Goal: Task Accomplishment & Management: Manage account settings

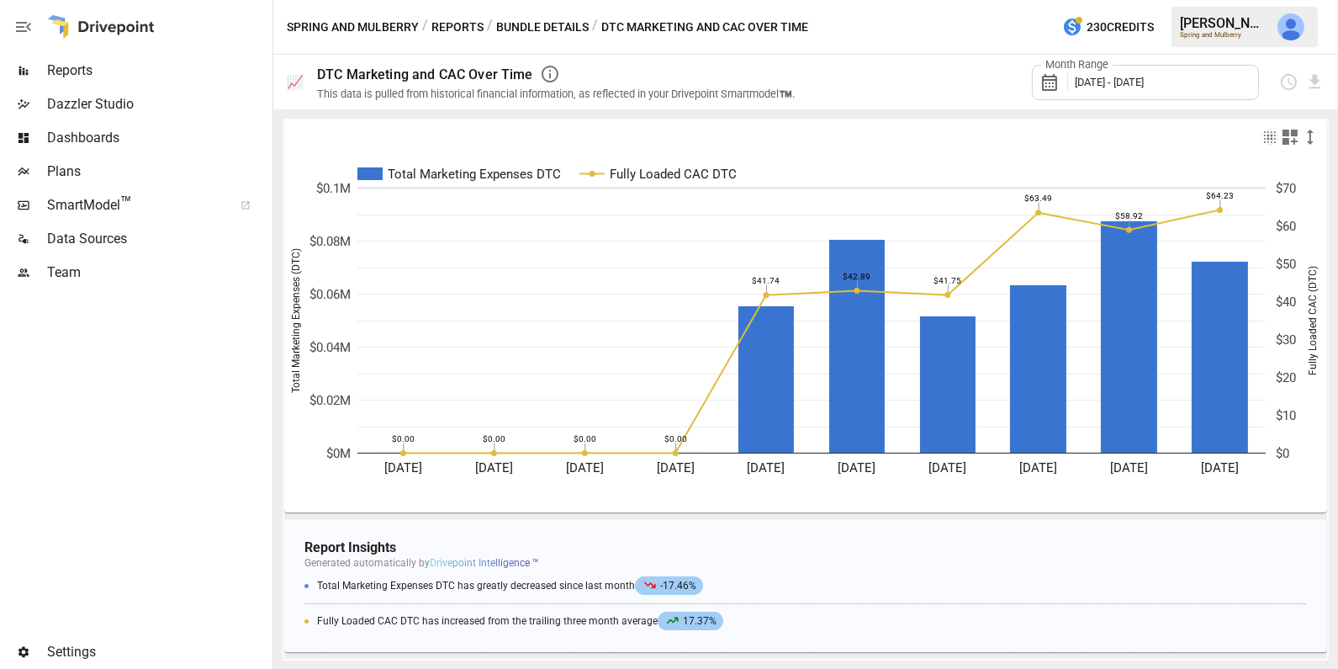
click at [123, 130] on span "Dashboards" at bounding box center [158, 138] width 222 height 20
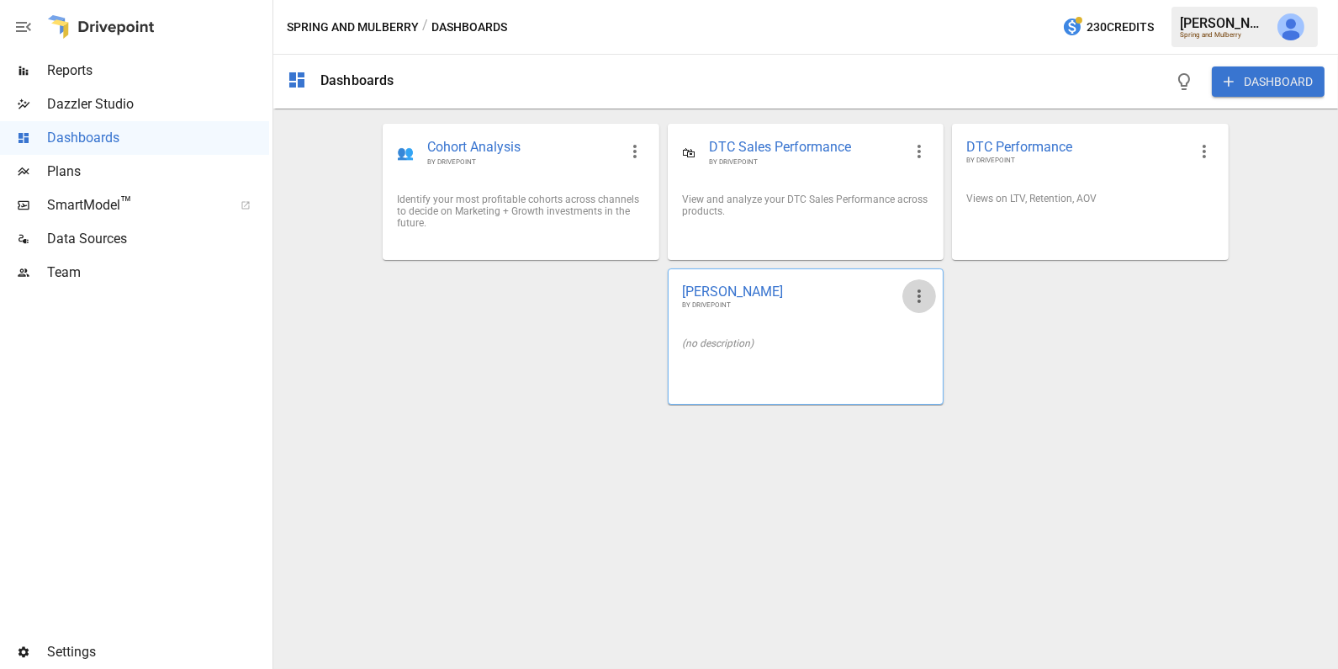
click at [920, 299] on icon "button" at bounding box center [919, 295] width 3 height 13
click at [923, 344] on li "Edit" at bounding box center [944, 335] width 83 height 34
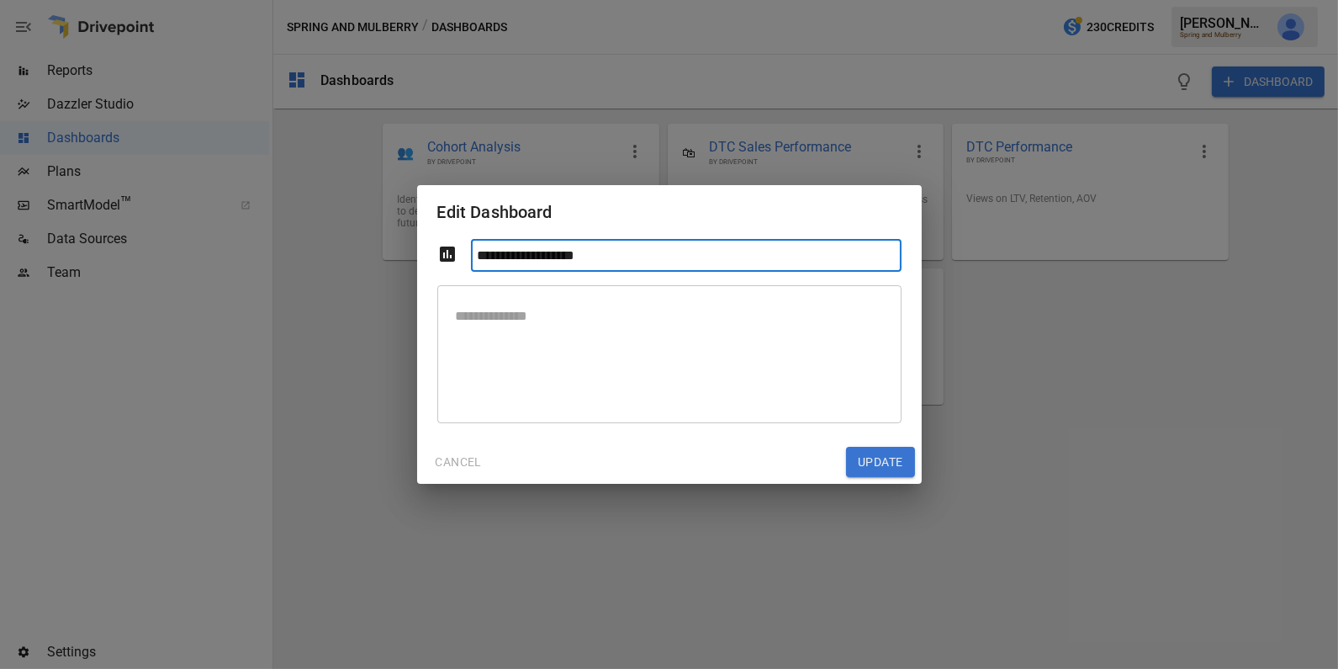
type input "**********"
click at [881, 467] on button "Update" at bounding box center [880, 462] width 68 height 30
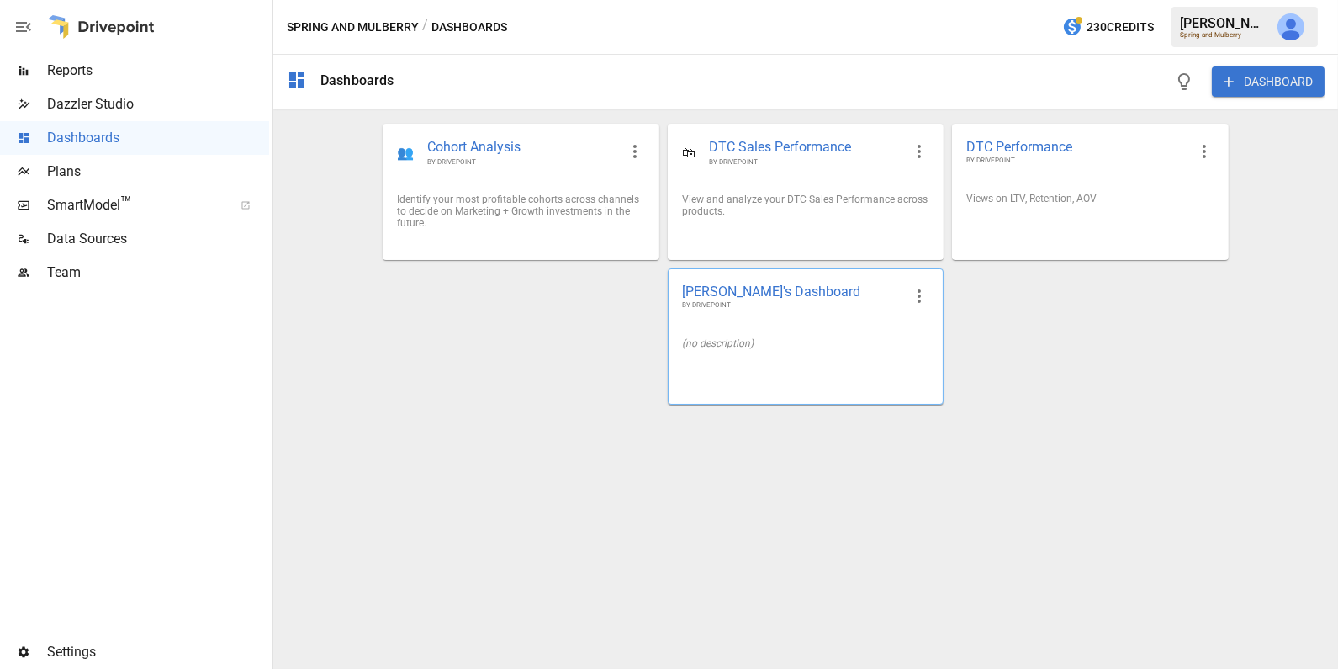
click at [830, 352] on div "(no description)" at bounding box center [806, 343] width 274 height 39
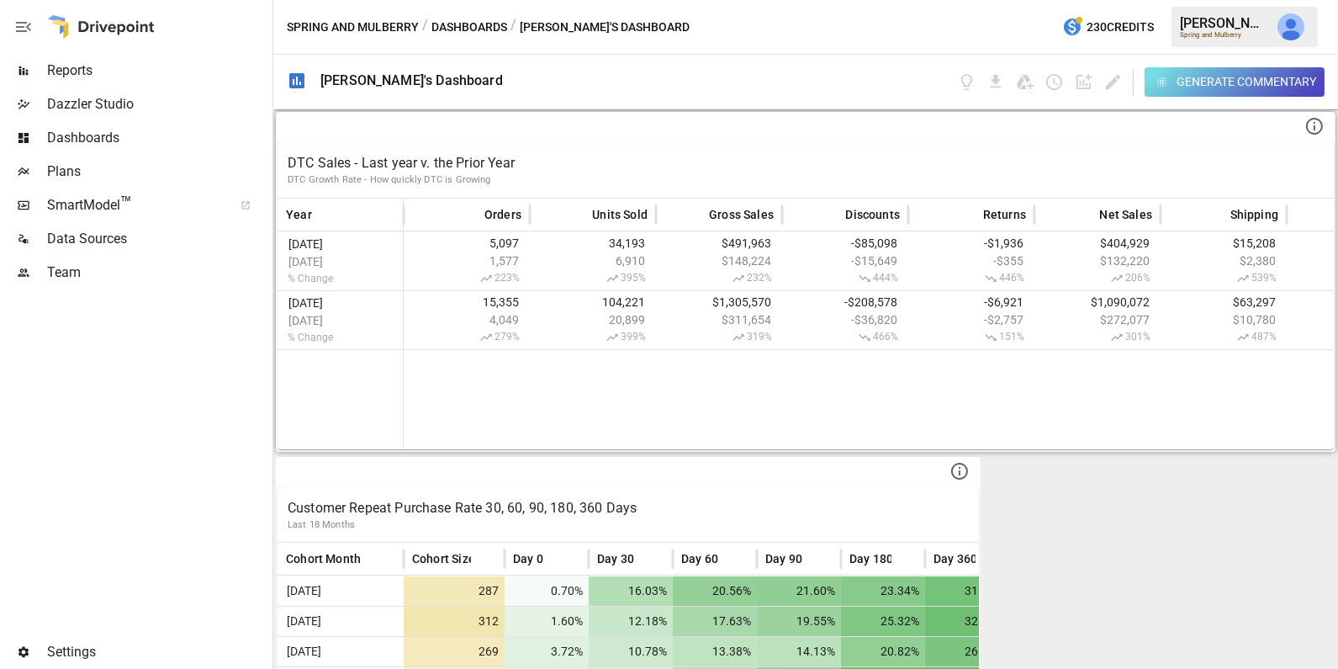
click at [564, 167] on p "DTC Sales - Last year v. the Prior Year" at bounding box center [806, 163] width 1036 height 20
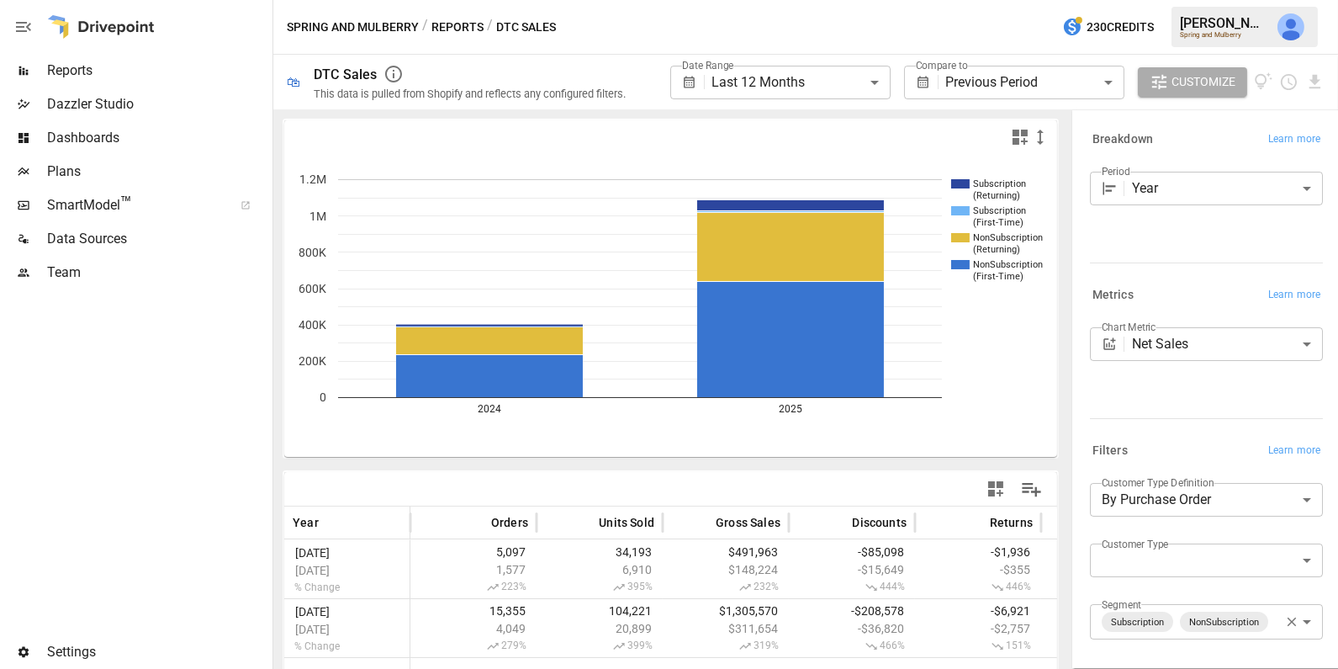
click at [860, 0] on body "**********" at bounding box center [669, 0] width 1338 height 0
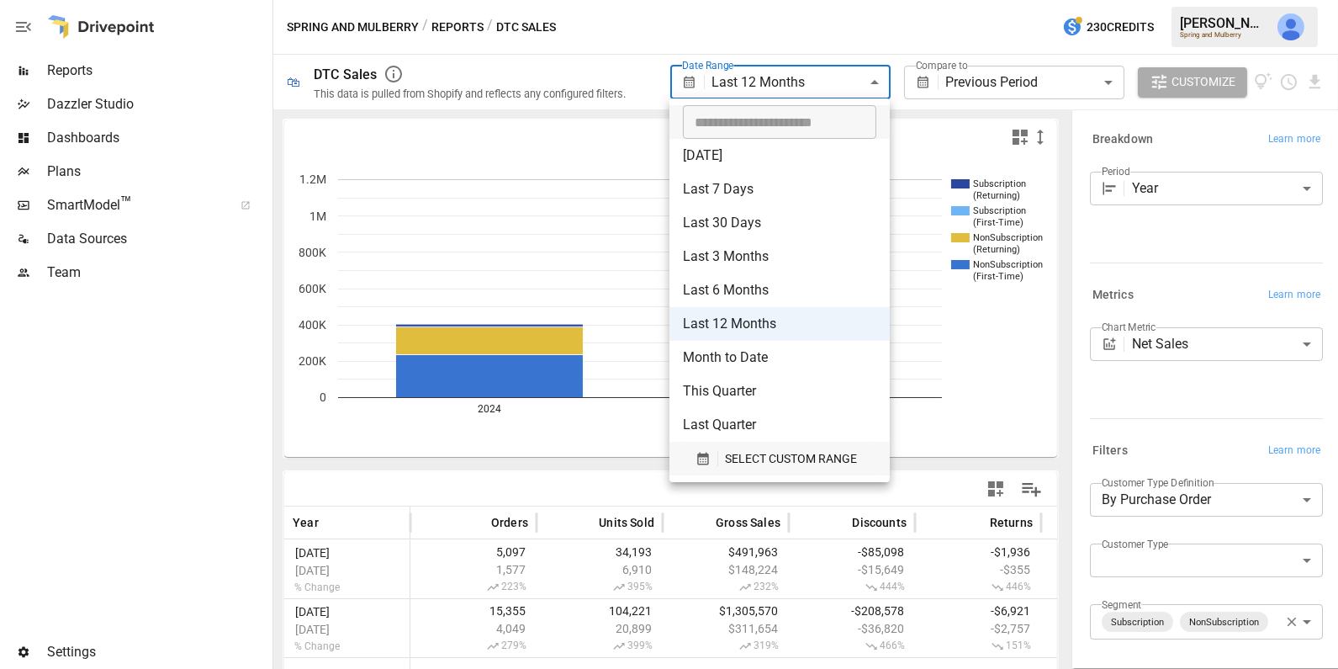
click at [742, 452] on span "SELECT CUSTOM RANGE" at bounding box center [791, 458] width 132 height 21
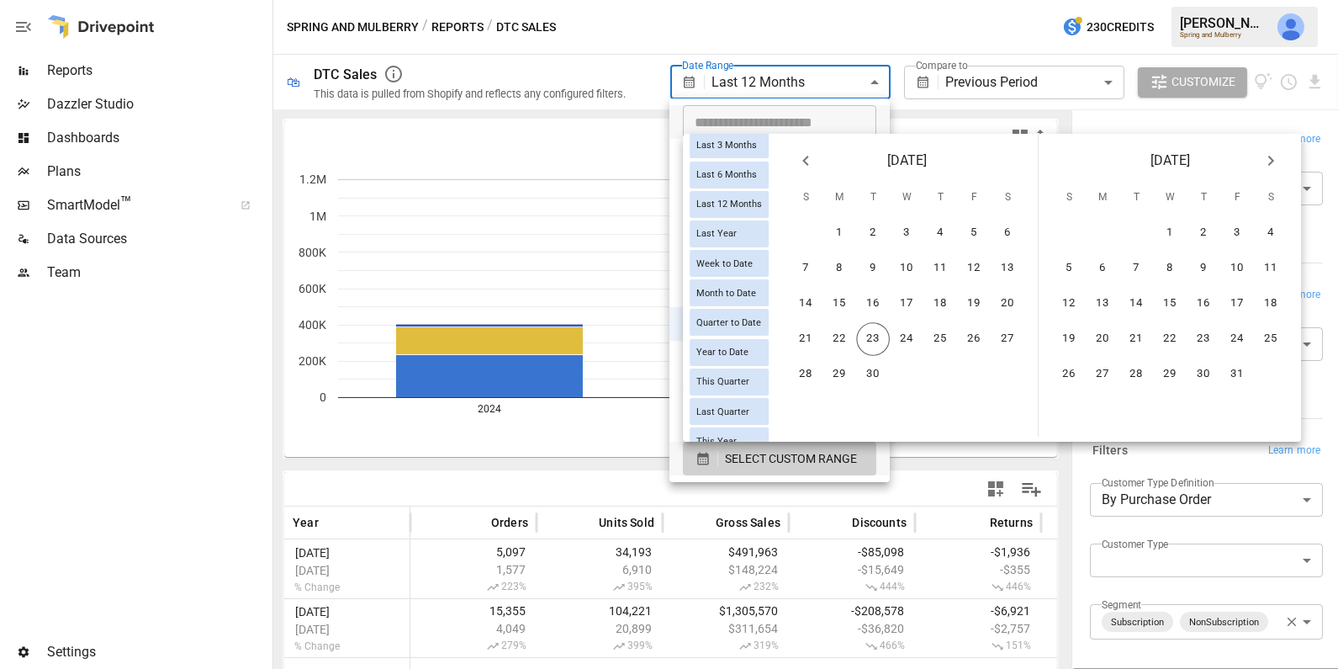
scroll to position [236, 0]
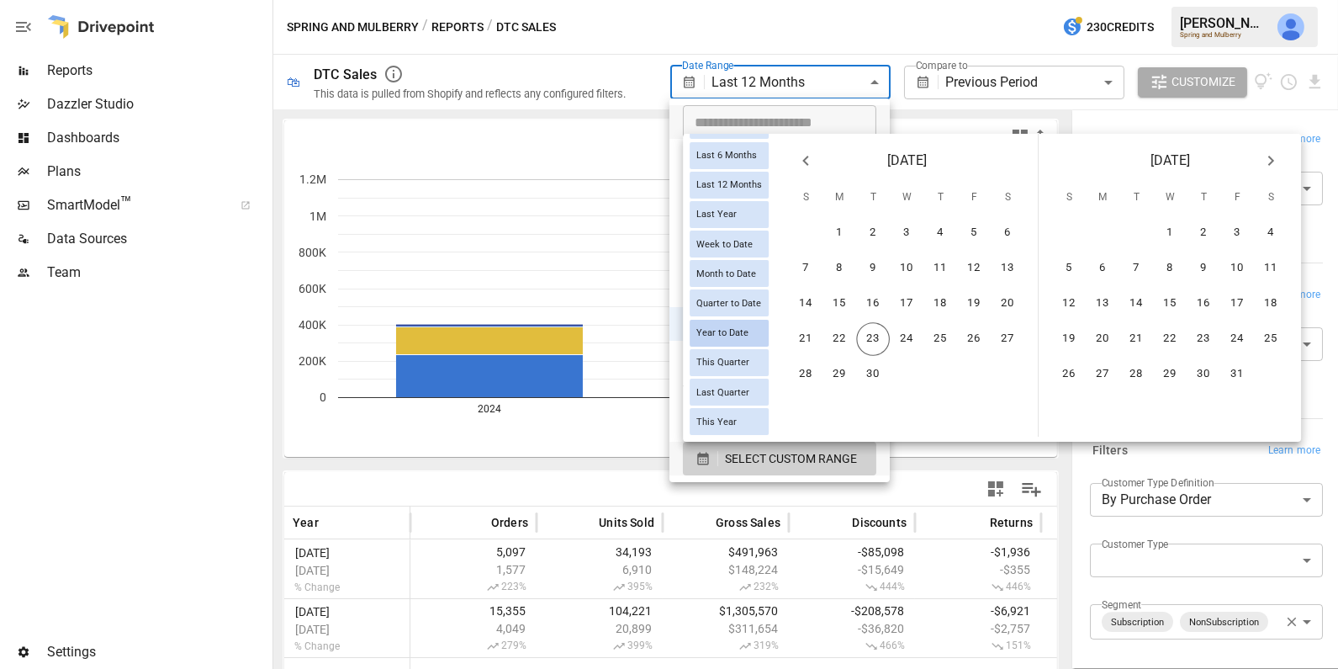
click at [743, 334] on span "Year to Date" at bounding box center [723, 332] width 66 height 11
type input "**********"
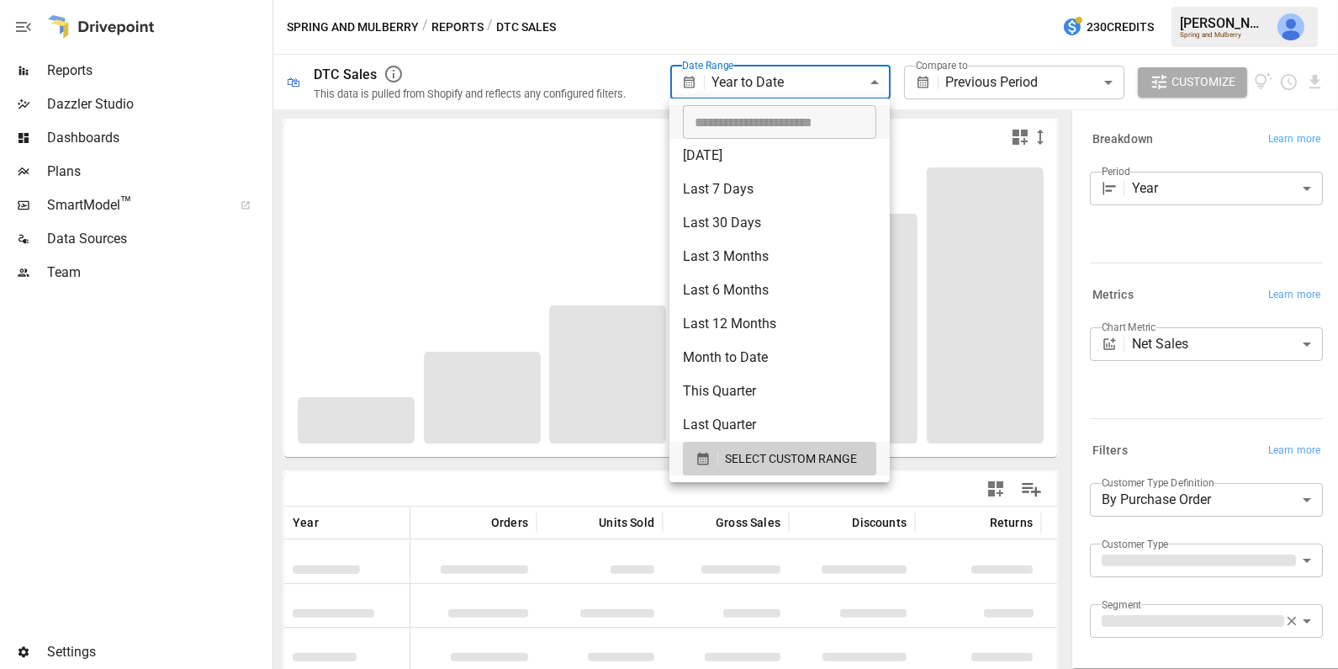
click at [1040, 84] on div at bounding box center [669, 334] width 1338 height 669
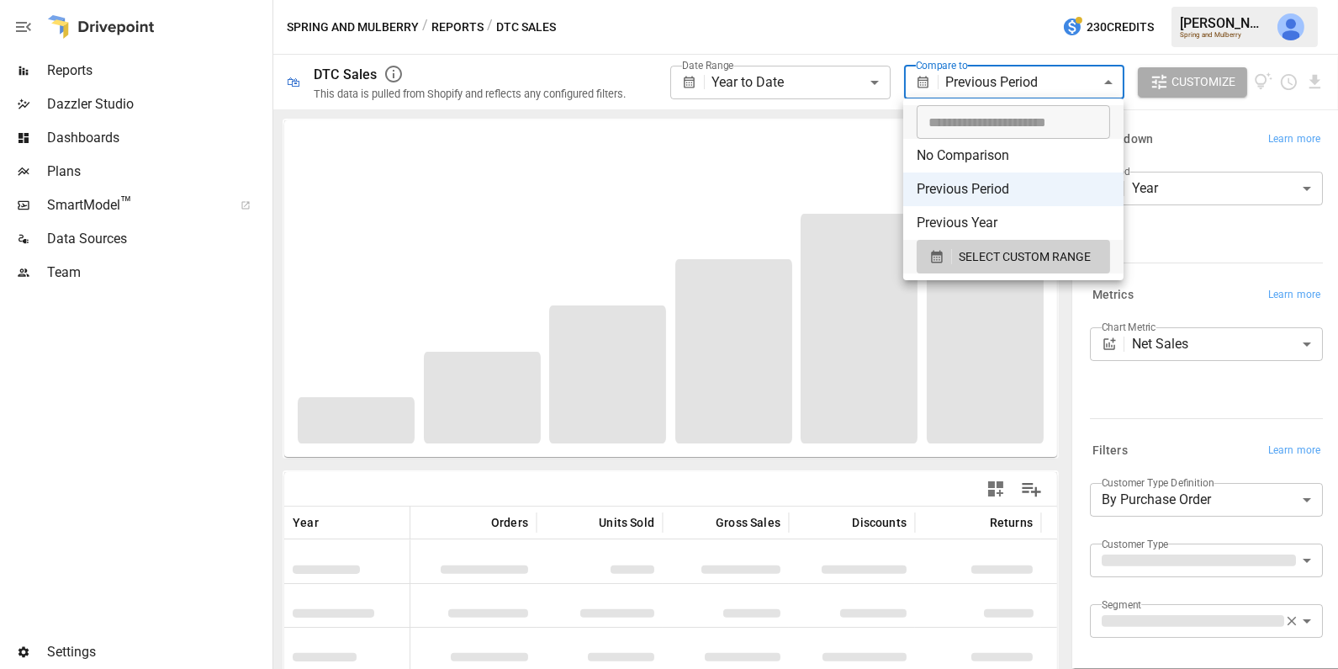
click at [1040, 0] on body "**********" at bounding box center [669, 0] width 1338 height 0
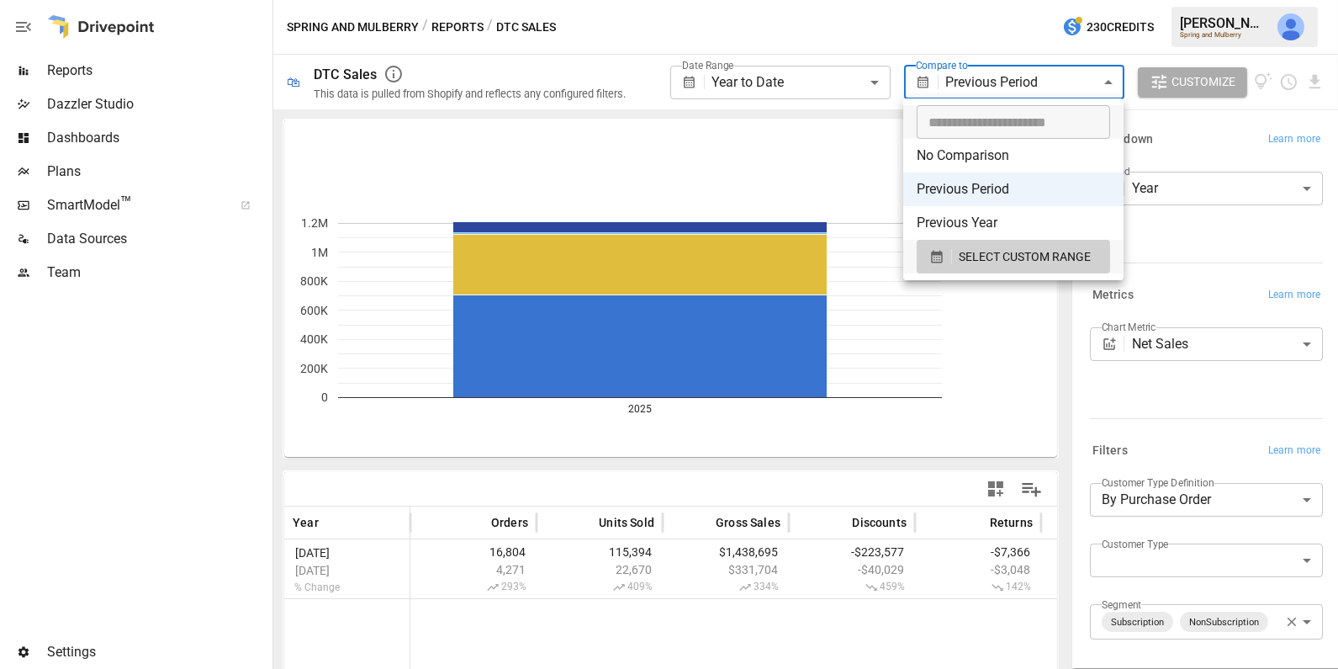
click at [1021, 219] on li "Previous Year" at bounding box center [1013, 223] width 220 height 34
type input "**********"
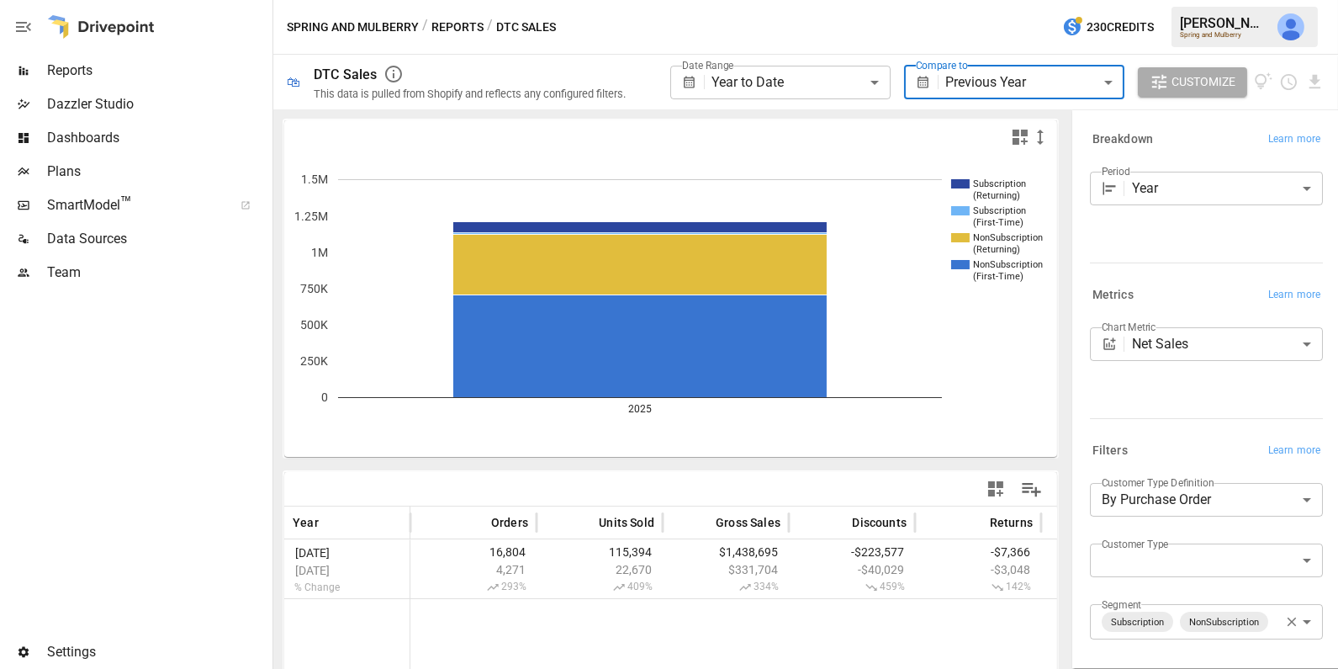
click at [1016, 140] on icon "button" at bounding box center [1020, 137] width 15 height 15
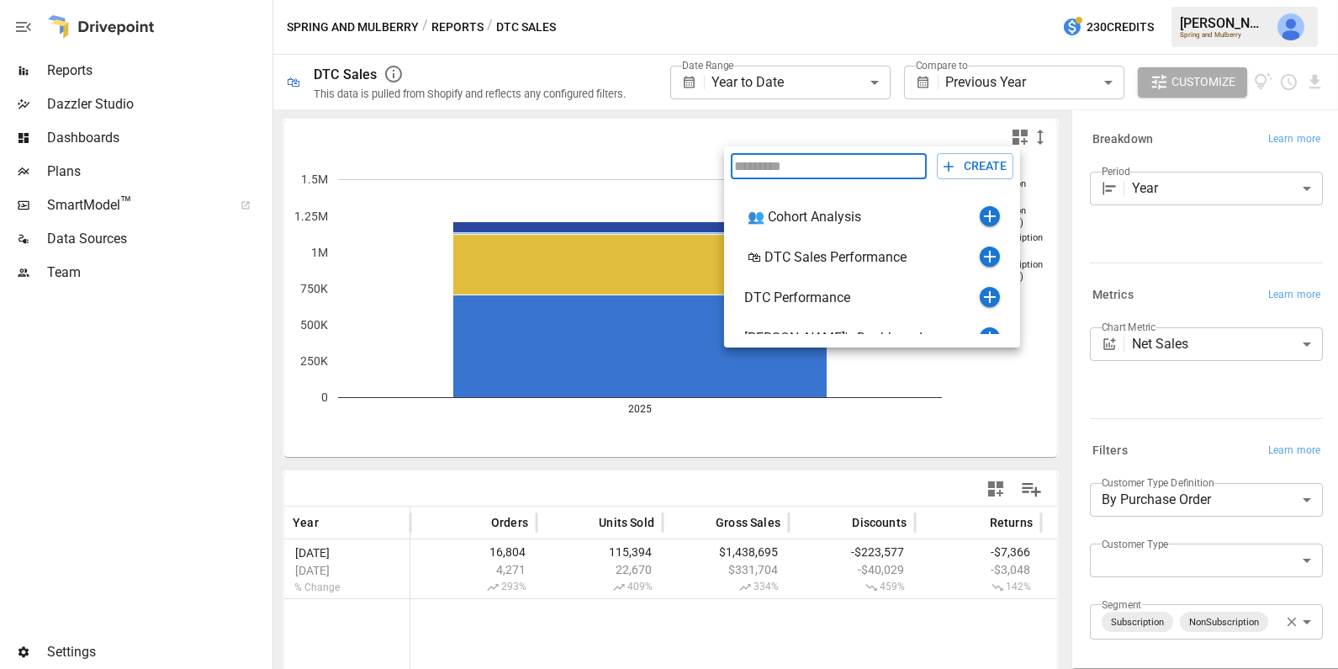
scroll to position [19, 0]
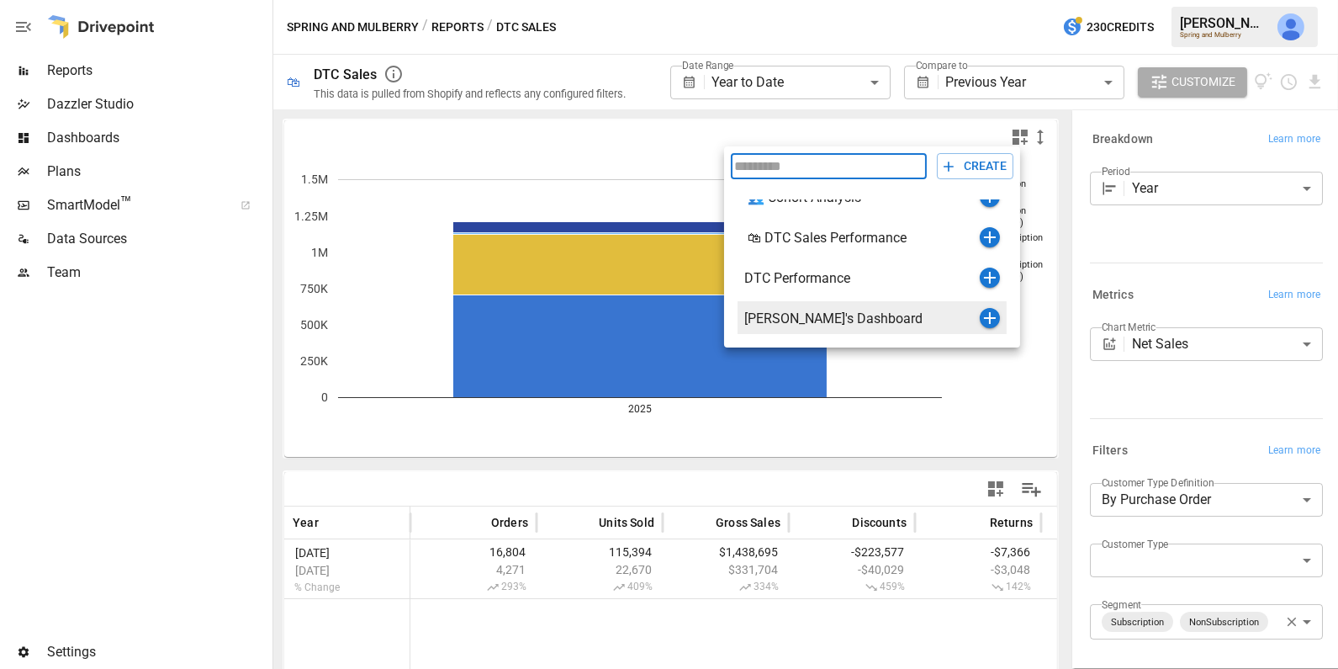
click at [991, 320] on icon "button" at bounding box center [990, 318] width 20 height 20
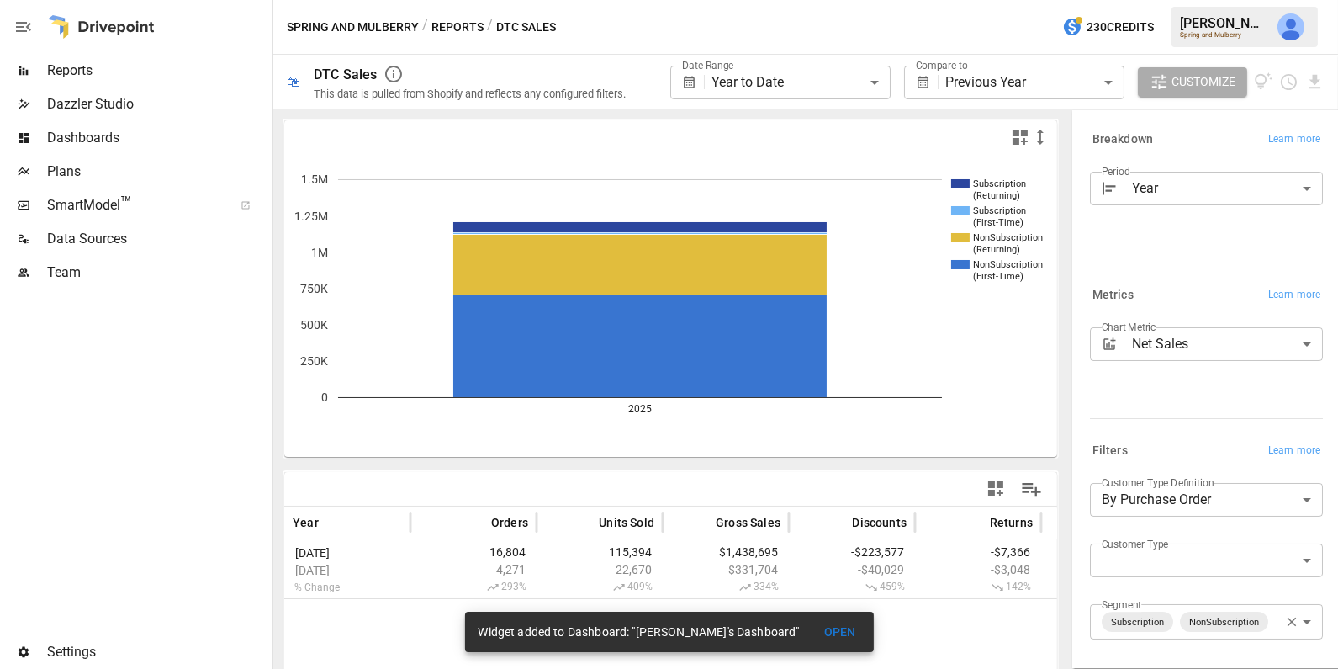
click at [110, 141] on span "Dashboards" at bounding box center [158, 138] width 222 height 20
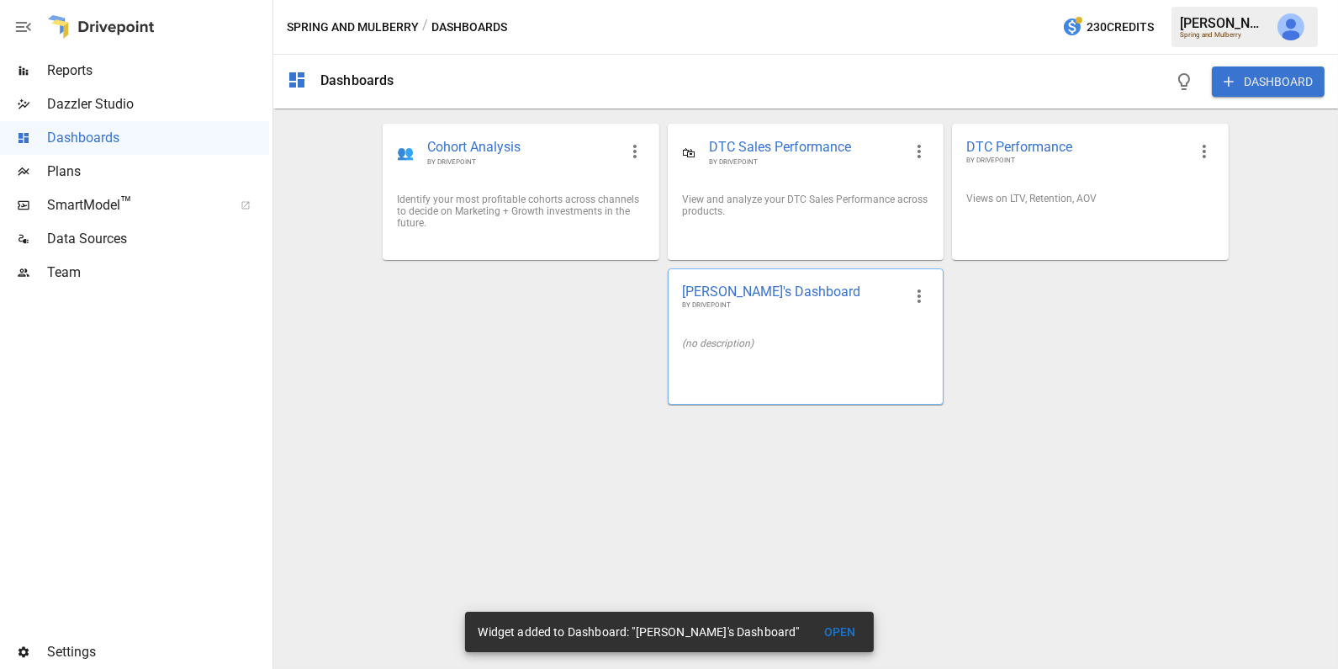
click at [807, 343] on div "(no description)" at bounding box center [805, 343] width 247 height 12
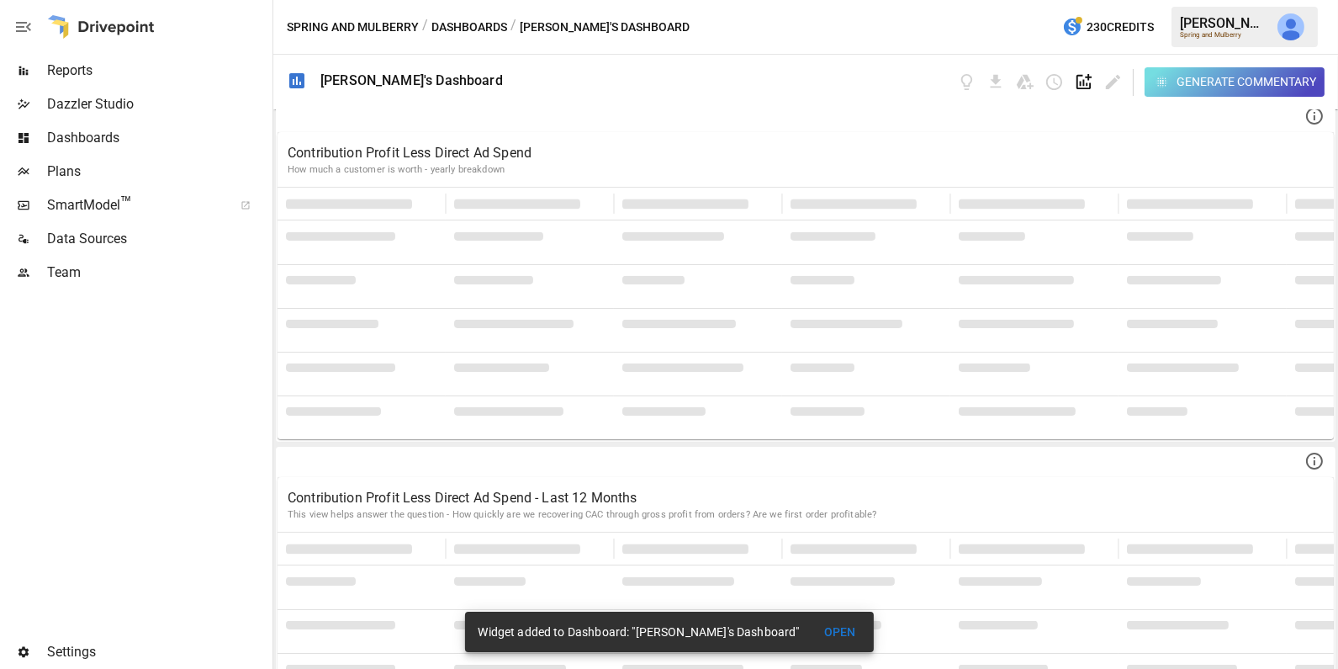
scroll to position [4419, 0]
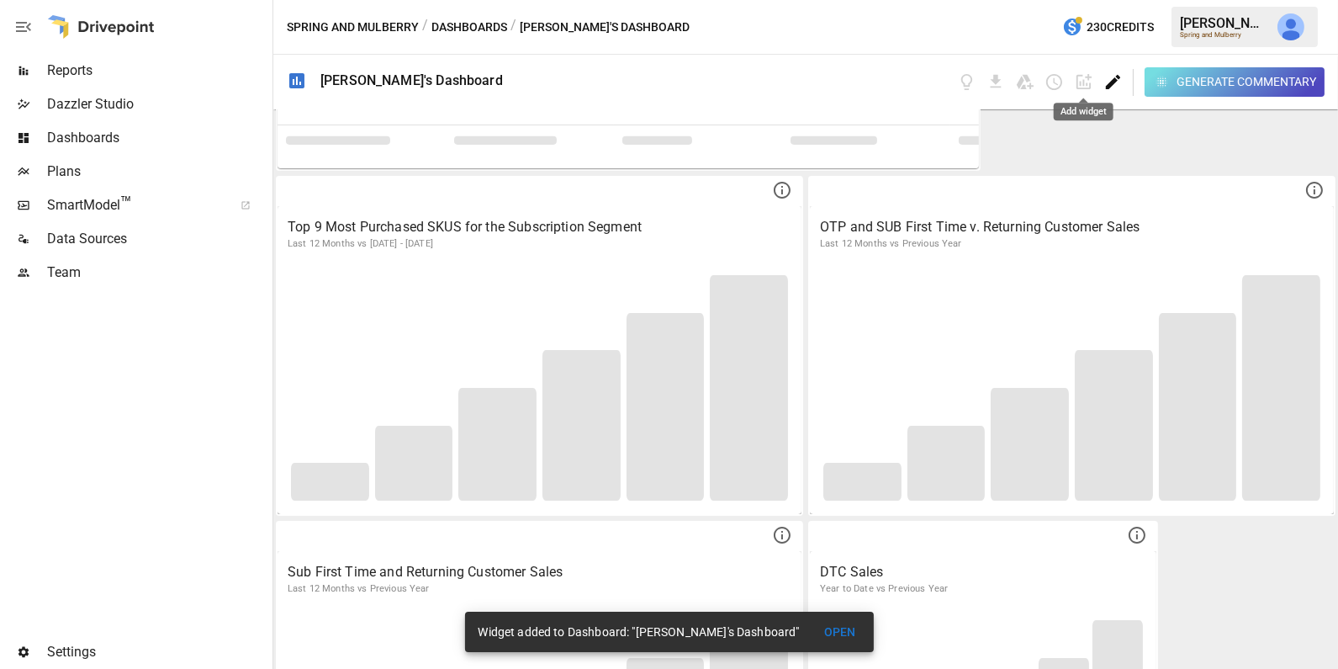
click at [1117, 82] on icon "Edit dashboard" at bounding box center [1113, 81] width 19 height 19
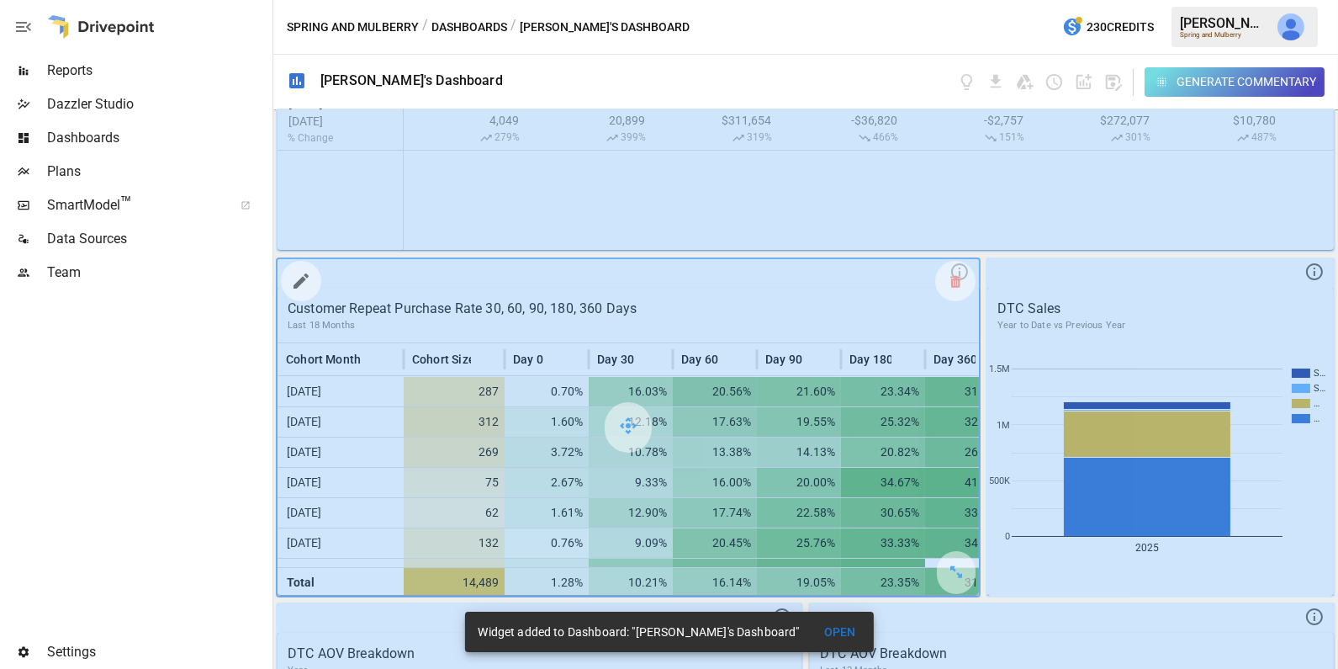
scroll to position [204, 0]
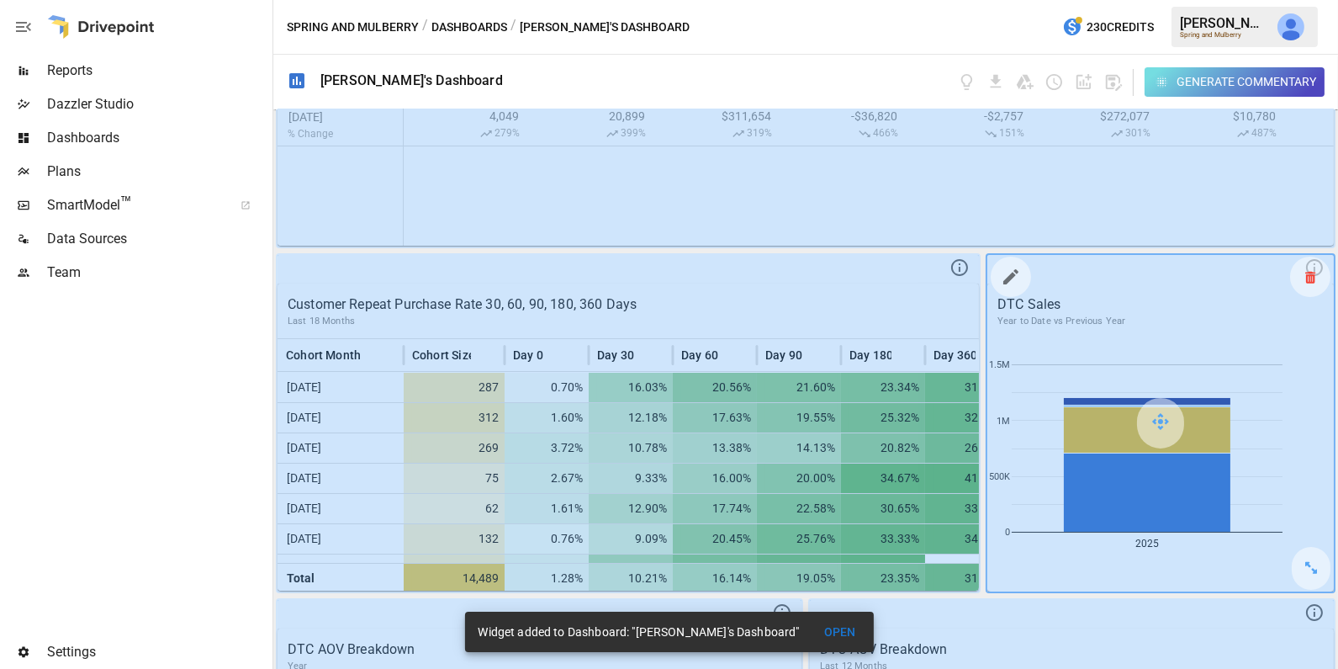
click at [1314, 278] on icon at bounding box center [1310, 277] width 10 height 1
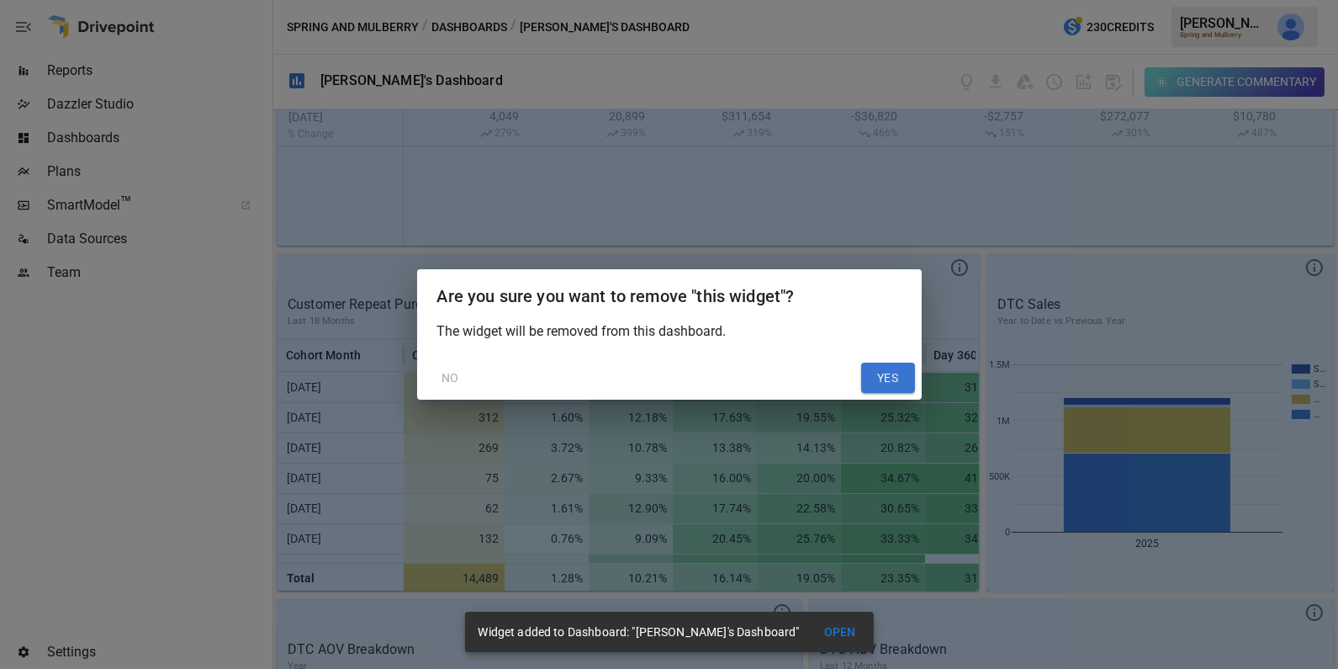
click at [898, 380] on button "YES" at bounding box center [888, 378] width 54 height 30
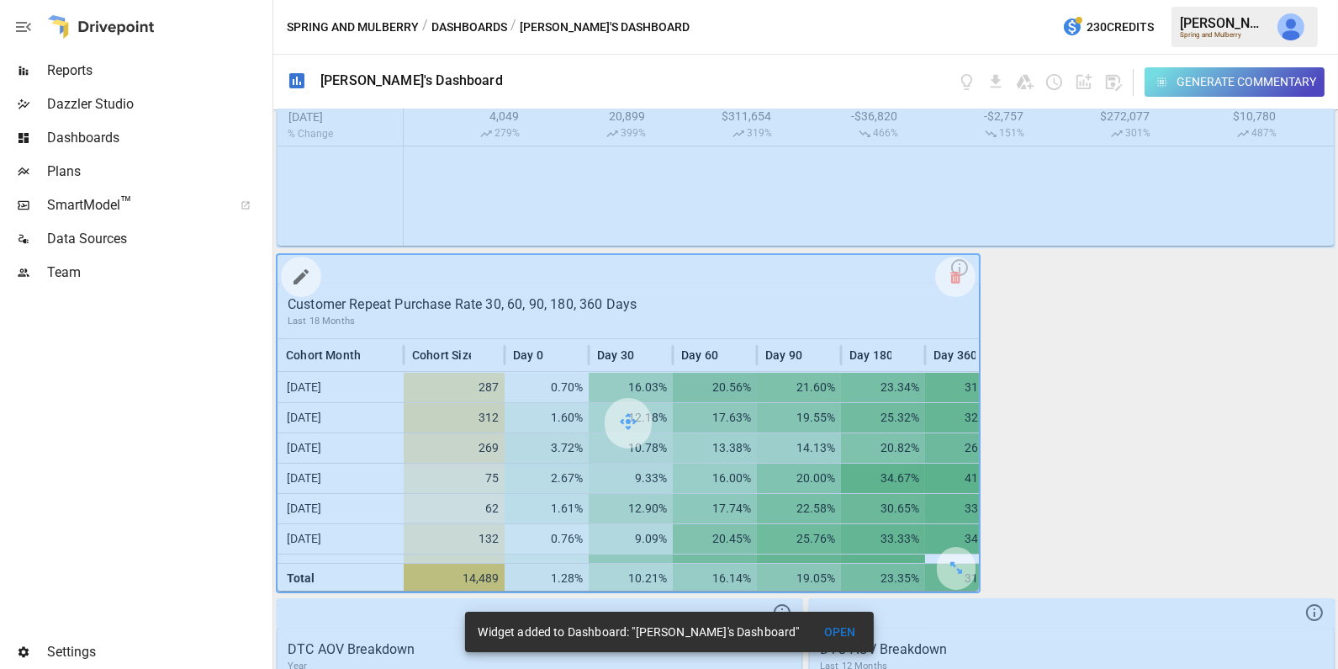
scroll to position [0, 0]
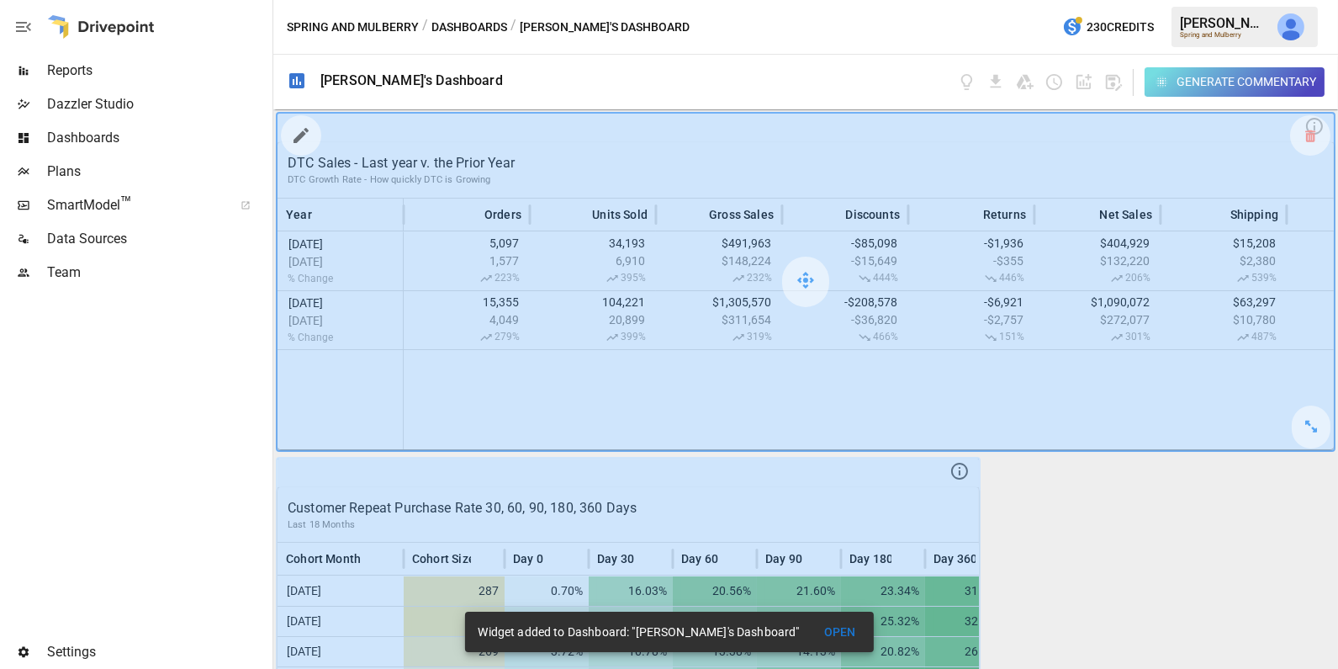
click at [593, 334] on div at bounding box center [806, 282] width 1056 height 336
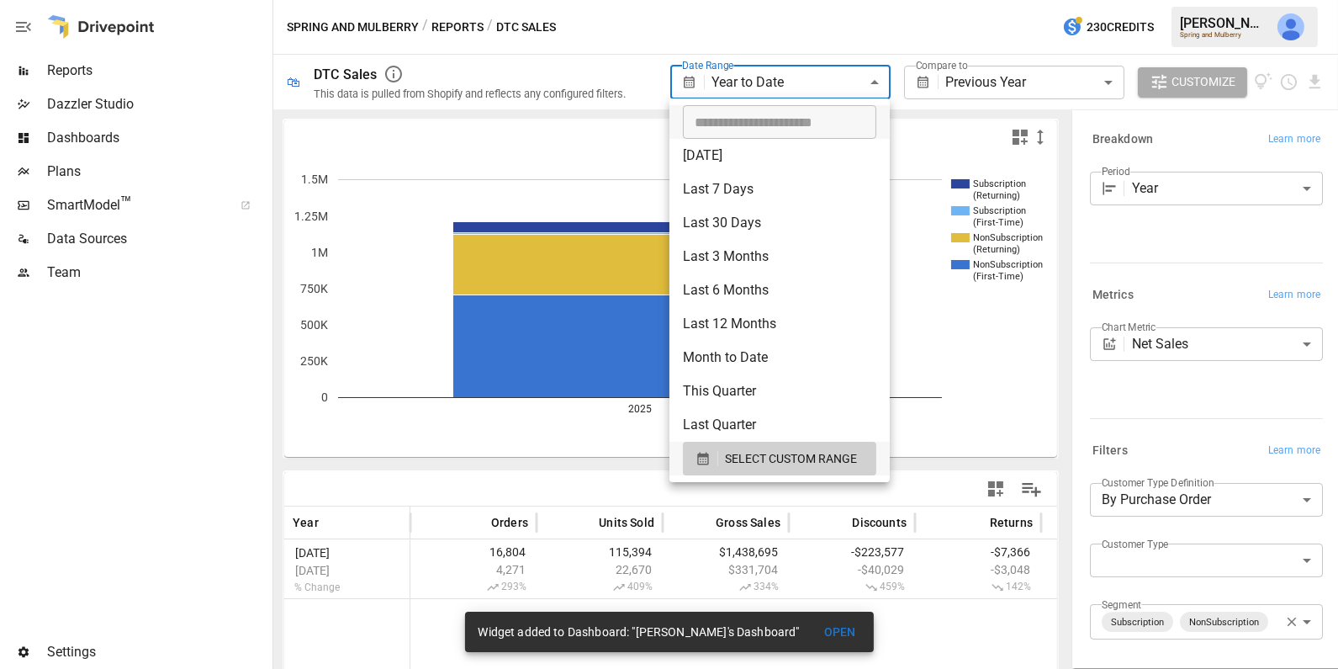
click at [860, 0] on body "**********" at bounding box center [669, 0] width 1338 height 0
click at [842, 40] on div at bounding box center [669, 334] width 1338 height 669
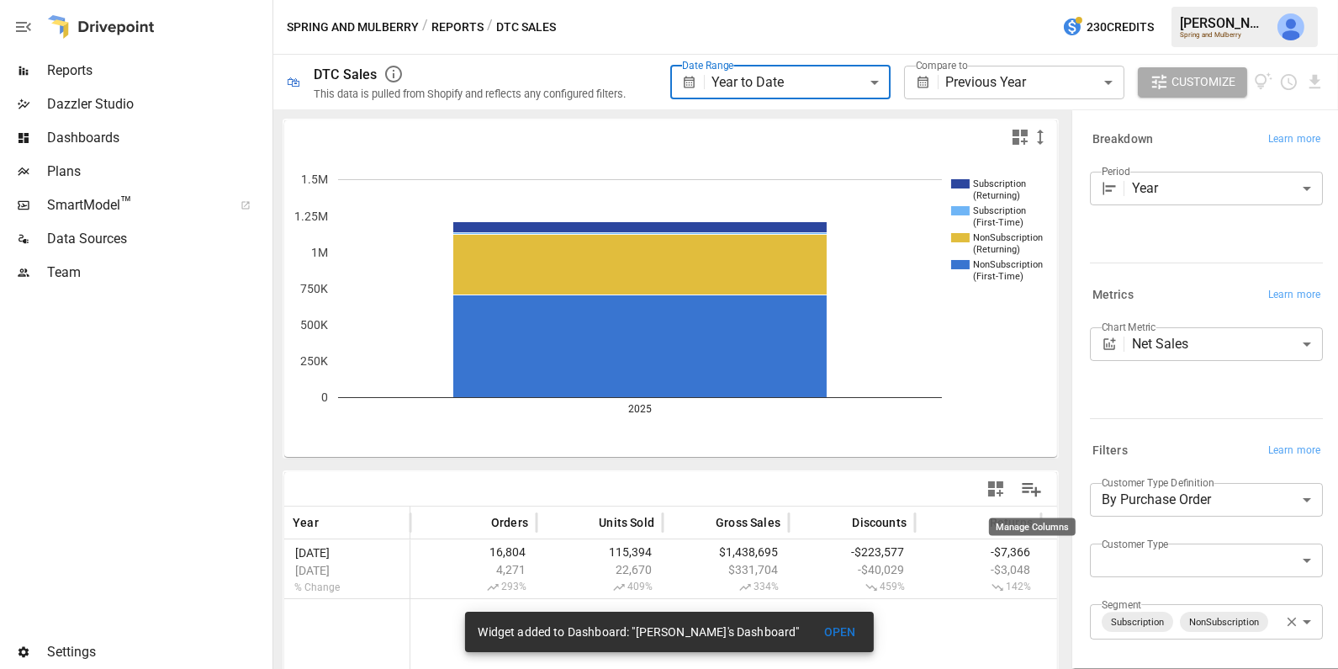
click at [997, 488] on icon "button" at bounding box center [996, 489] width 20 height 20
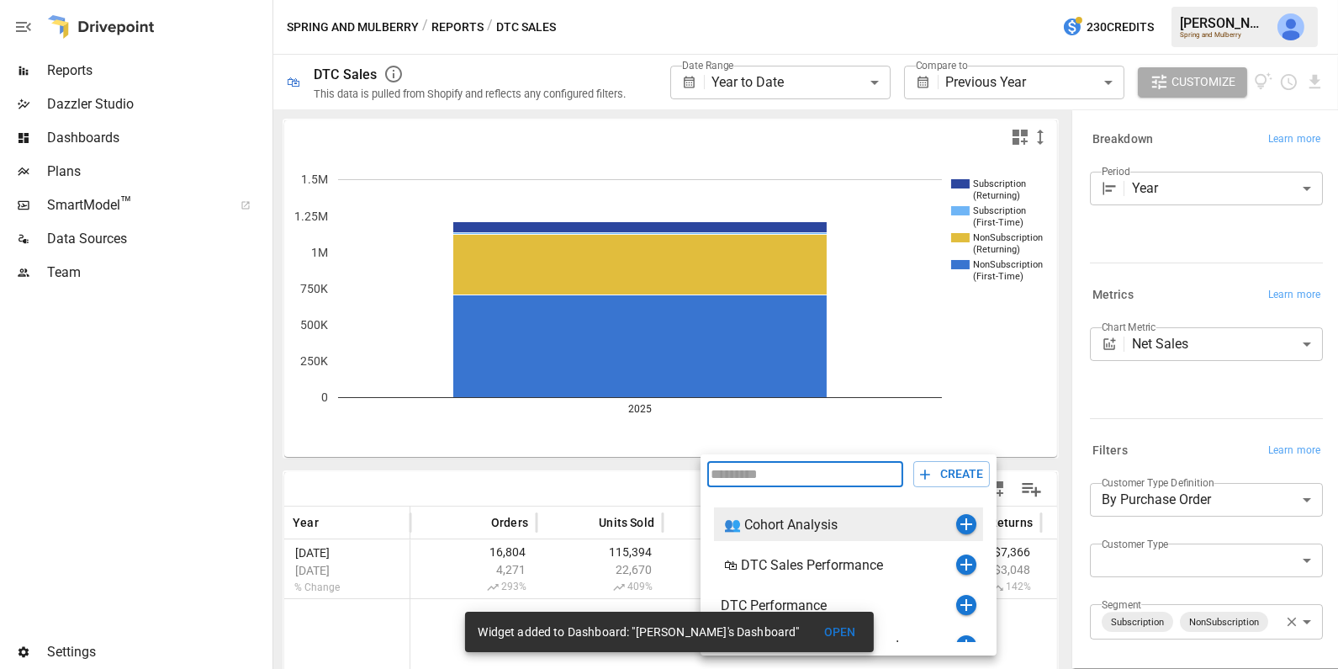
scroll to position [19, 0]
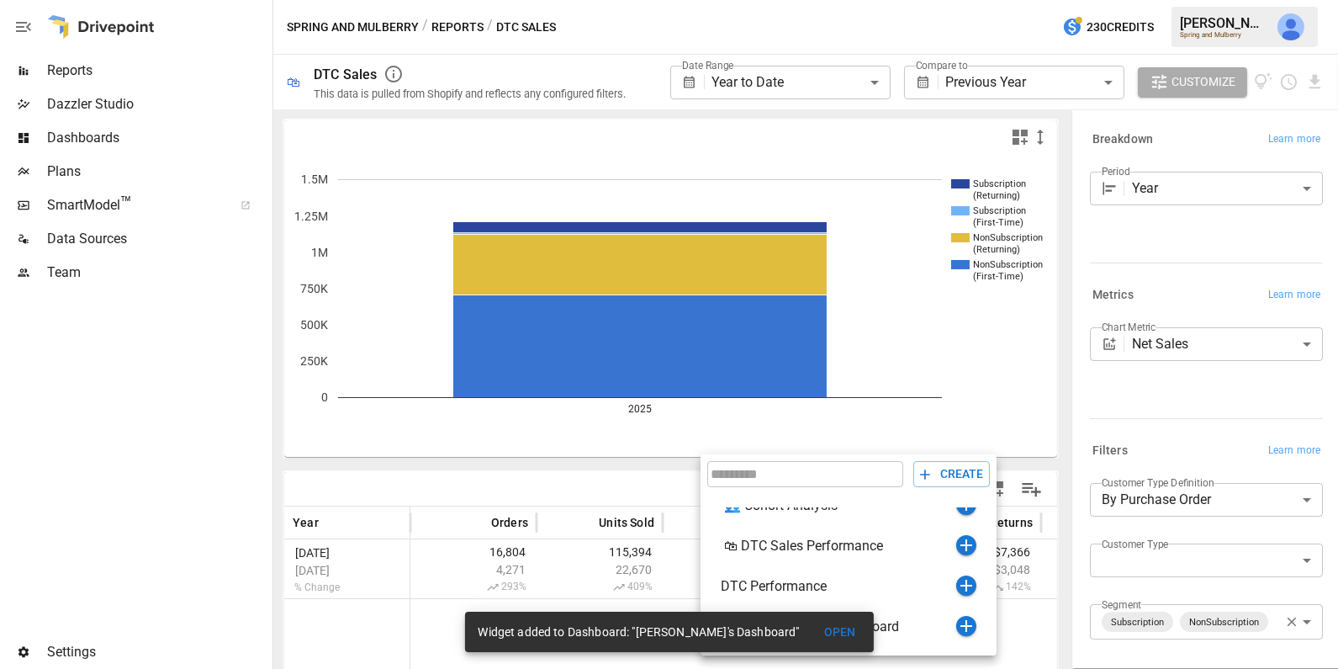
click at [821, 630] on button "OPEN" at bounding box center [840, 632] width 54 height 31
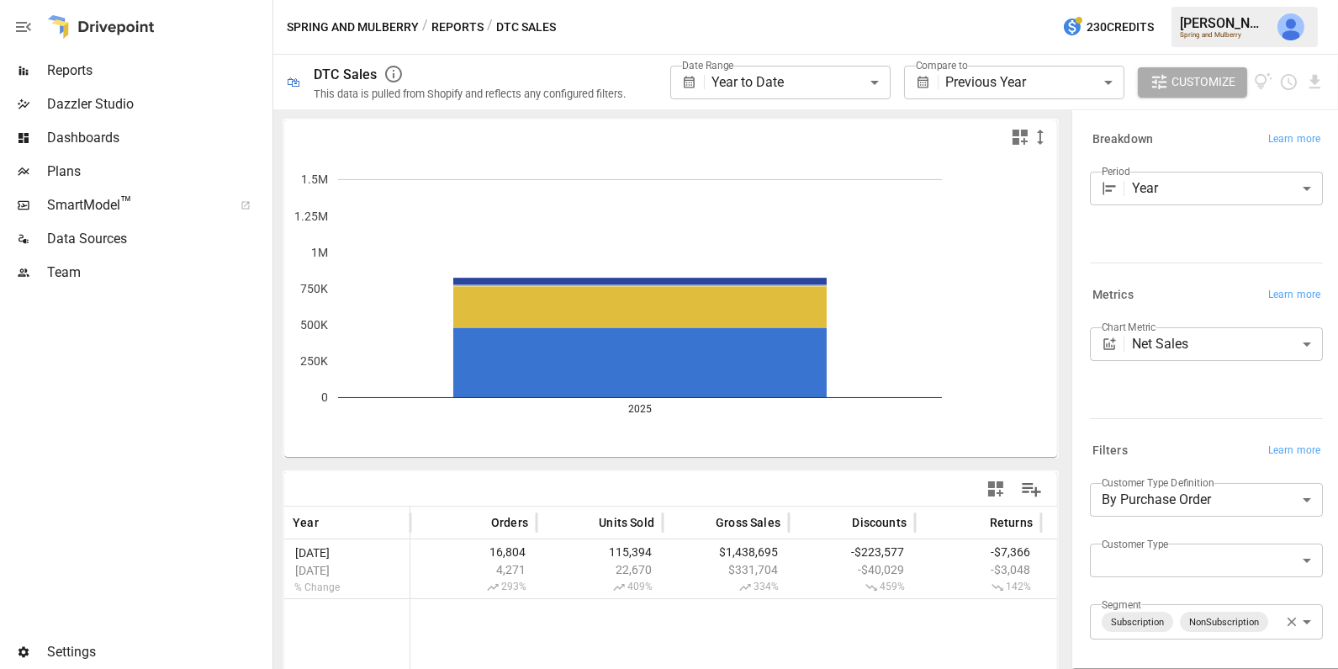
scroll to position [148, 0]
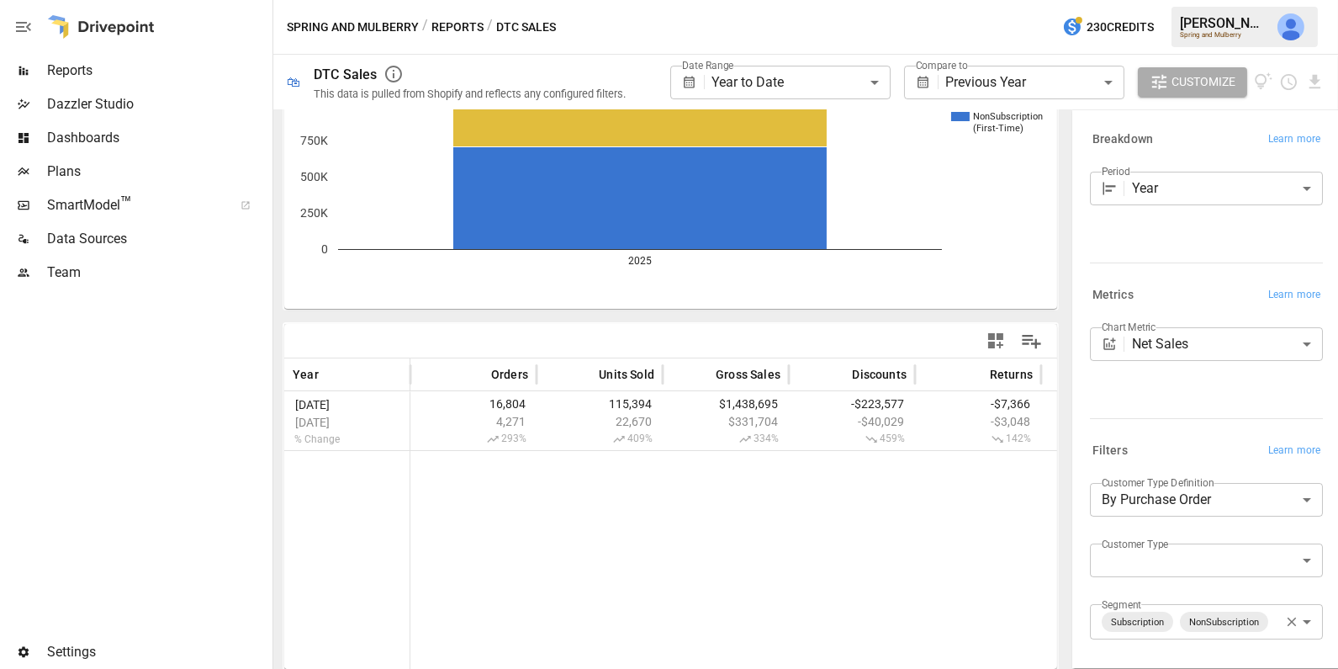
click at [1005, 338] on icon "button" at bounding box center [996, 341] width 20 height 20
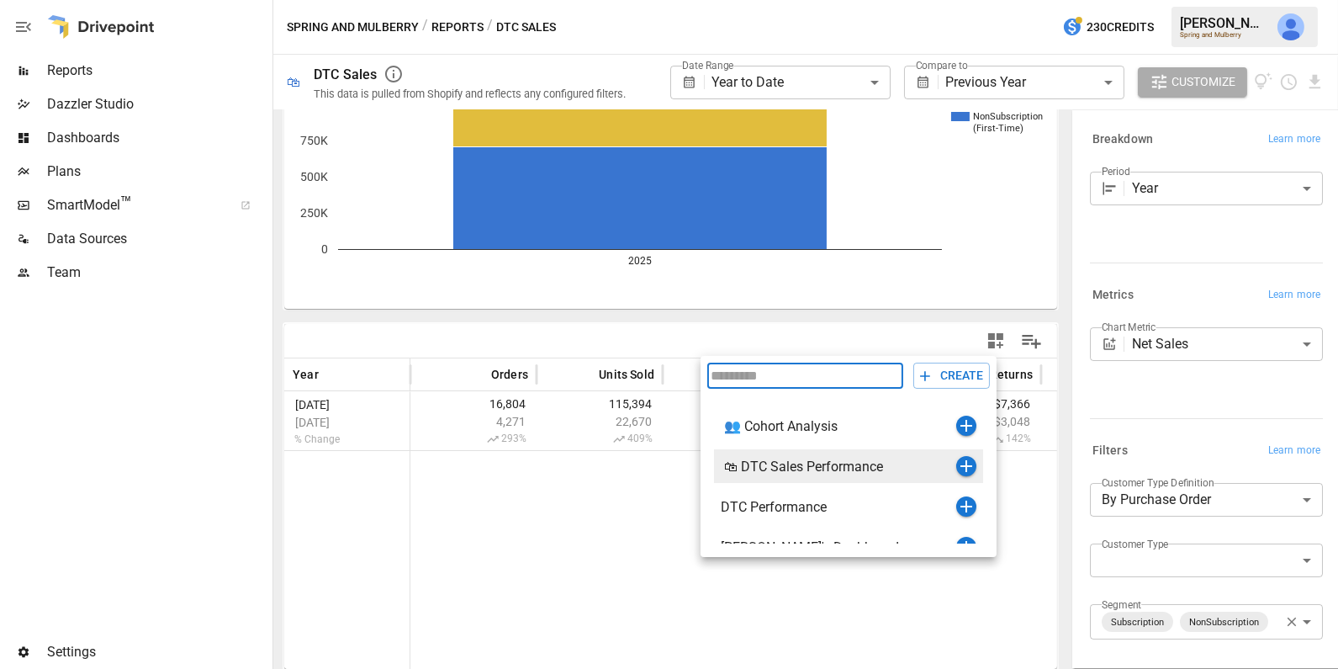
scroll to position [19, 0]
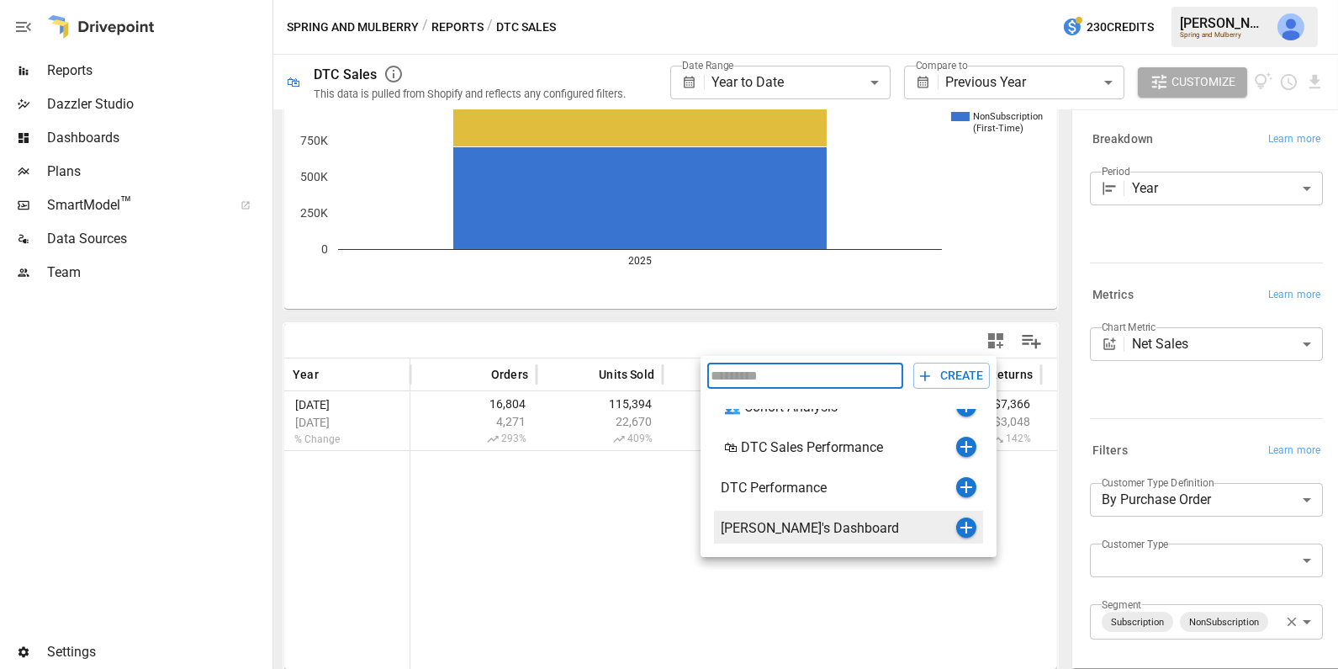
click at [966, 527] on icon "button" at bounding box center [967, 527] width 12 height 12
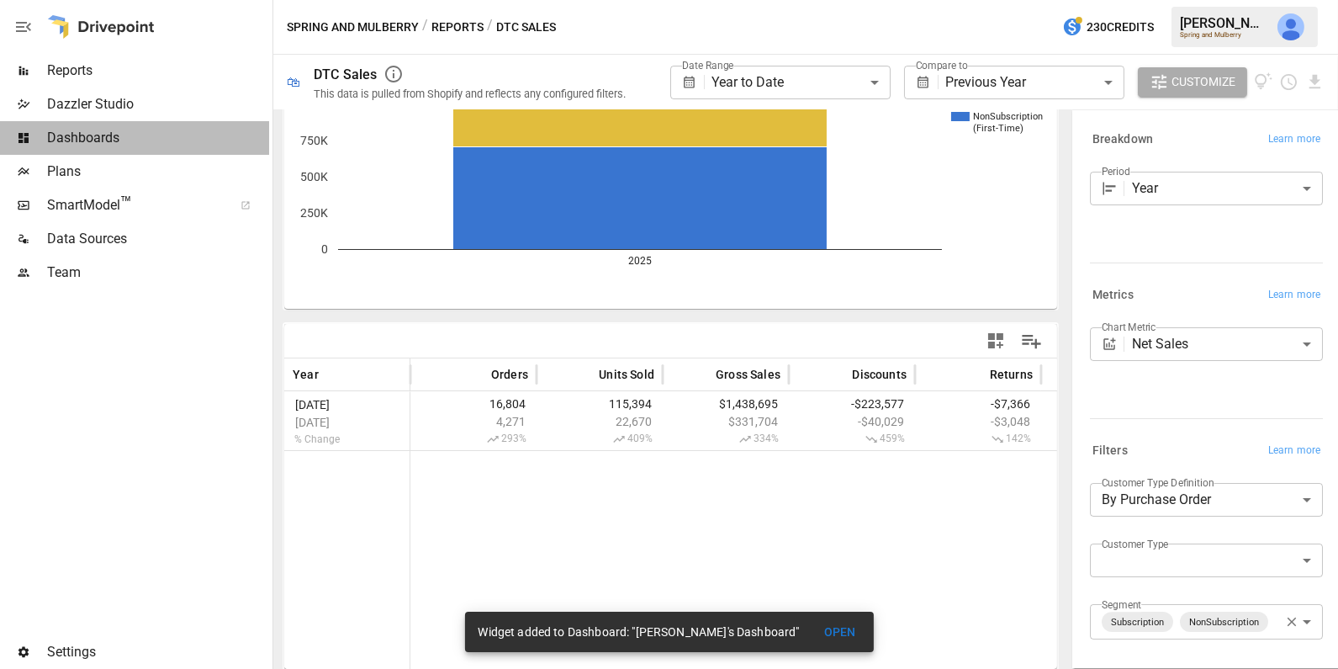
click at [143, 136] on span "Dashboards" at bounding box center [158, 138] width 222 height 20
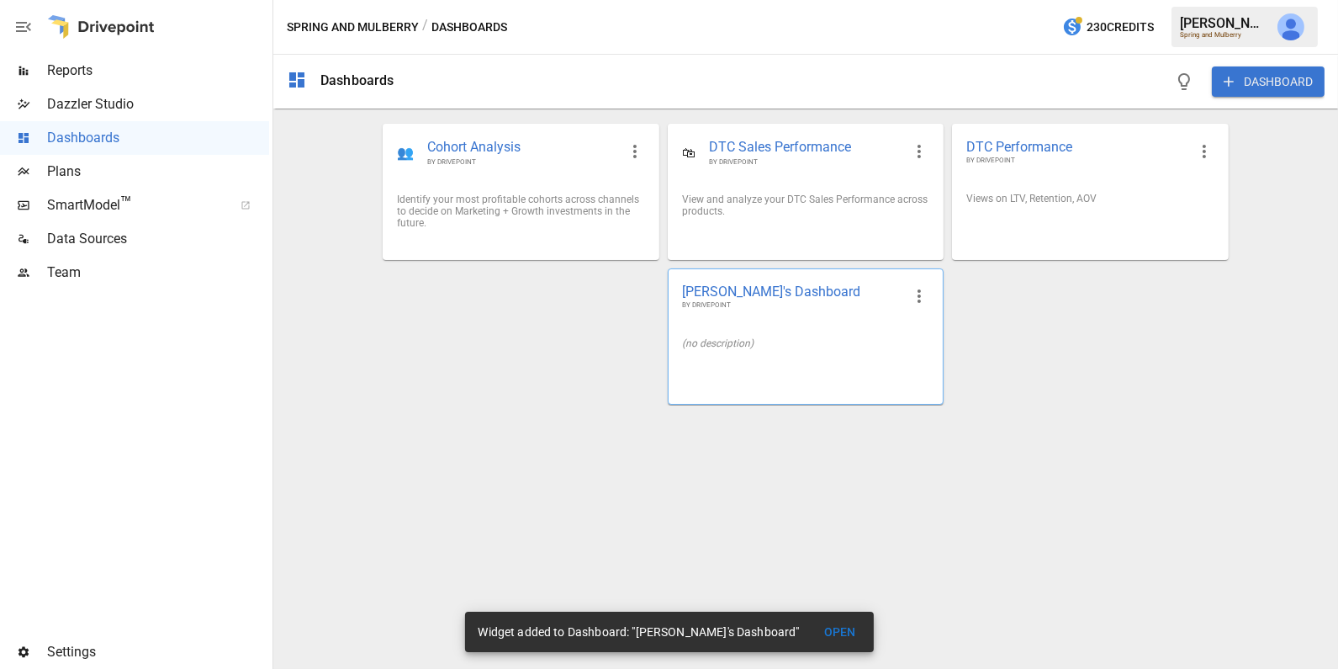
click at [743, 394] on div "[PERSON_NAME]'s Dashboard BY DRIVEPOINT (no description)" at bounding box center [806, 336] width 276 height 136
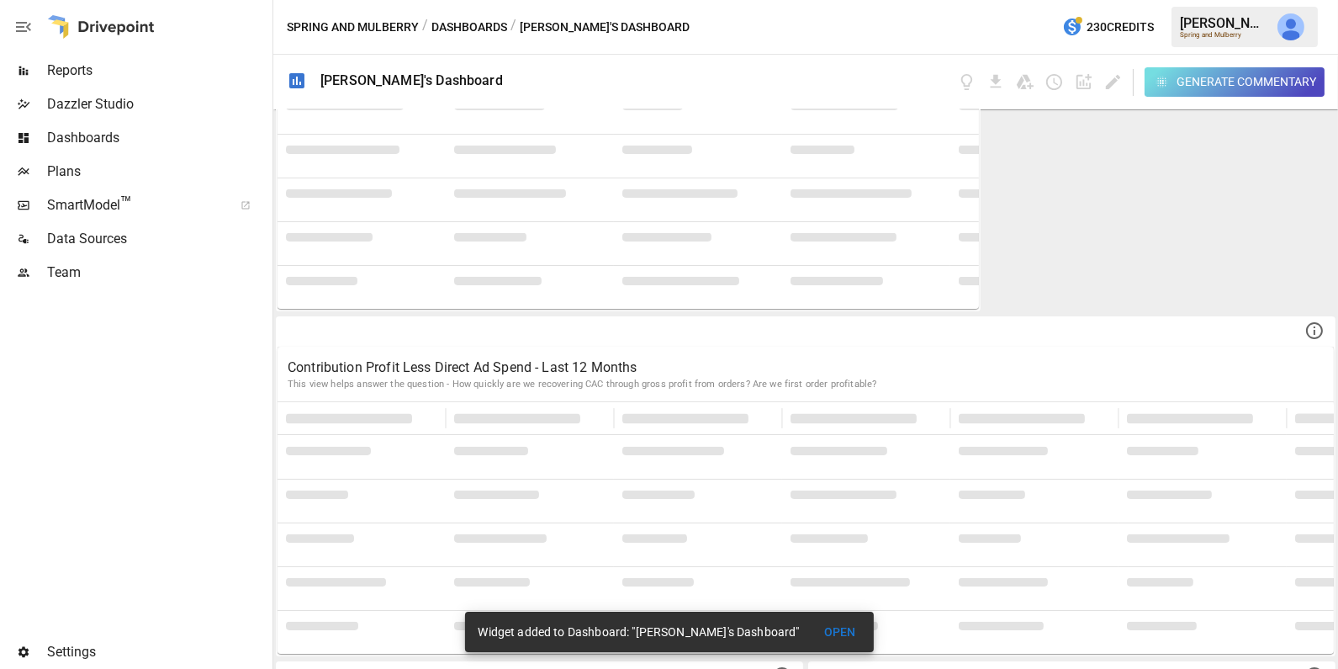
scroll to position [4948, 0]
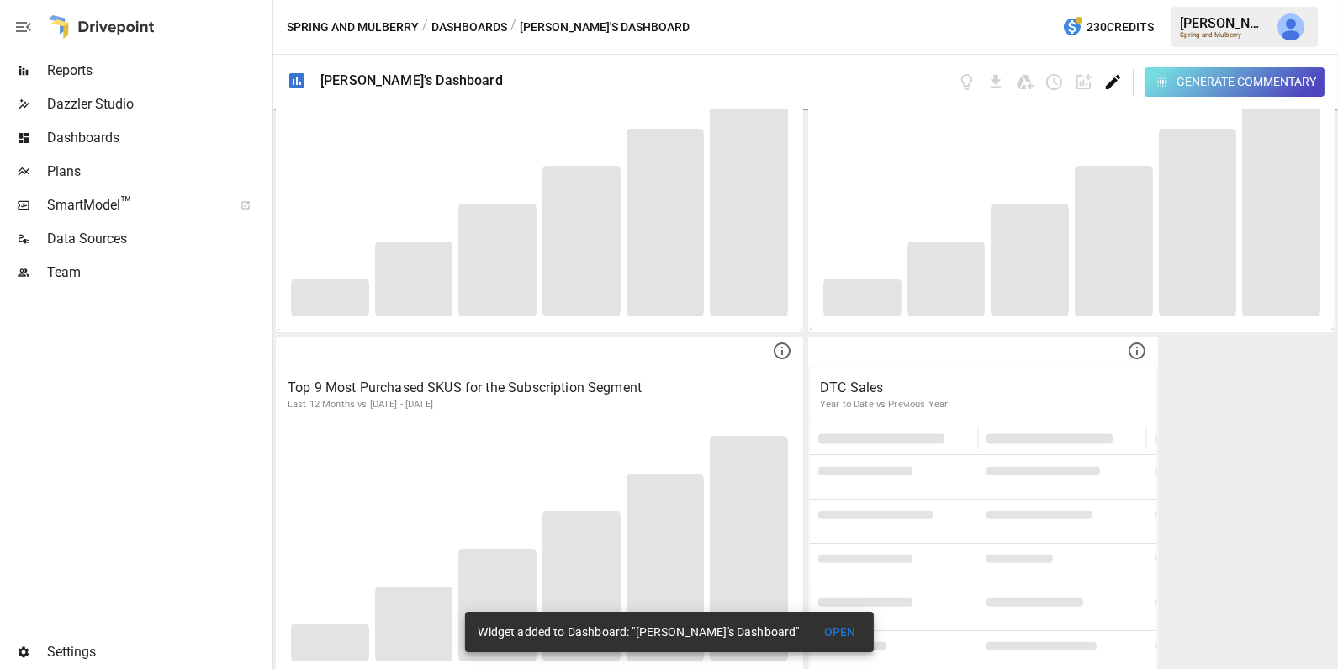
click at [1112, 83] on icon "Edit dashboard" at bounding box center [1113, 82] width 14 height 14
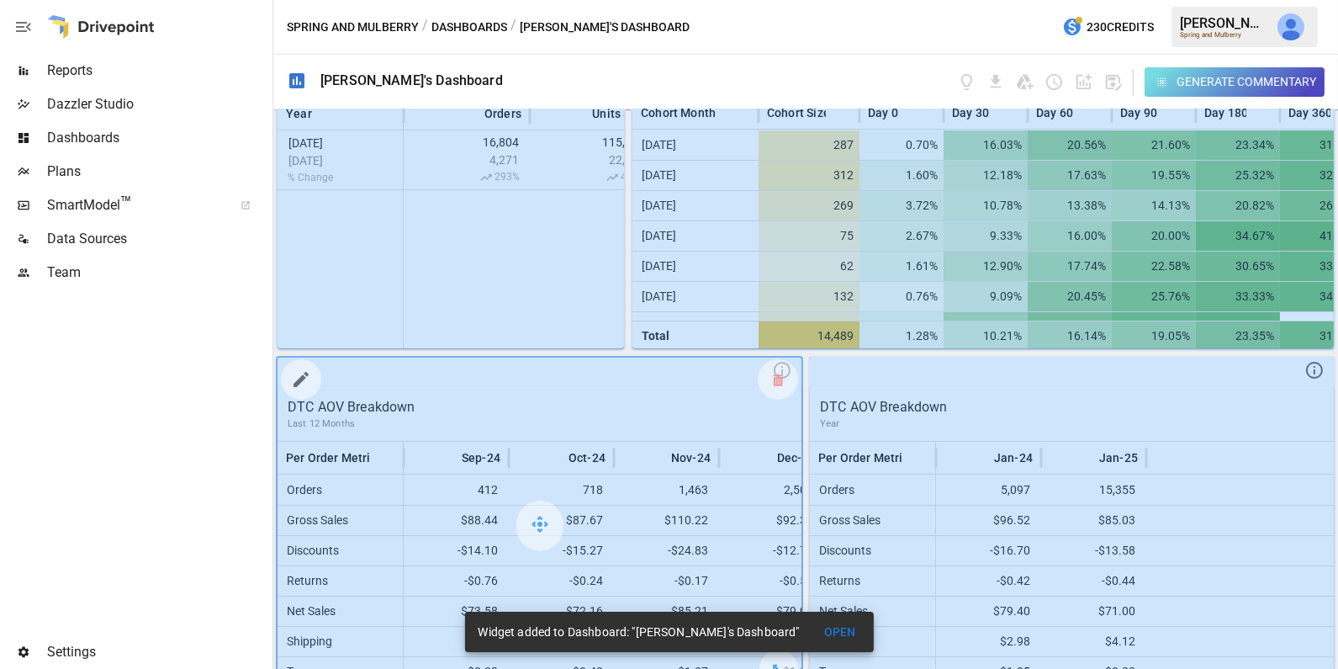
scroll to position [498, 0]
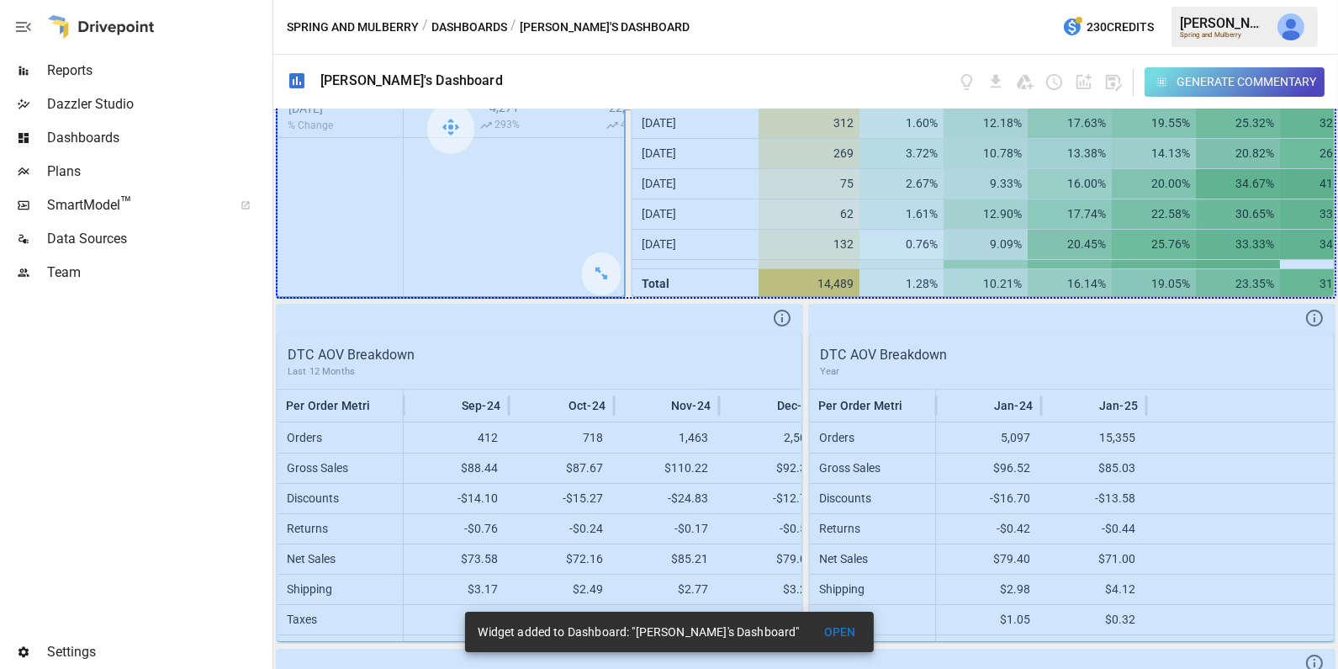
drag, startPoint x: 608, startPoint y: 274, endPoint x: 1184, endPoint y: 241, distance: 577.2
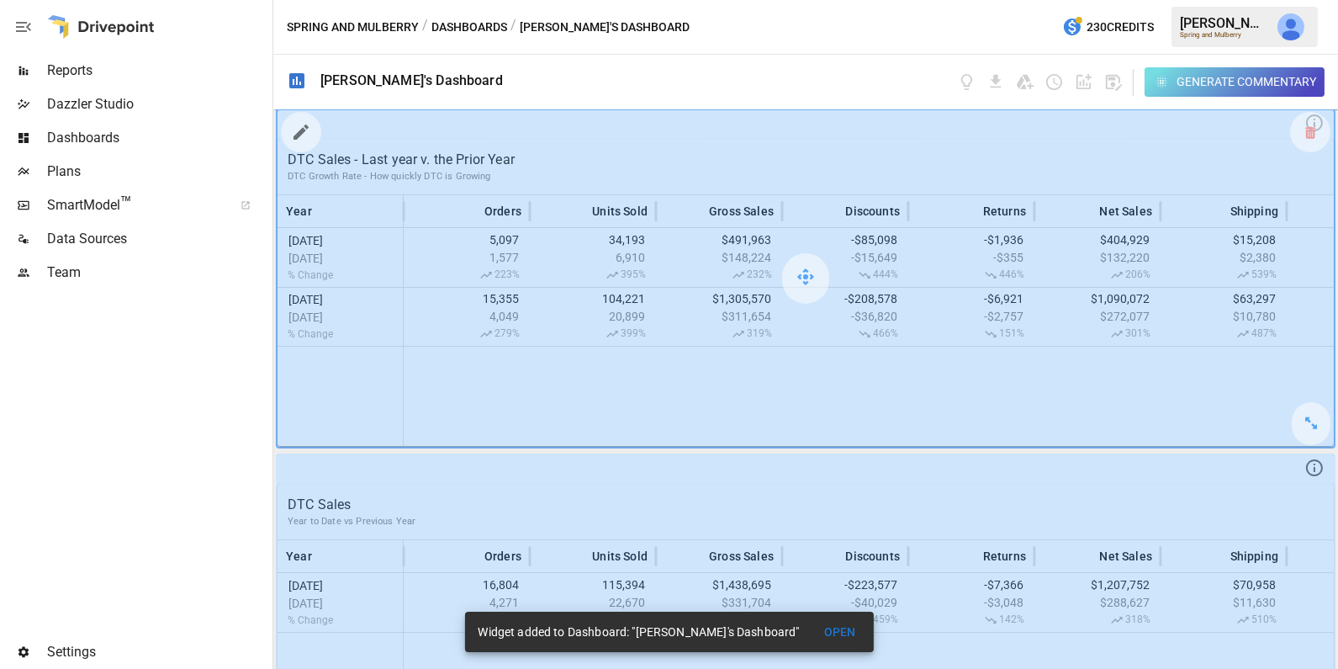
scroll to position [2, 0]
click at [1113, 84] on icon "button" at bounding box center [1114, 83] width 16 height 16
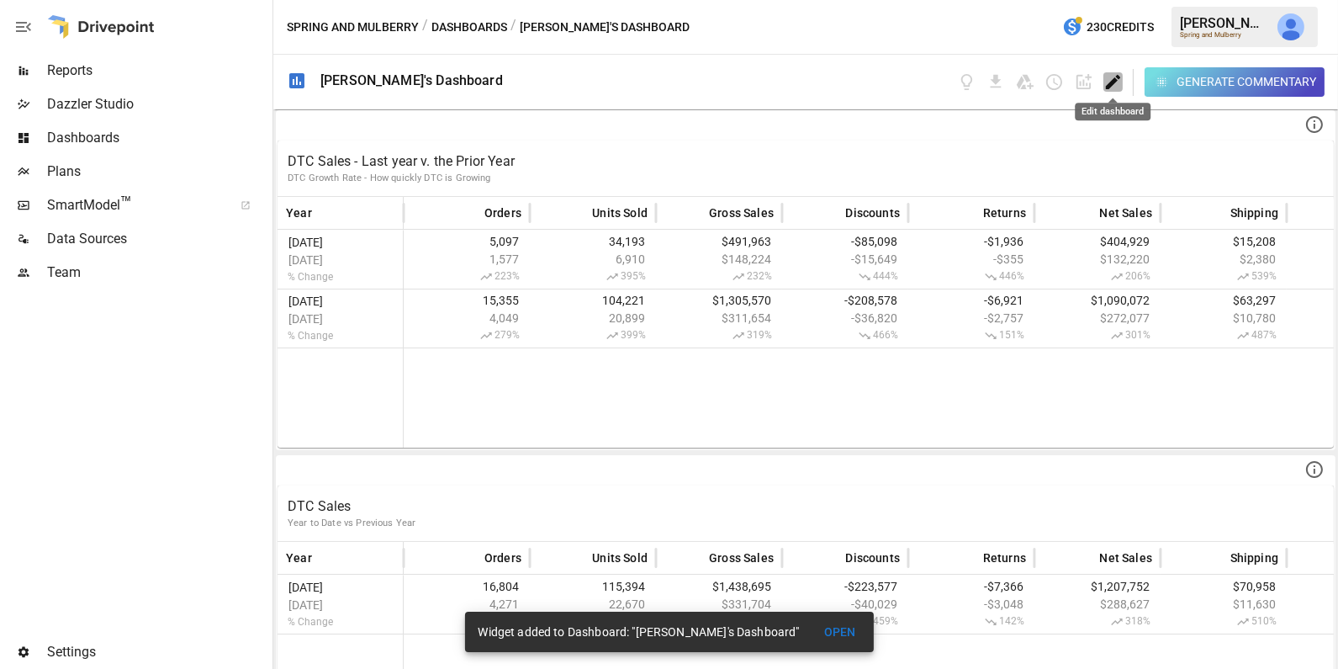
click at [1113, 84] on icon "Edit dashboard" at bounding box center [1113, 81] width 19 height 19
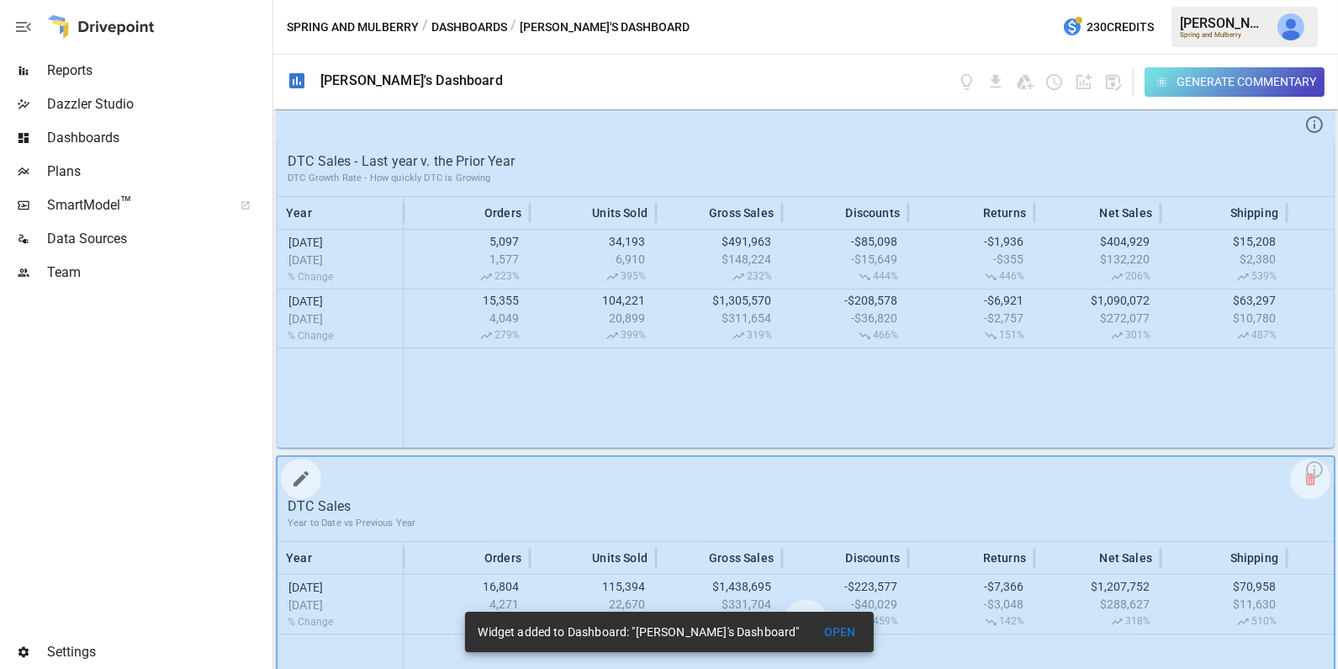
click at [301, 479] on icon "button" at bounding box center [301, 478] width 15 height 15
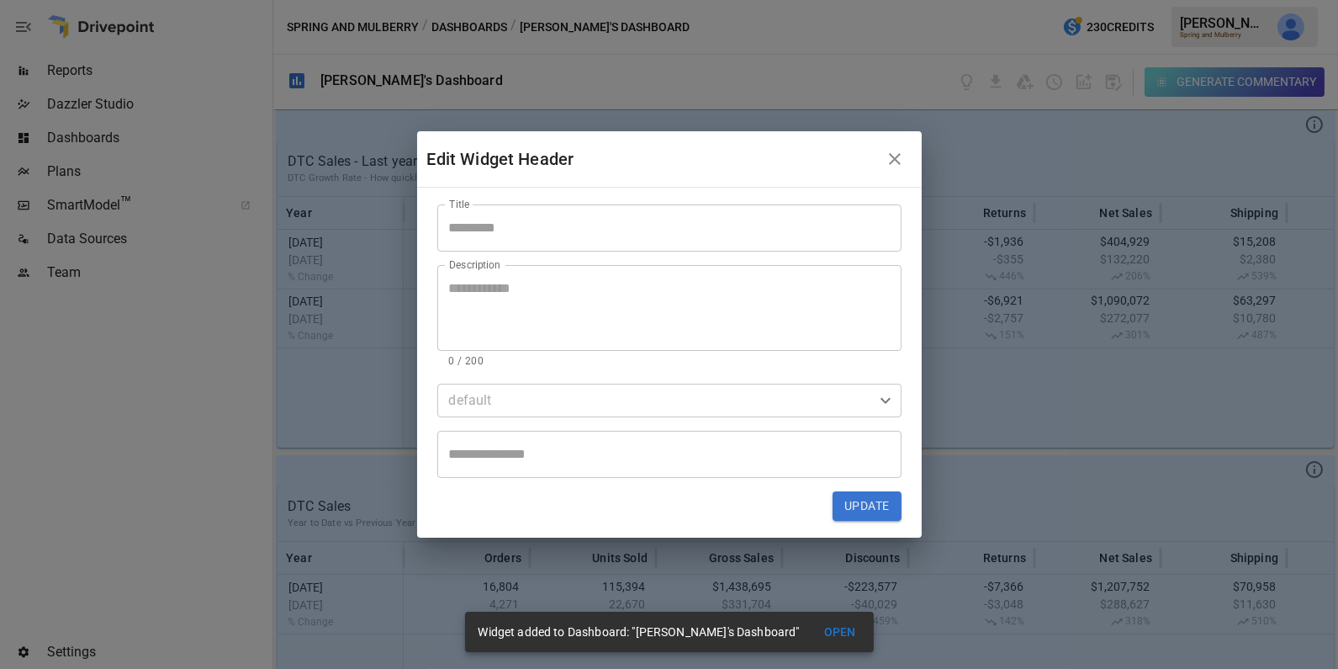
click at [896, 156] on icon "button" at bounding box center [895, 159] width 12 height 12
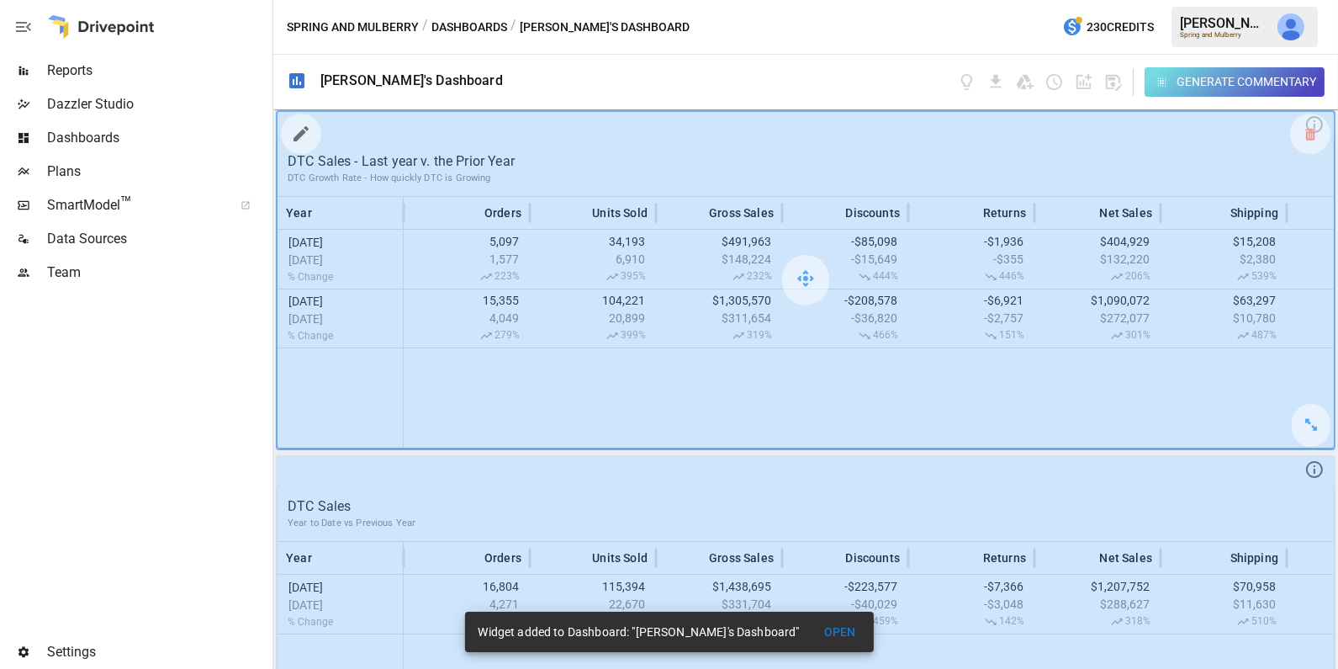
click at [302, 135] on icon "button" at bounding box center [301, 134] width 20 height 20
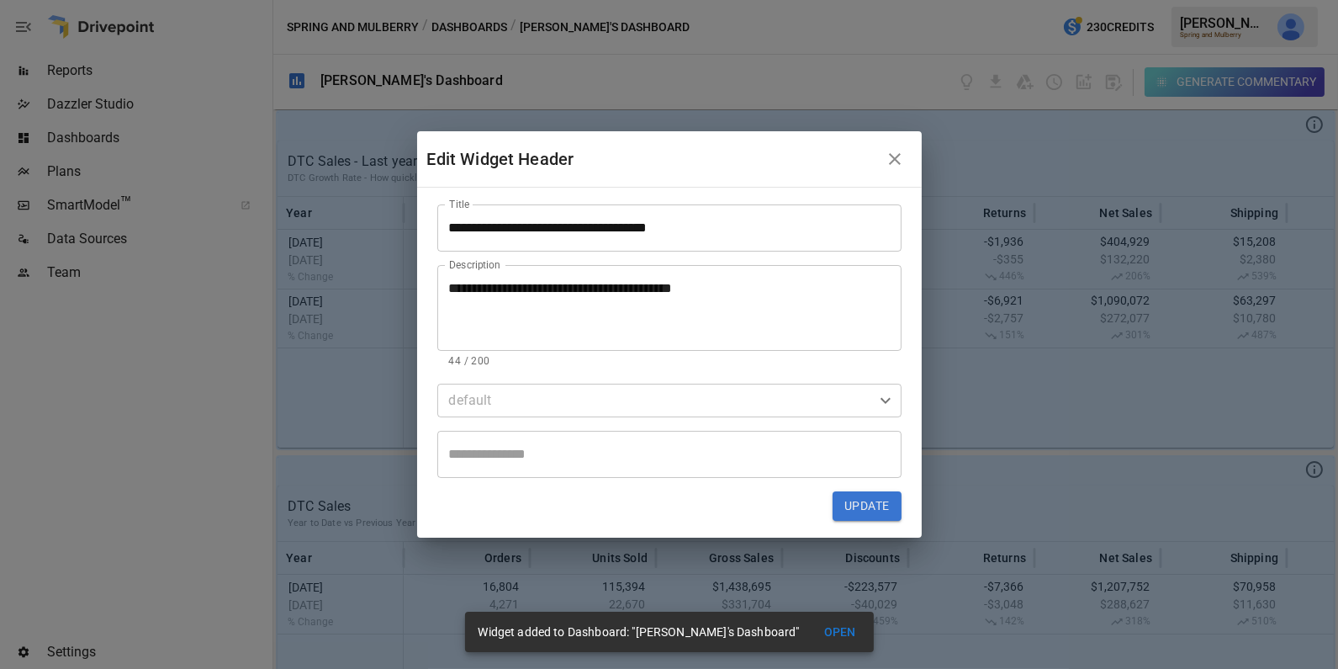
click at [697, 289] on textarea "**********" at bounding box center [669, 307] width 441 height 58
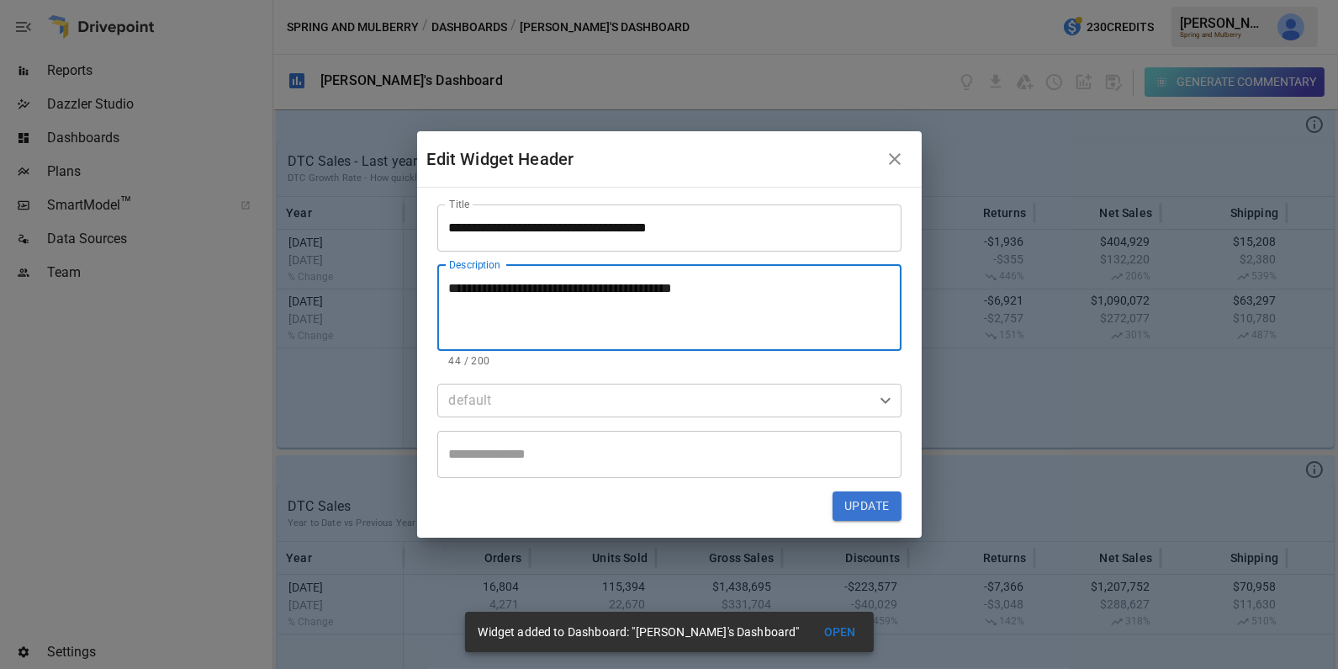
click at [697, 289] on textarea "**********" at bounding box center [669, 307] width 441 height 58
drag, startPoint x: 845, startPoint y: 499, endPoint x: 854, endPoint y: 503, distance: 9.4
click at [845, 499] on button "Update" at bounding box center [867, 506] width 68 height 30
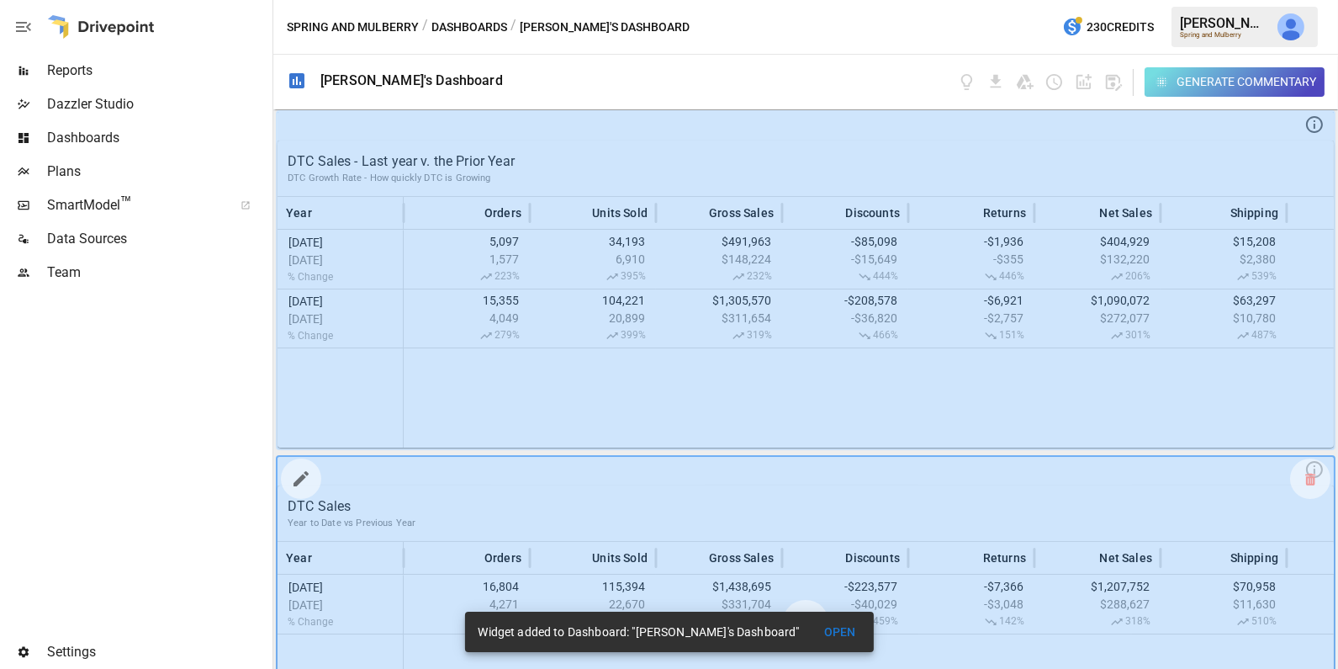
click at [306, 476] on icon "button" at bounding box center [301, 479] width 20 height 20
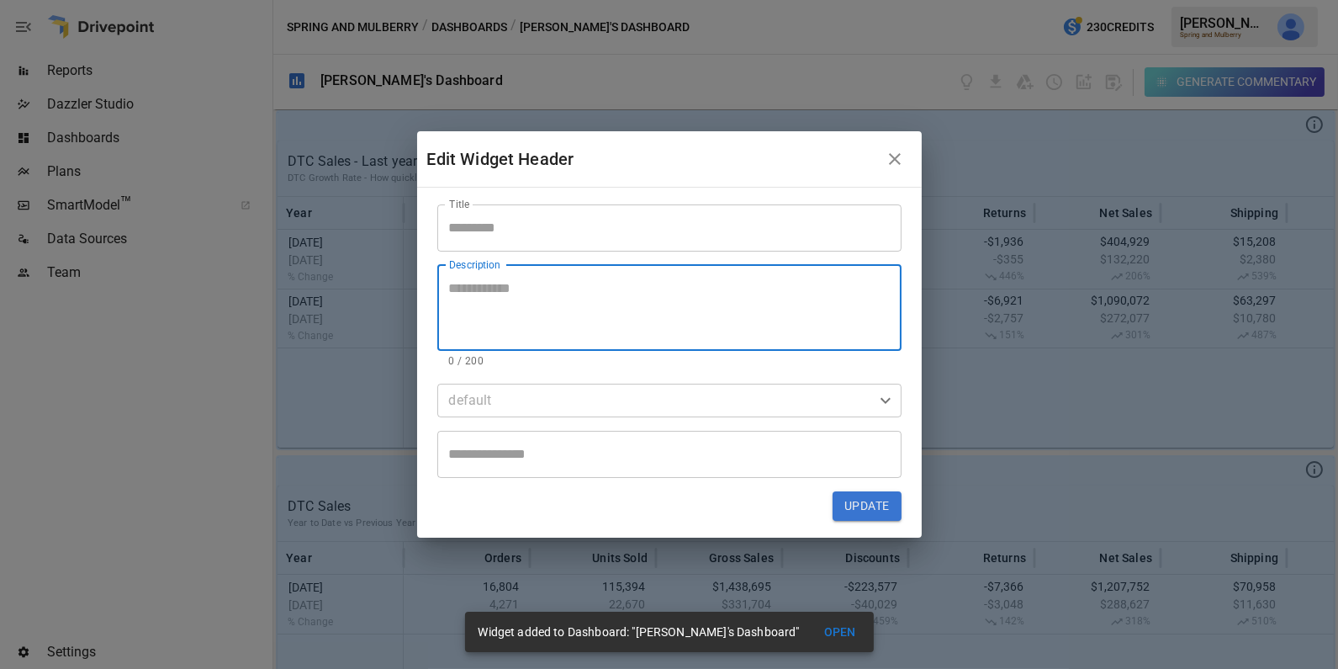
click at [583, 299] on textarea "Description" at bounding box center [669, 307] width 441 height 58
paste textarea "**********"
type textarea "**********"
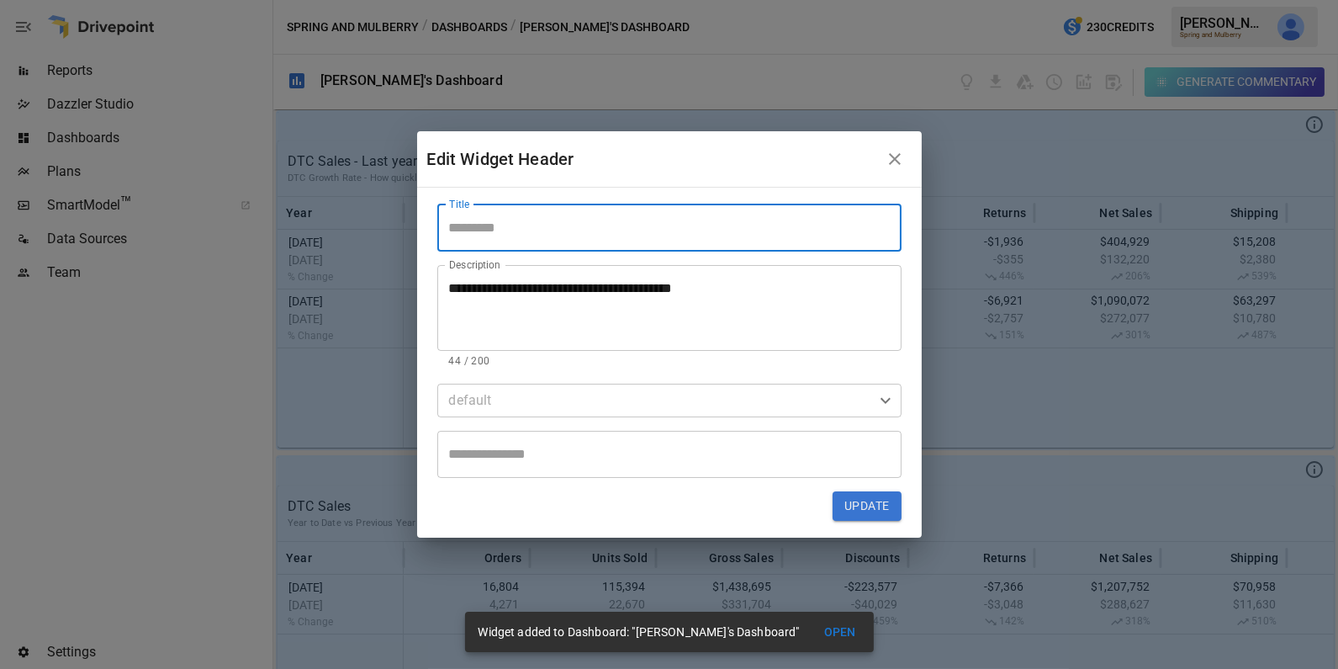
click at [531, 231] on input "Title" at bounding box center [669, 227] width 464 height 47
type input "**********"
click at [865, 504] on button "Update" at bounding box center [867, 506] width 68 height 30
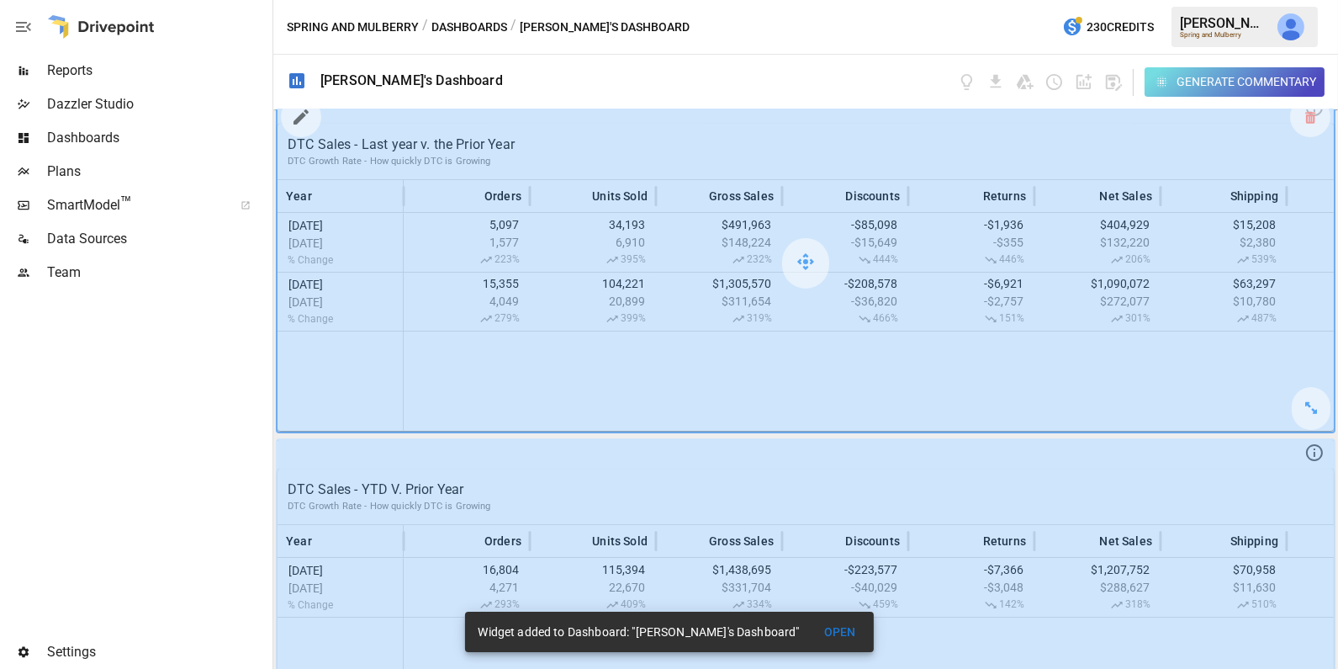
scroll to position [0, 0]
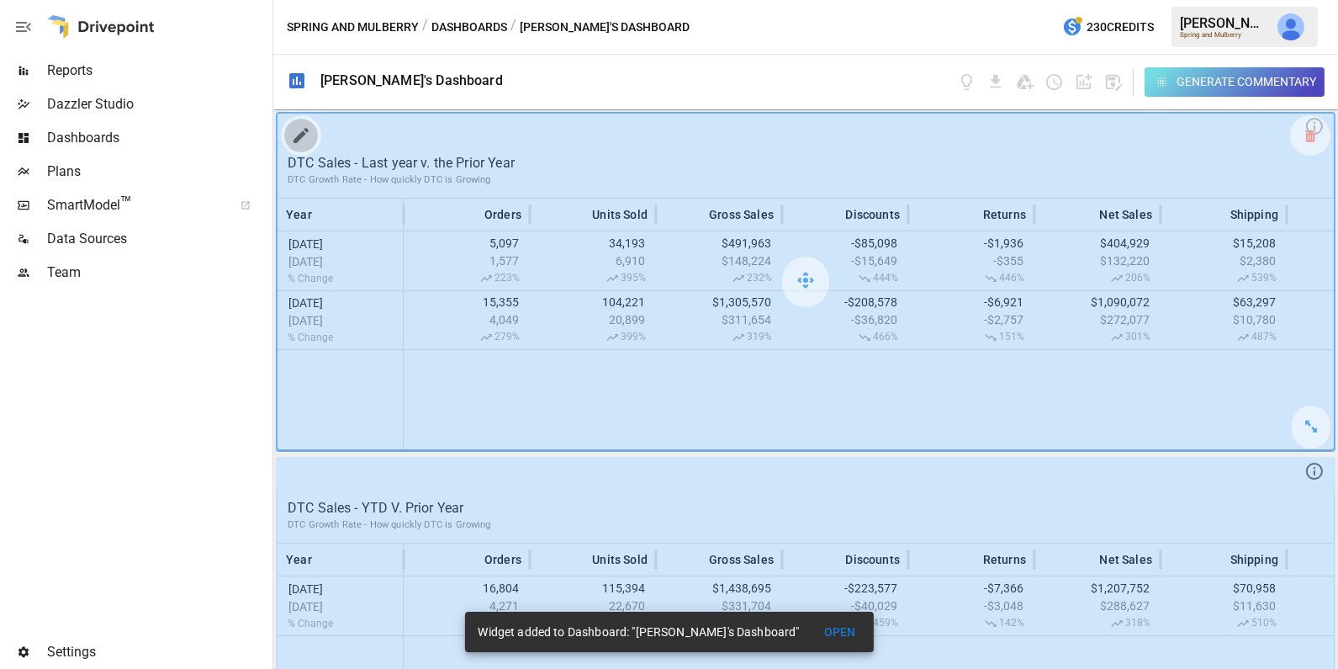
click at [305, 132] on icon "button" at bounding box center [301, 135] width 20 height 20
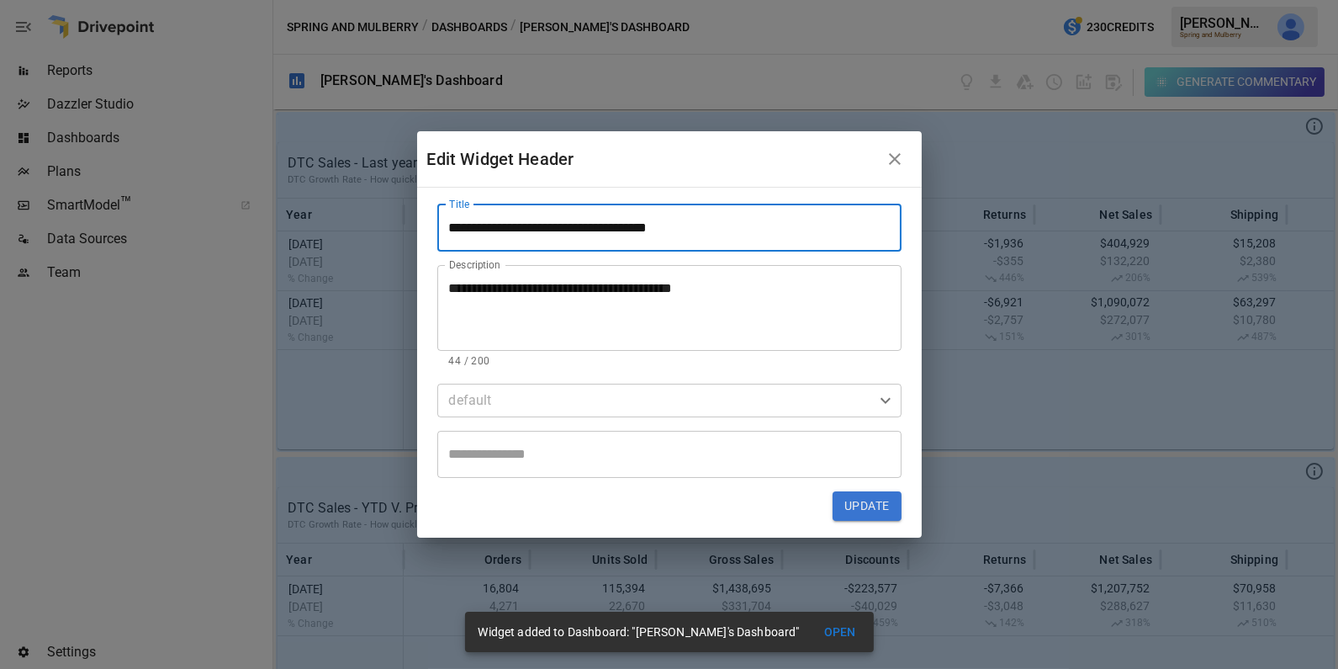
click at [619, 226] on input "**********" at bounding box center [669, 227] width 464 height 47
type input "**********"
click at [863, 510] on button "Update" at bounding box center [867, 506] width 68 height 30
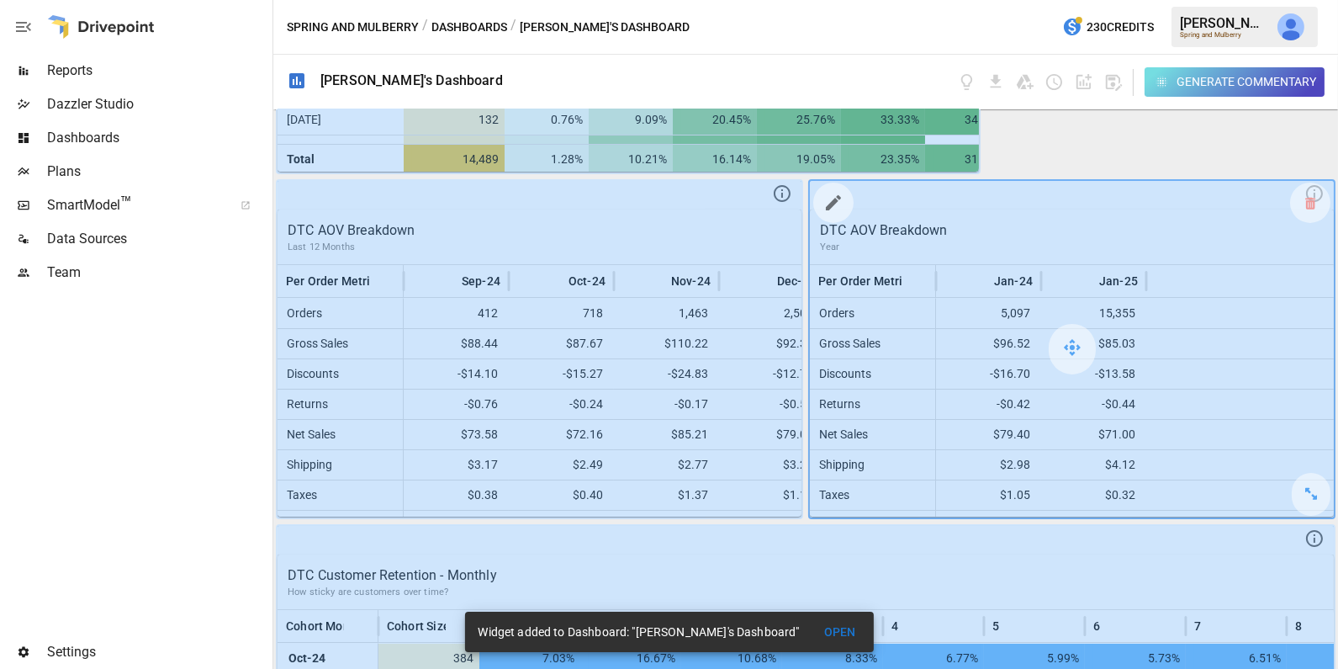
scroll to position [966, 0]
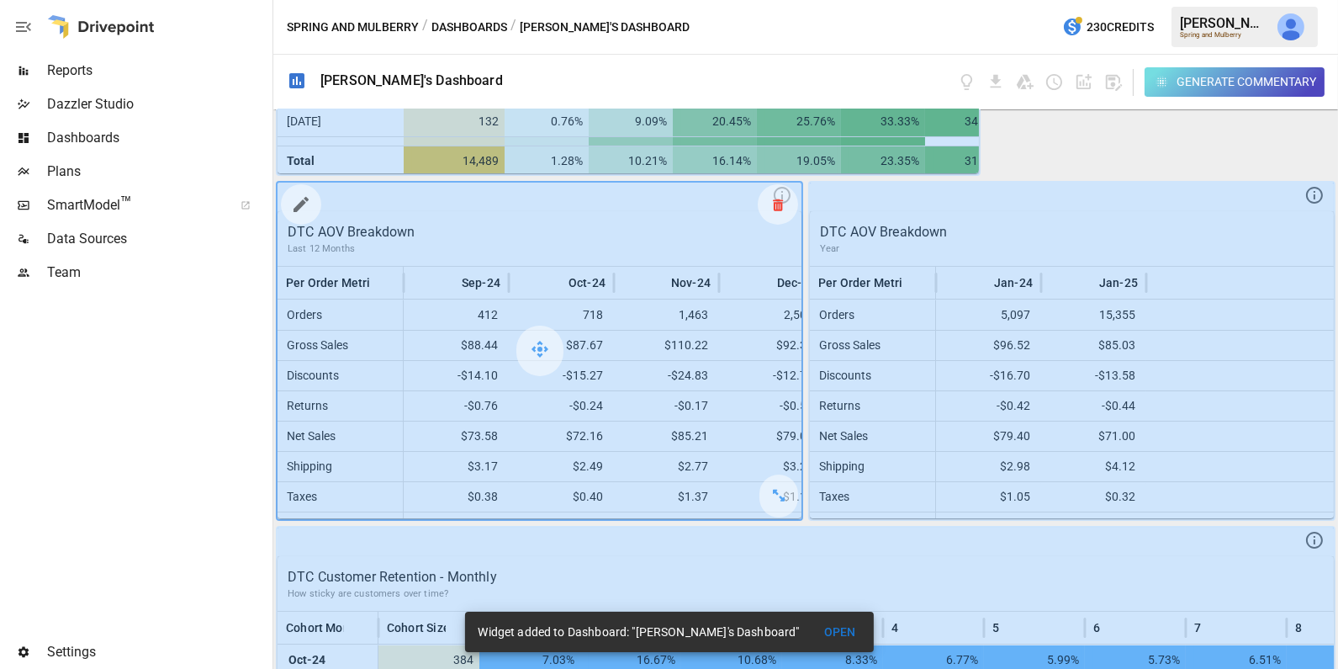
click at [781, 208] on div at bounding box center [778, 204] width 40 height 40
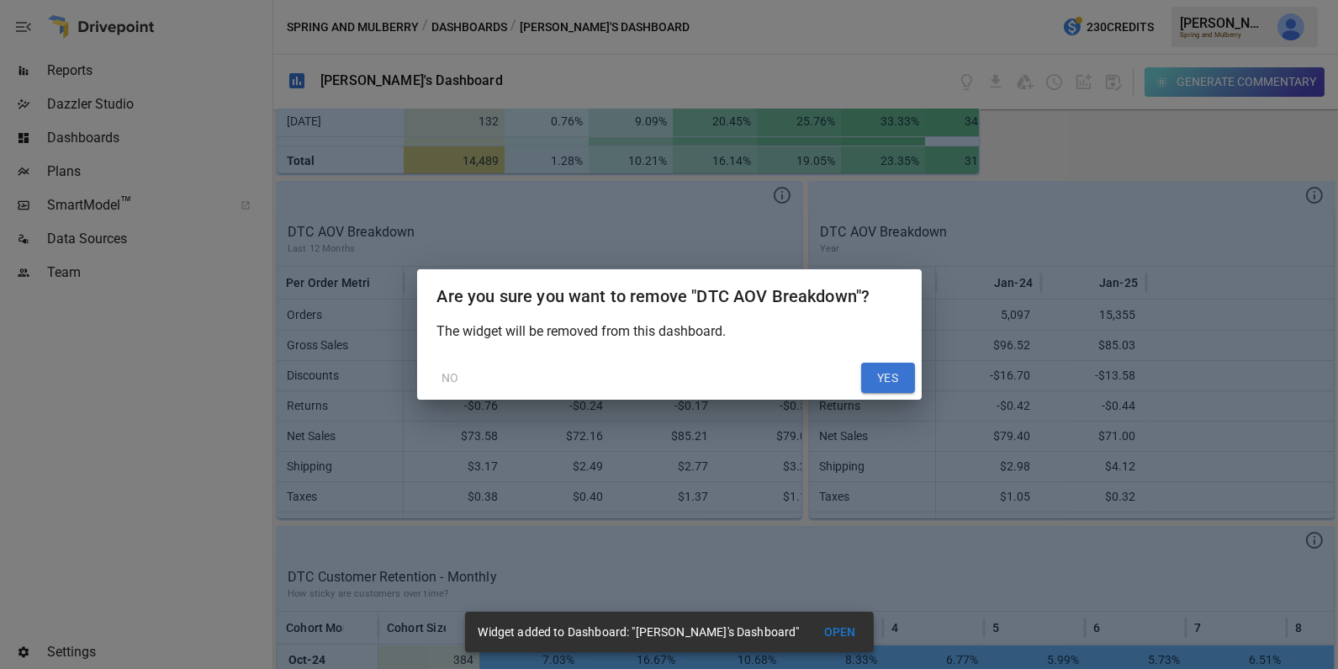
click at [884, 375] on button "YES" at bounding box center [888, 378] width 54 height 30
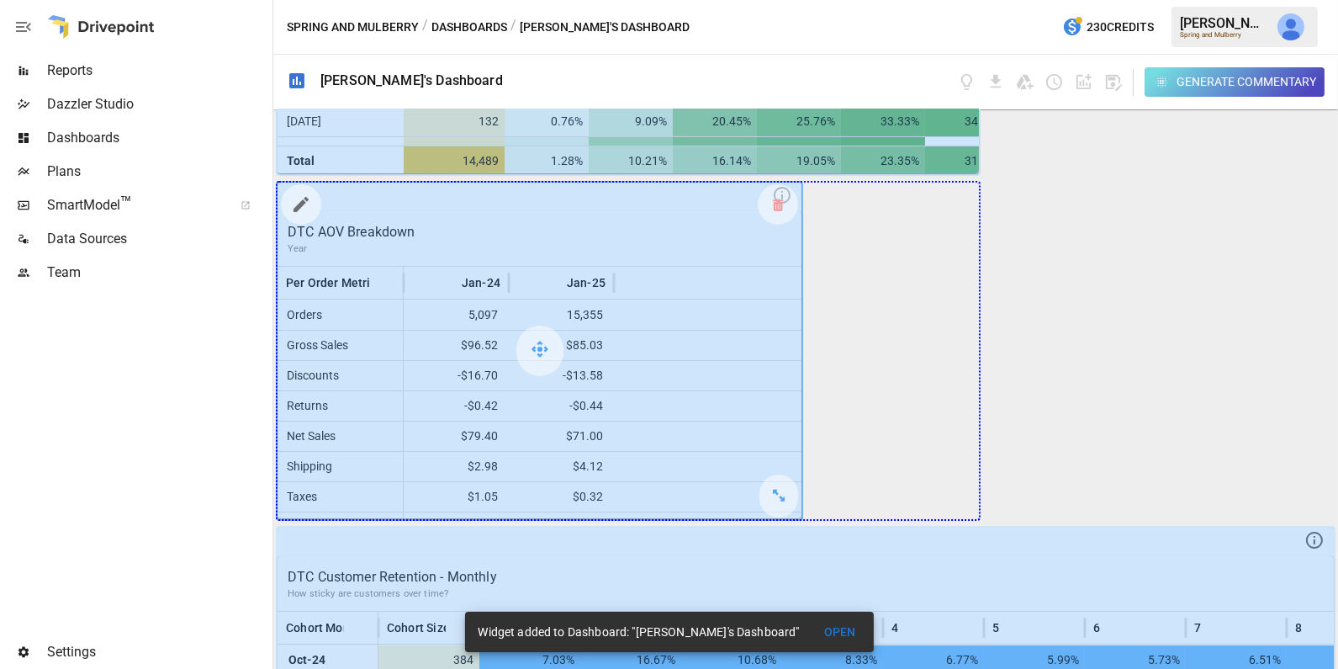
drag, startPoint x: 786, startPoint y: 491, endPoint x: 919, endPoint y: 492, distance: 132.9
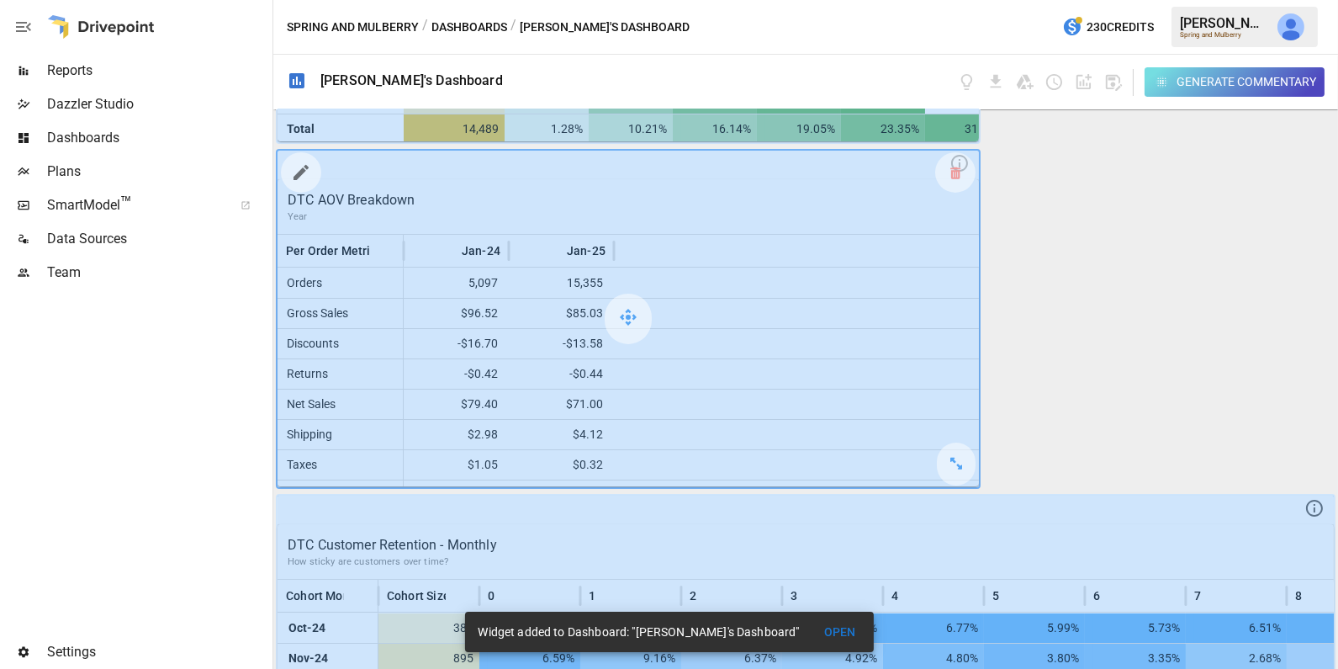
scroll to position [980, 0]
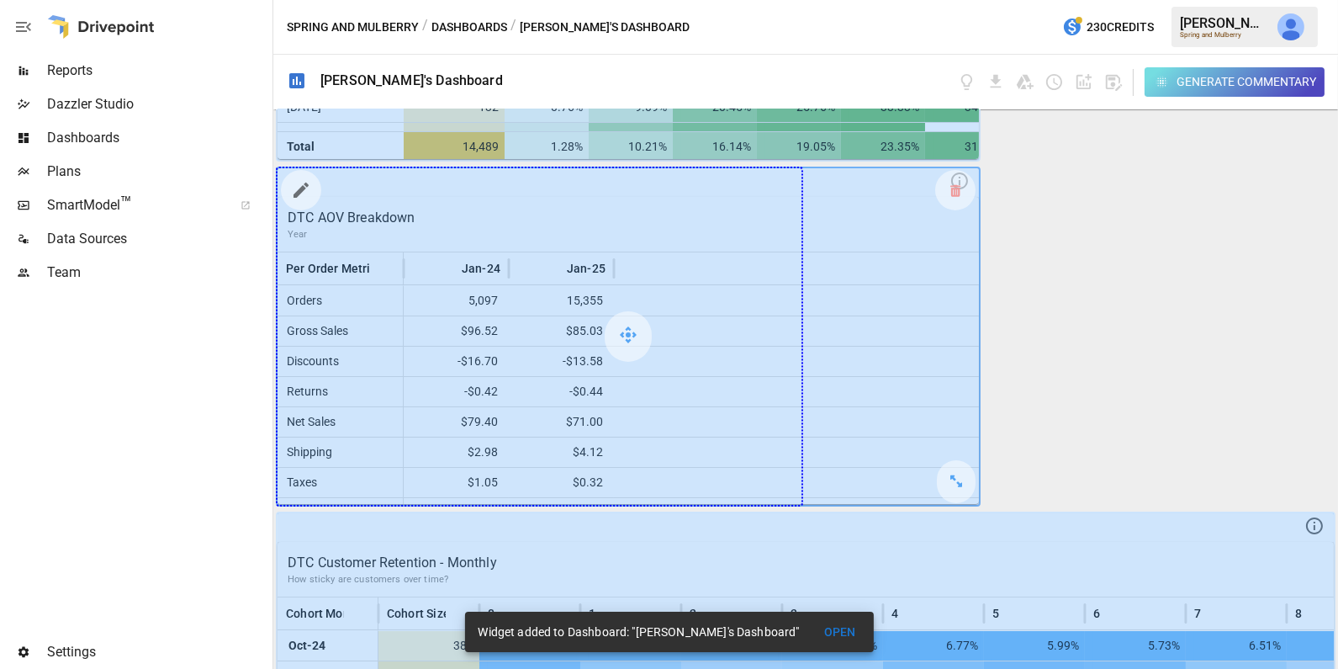
drag, startPoint x: 953, startPoint y: 472, endPoint x: 838, endPoint y: 458, distance: 116.0
click at [838, 458] on div at bounding box center [628, 336] width 701 height 336
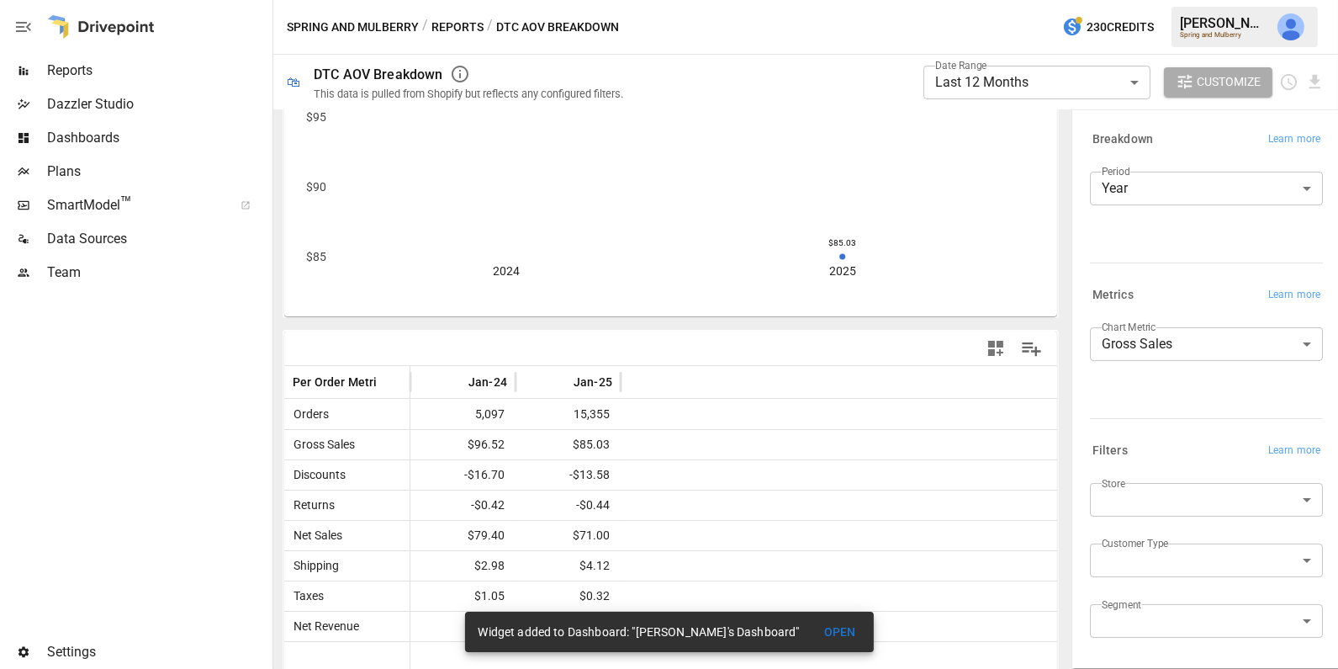
scroll to position [148, 0]
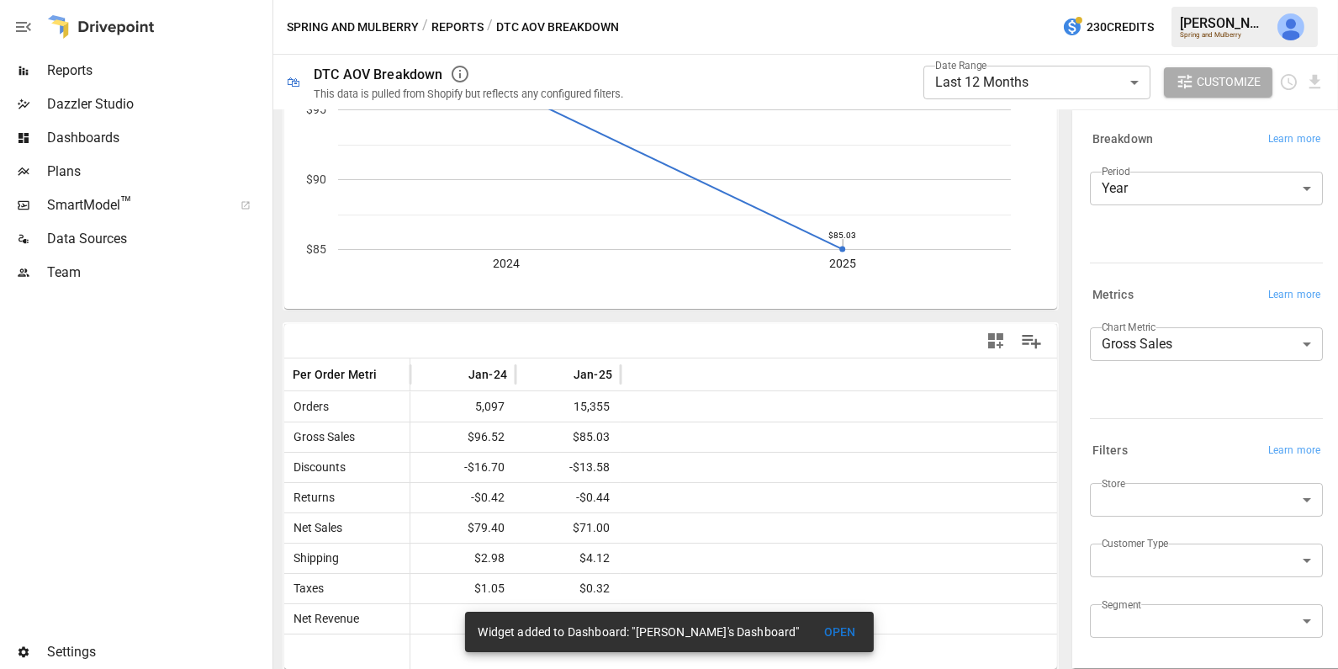
click at [999, 0] on body "**********" at bounding box center [669, 0] width 1338 height 0
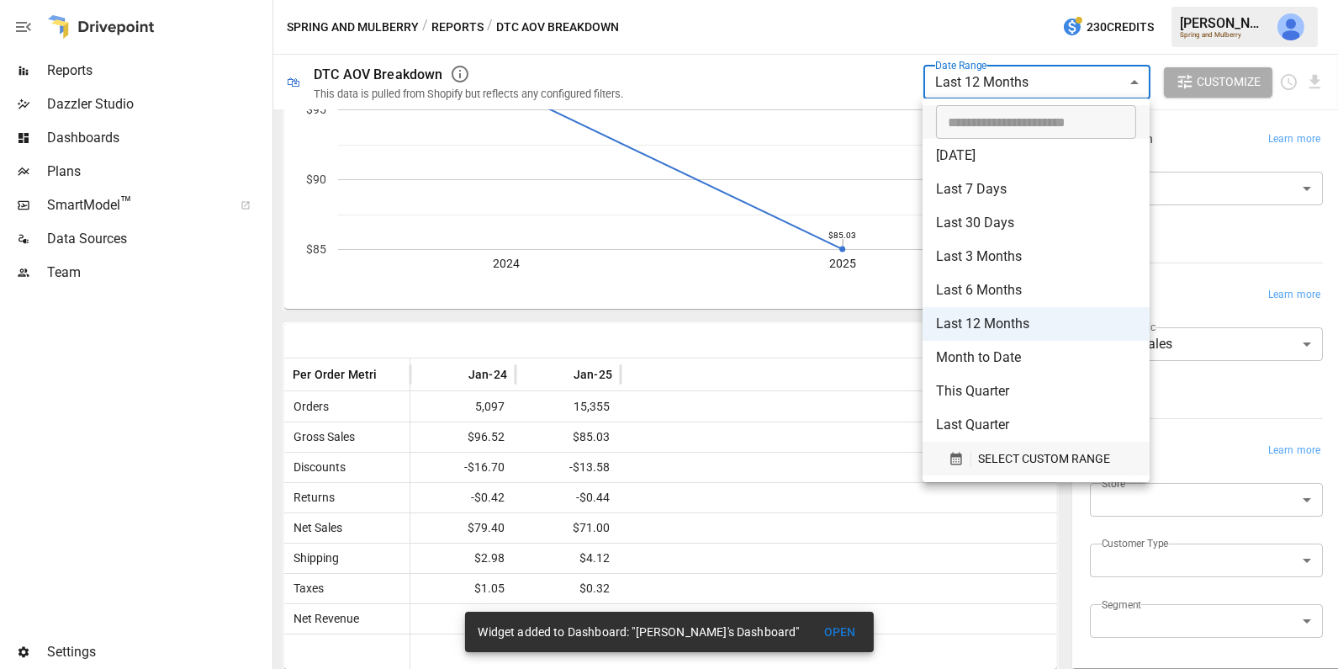
click at [979, 457] on span "SELECT CUSTOM RANGE" at bounding box center [1044, 458] width 132 height 21
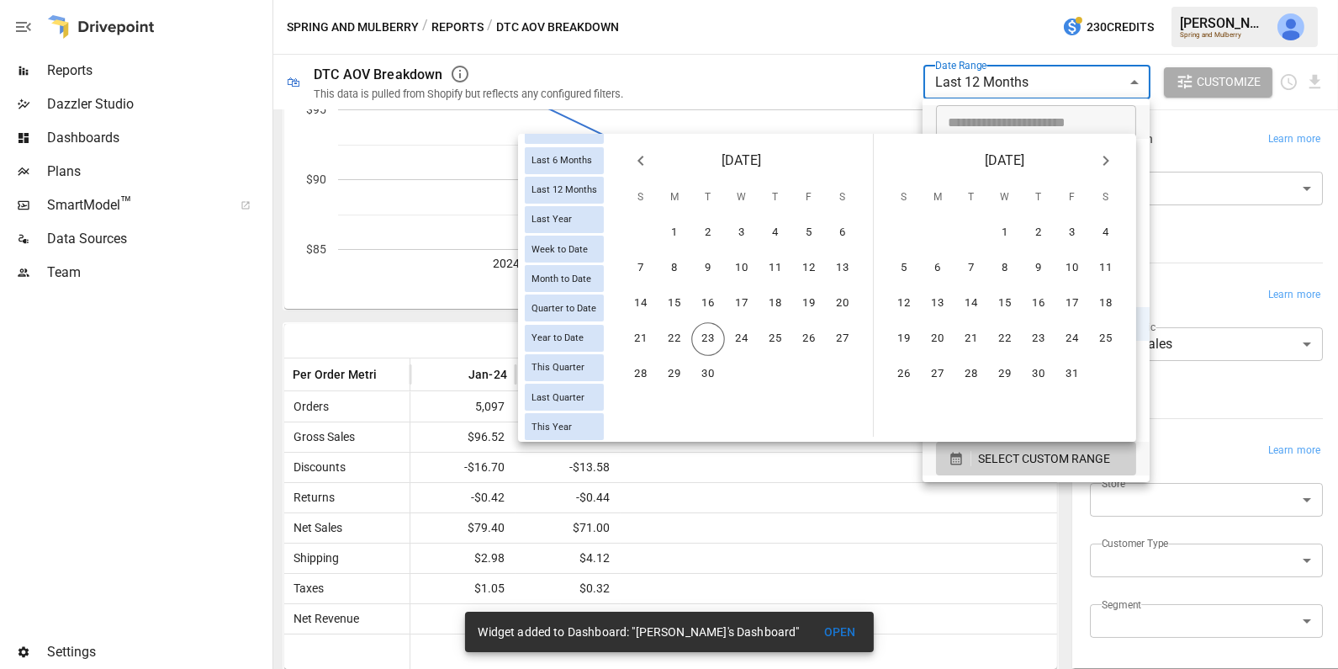
scroll to position [236, 0]
click at [559, 330] on span "Year to Date" at bounding box center [558, 332] width 66 height 11
type input "**********"
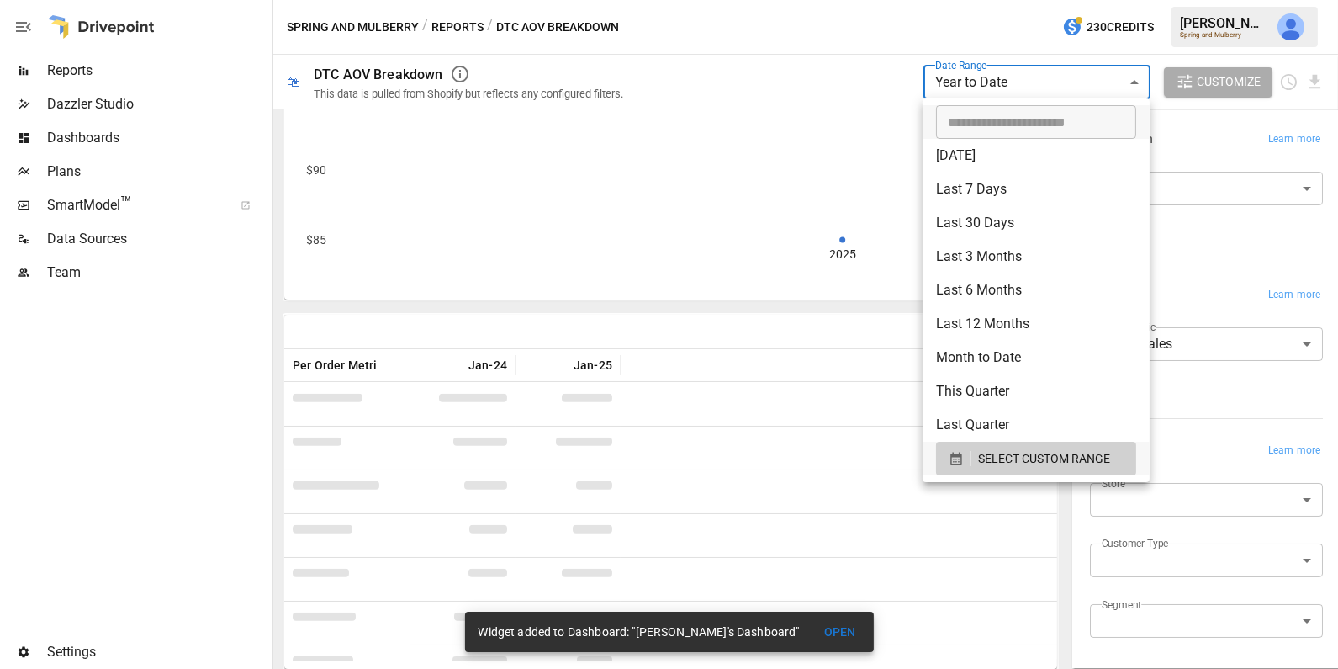
scroll to position [148, 0]
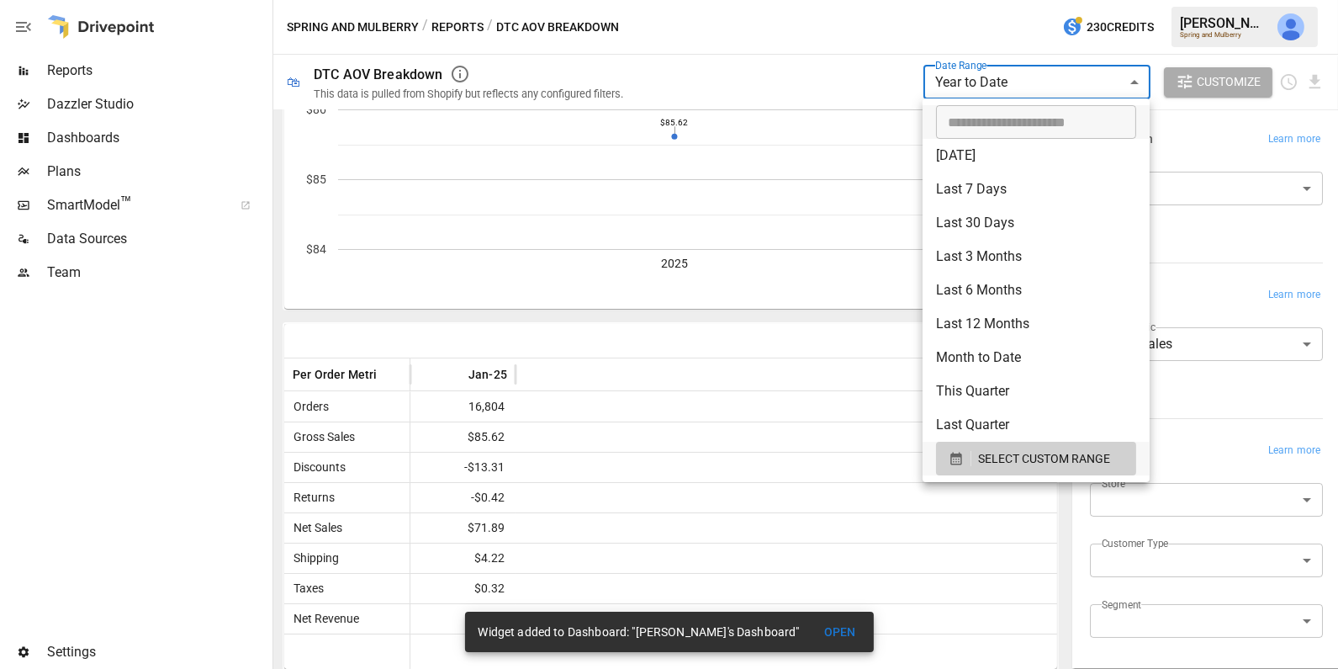
click at [1223, 285] on div at bounding box center [669, 334] width 1338 height 669
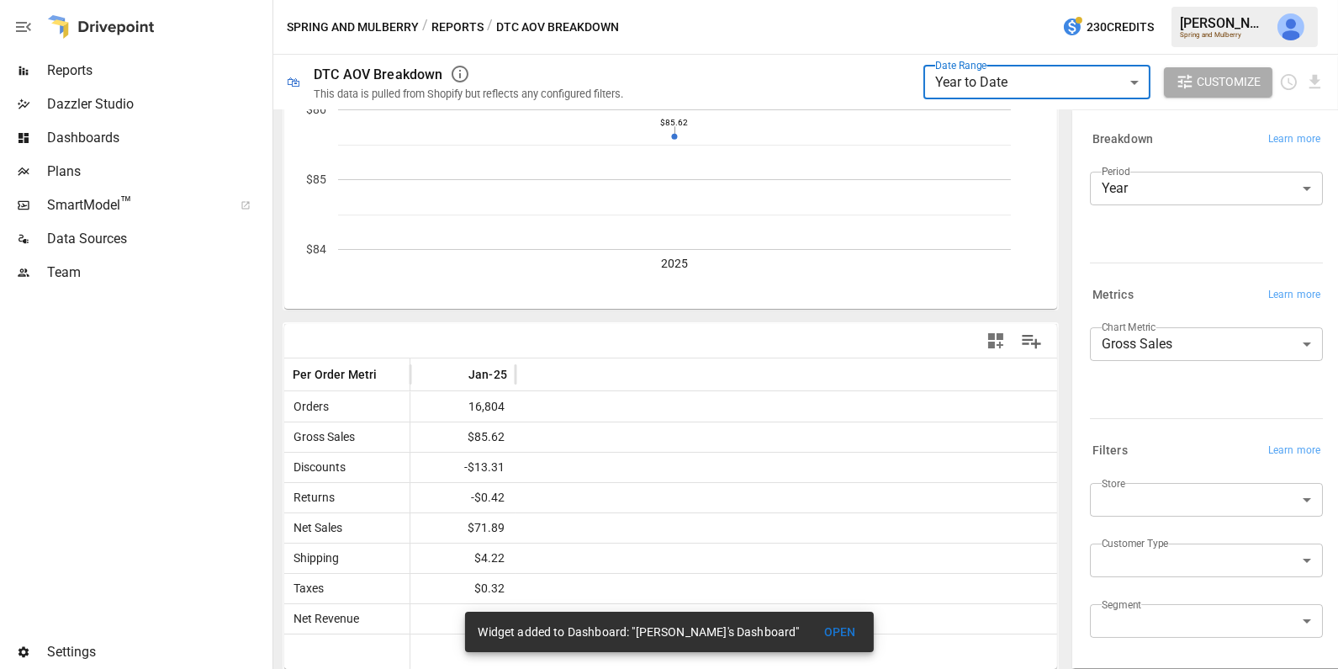
click at [993, 341] on icon "button" at bounding box center [995, 340] width 15 height 15
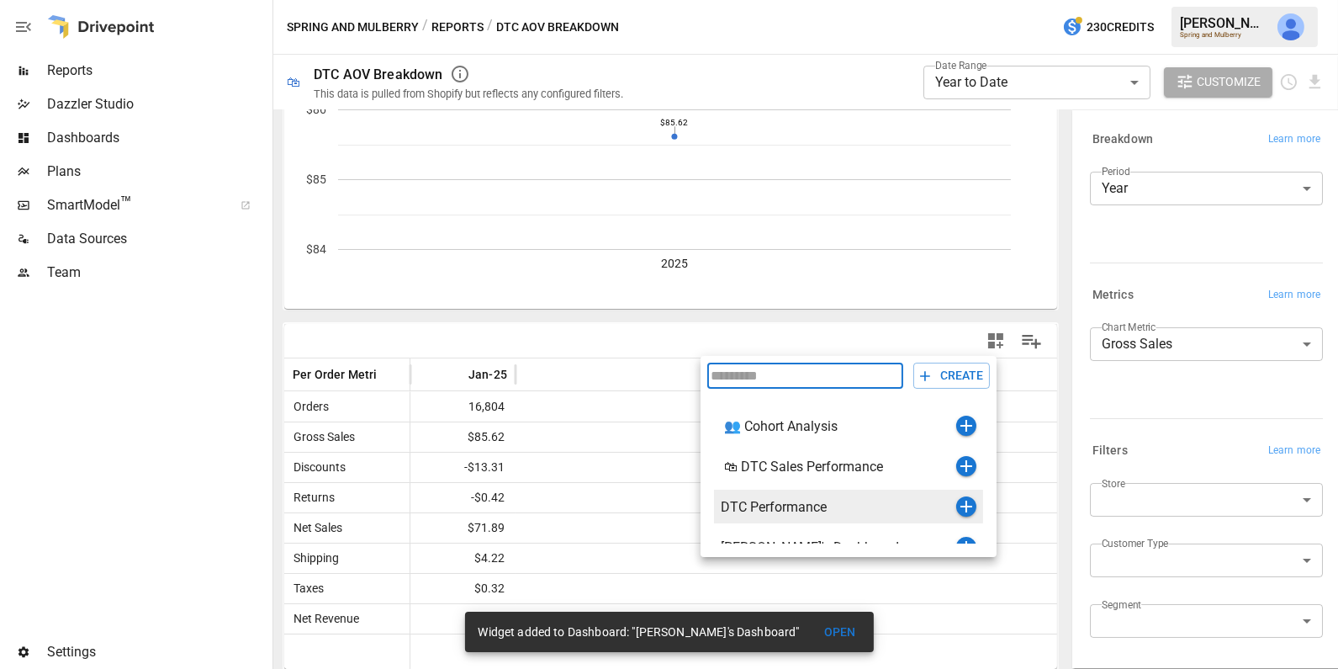
scroll to position [19, 0]
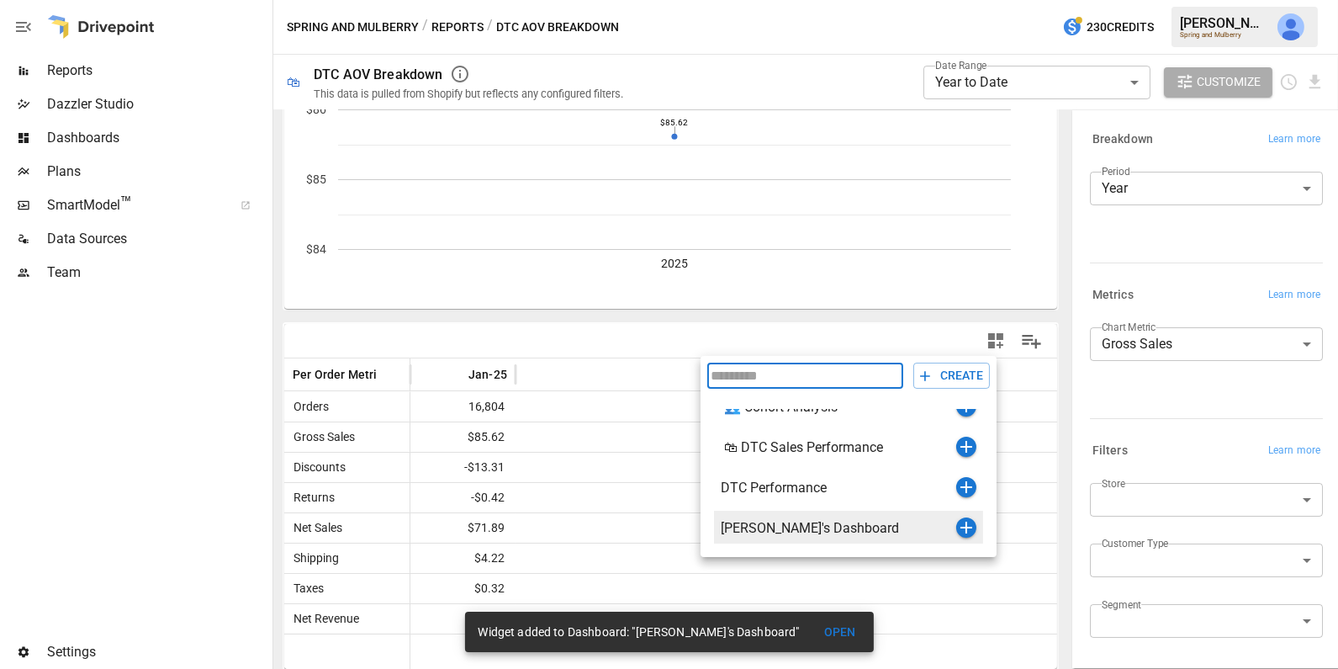
click at [966, 526] on icon "button" at bounding box center [967, 527] width 12 height 12
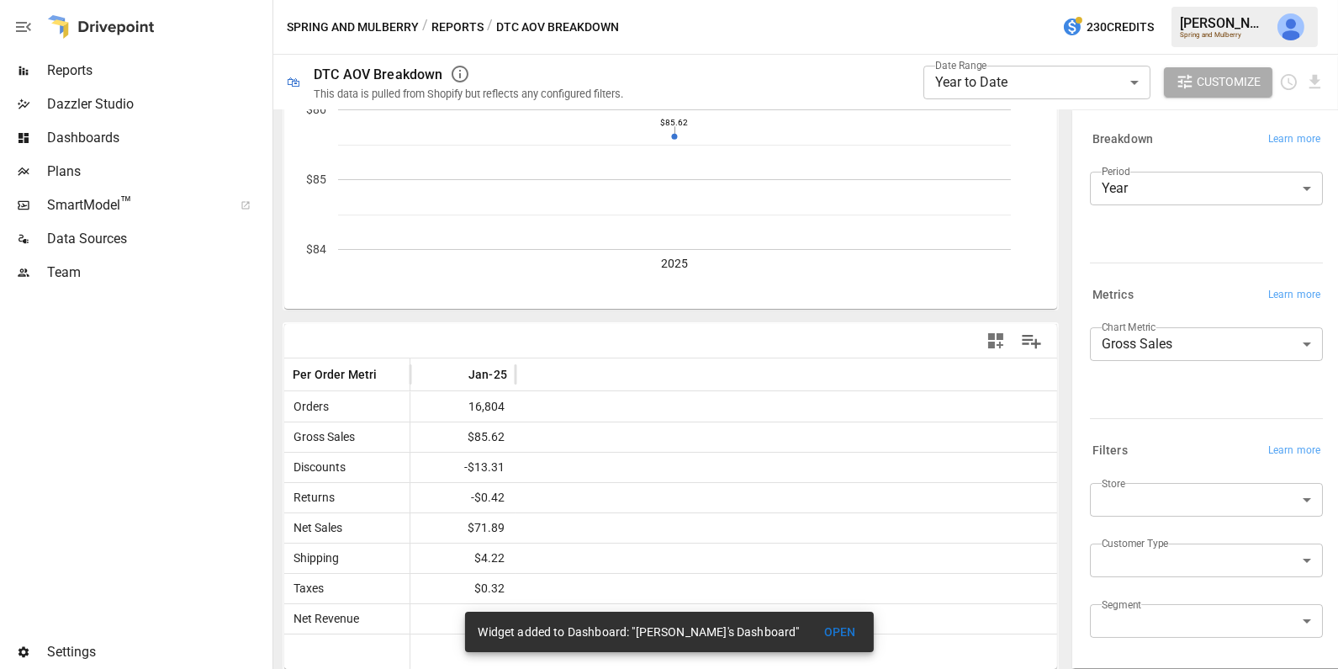
click at [104, 137] on span "Dashboards" at bounding box center [158, 138] width 222 height 20
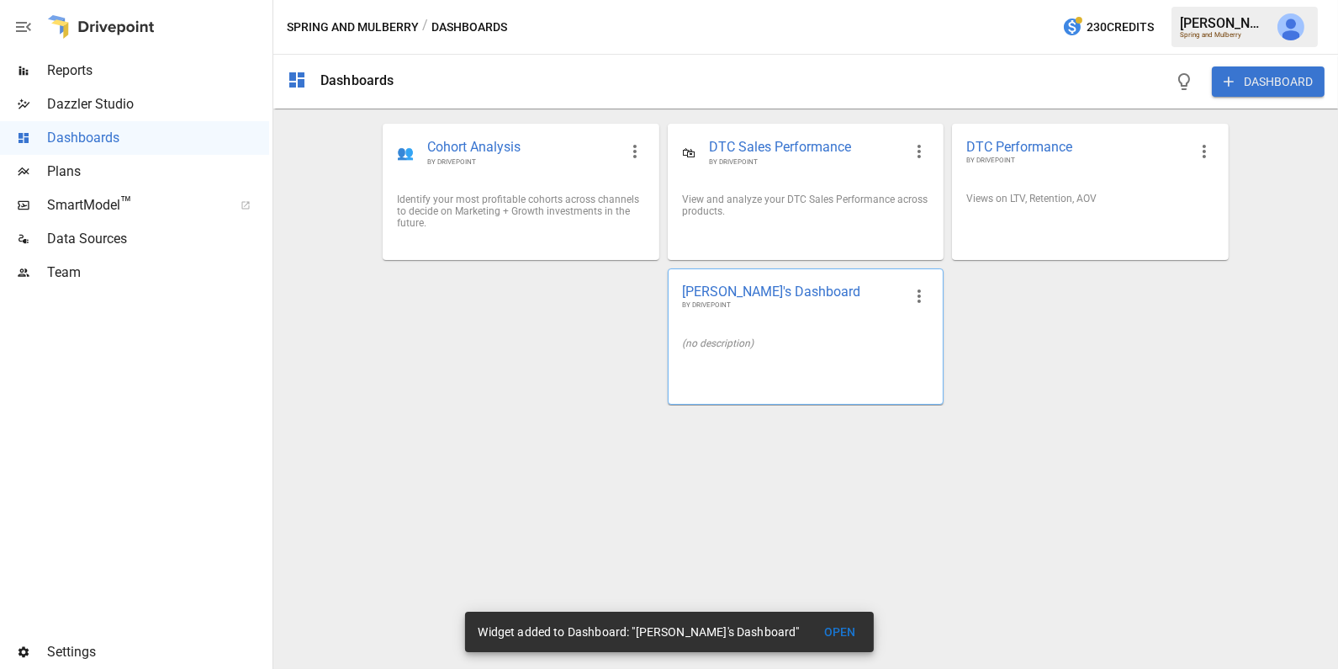
click at [843, 325] on div "(no description)" at bounding box center [806, 343] width 274 height 39
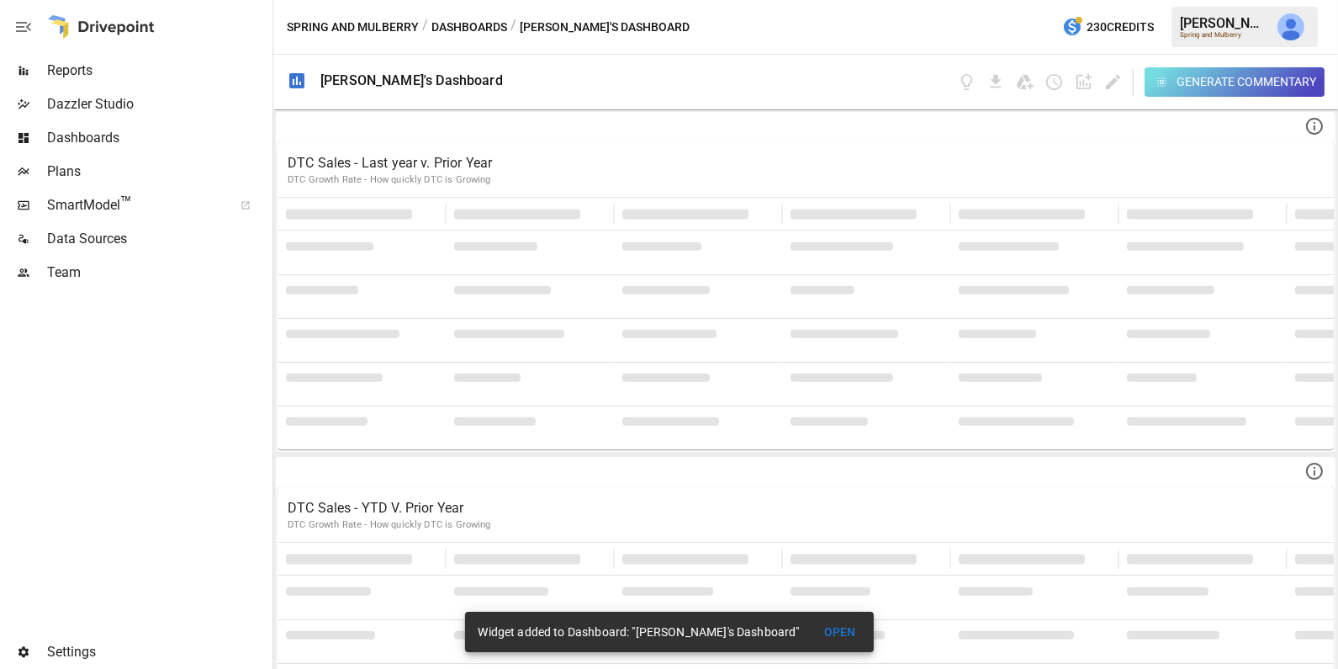
click at [1106, 75] on icon "Edit dashboard" at bounding box center [1113, 81] width 19 height 19
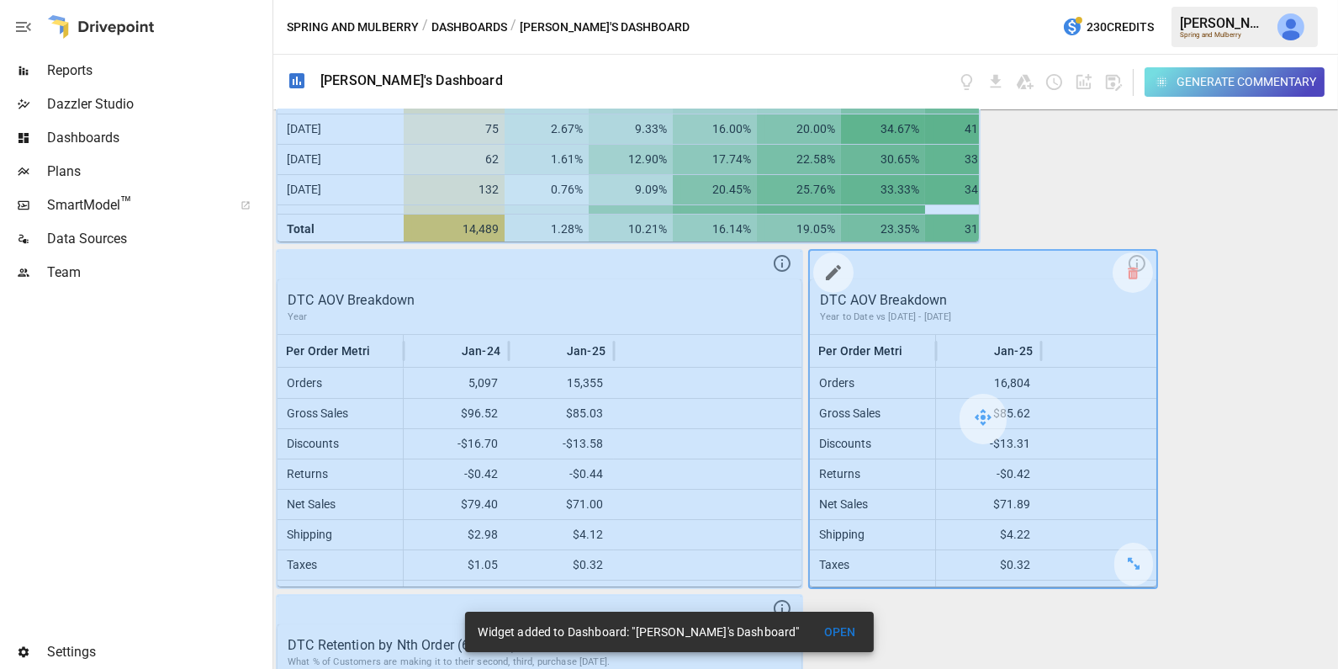
scroll to position [903, 0]
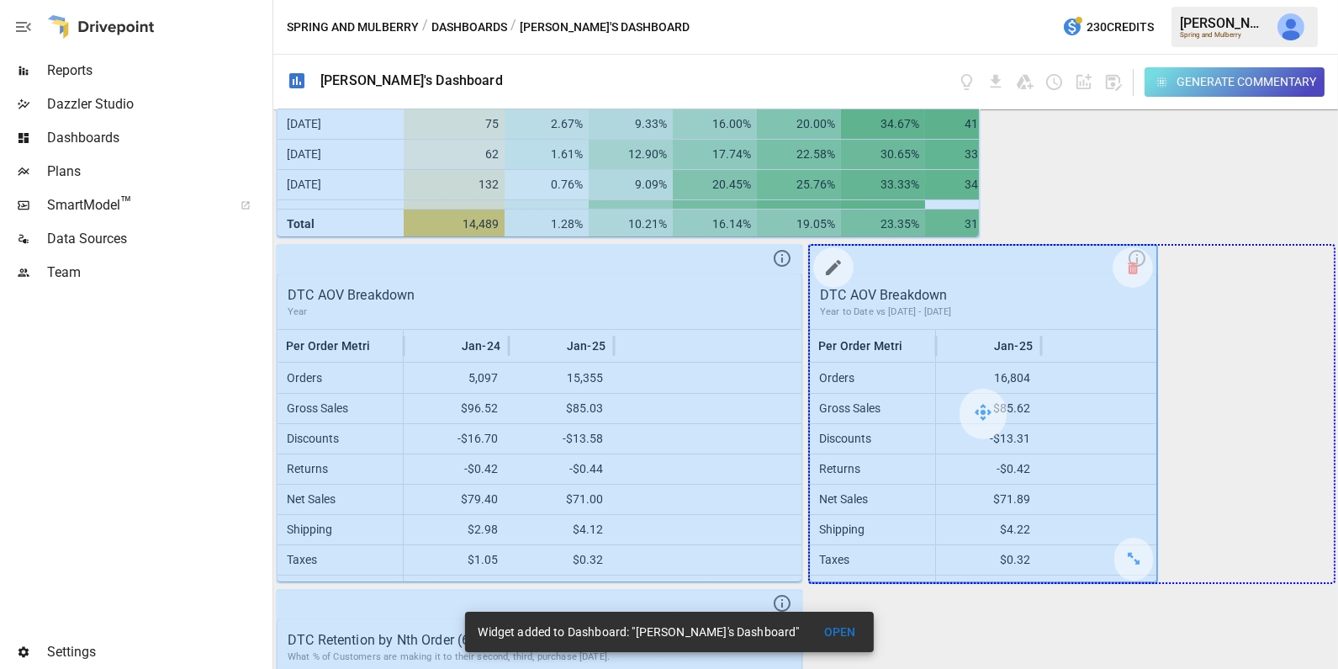
drag, startPoint x: 1137, startPoint y: 565, endPoint x: 1286, endPoint y: 548, distance: 149.8
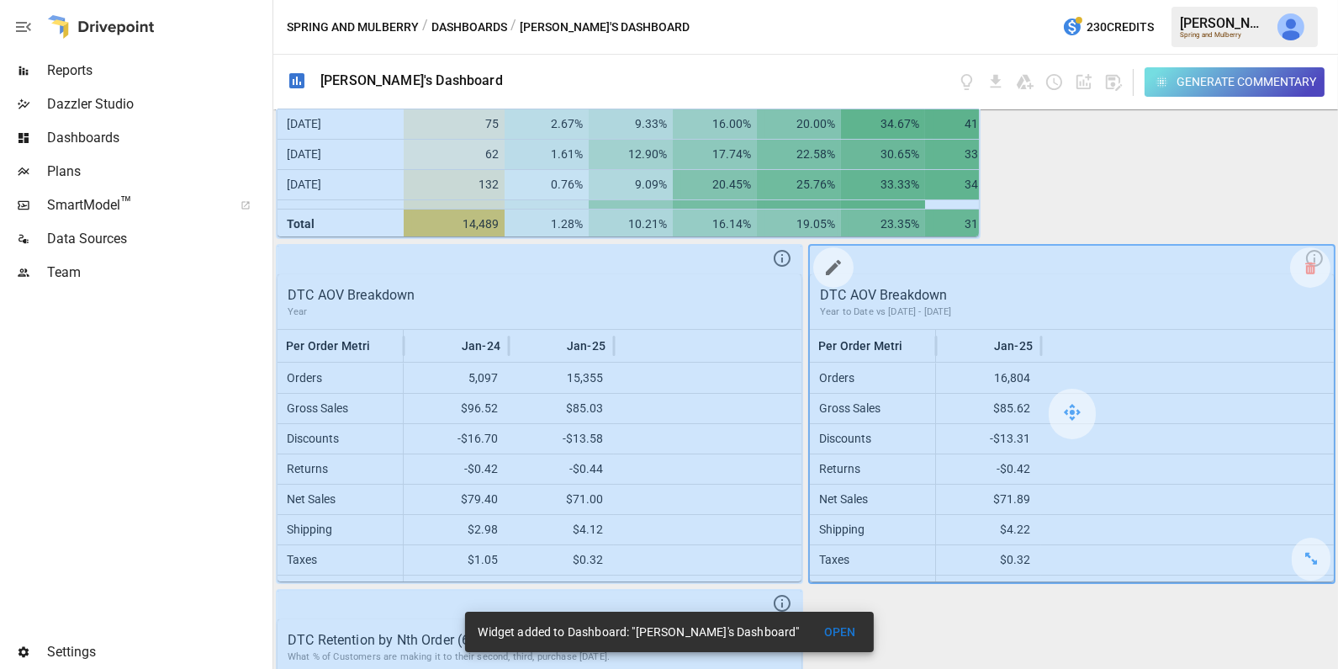
click at [816, 257] on div at bounding box center [833, 267] width 40 height 40
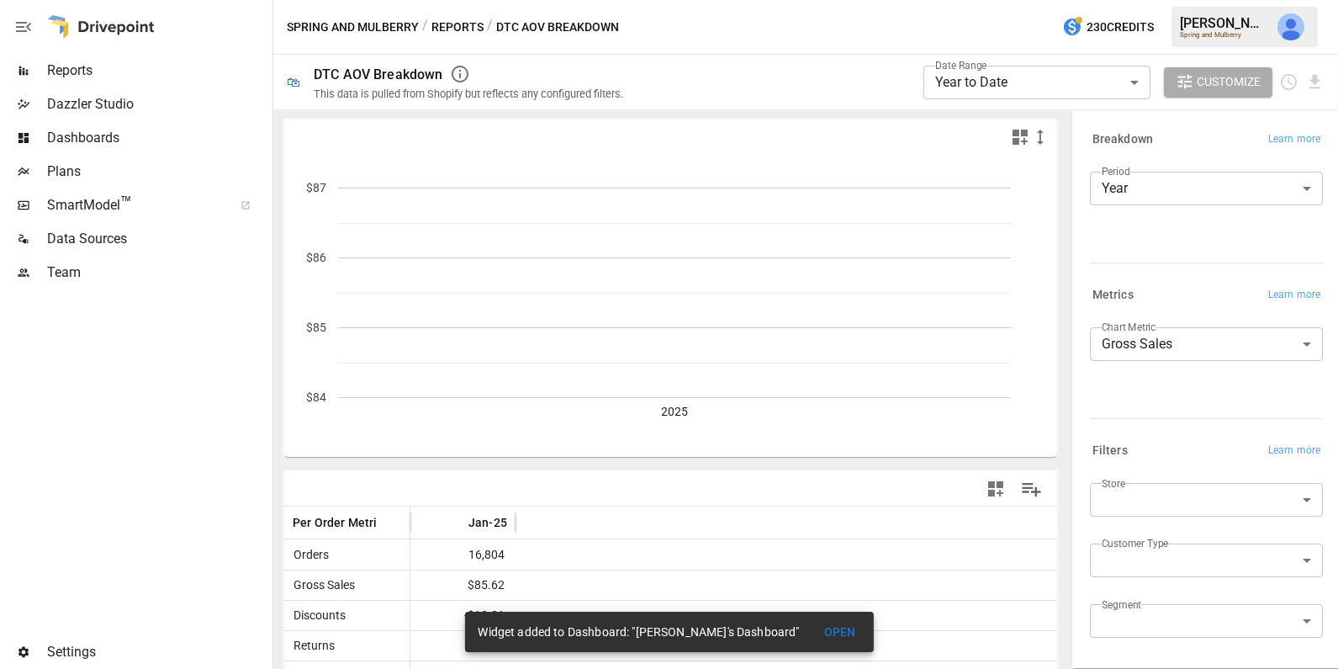
click at [161, 135] on span "Dashboards" at bounding box center [158, 138] width 222 height 20
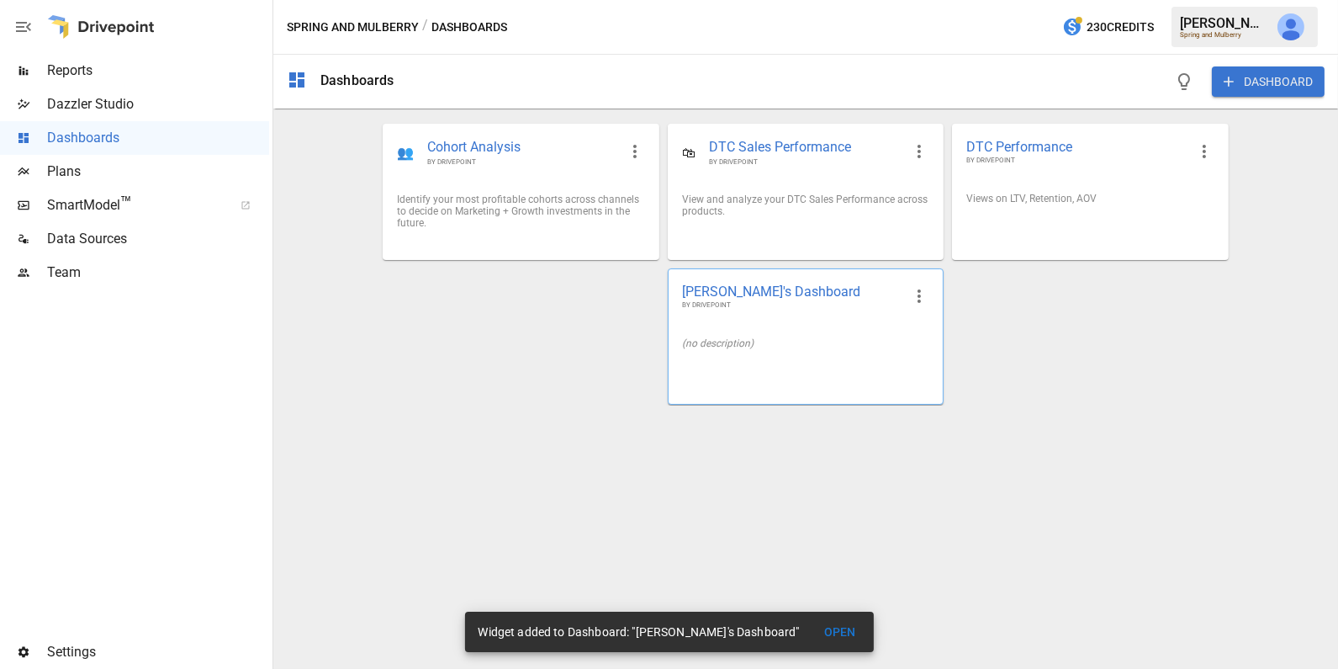
click at [751, 338] on div "(no description)" at bounding box center [805, 343] width 247 height 12
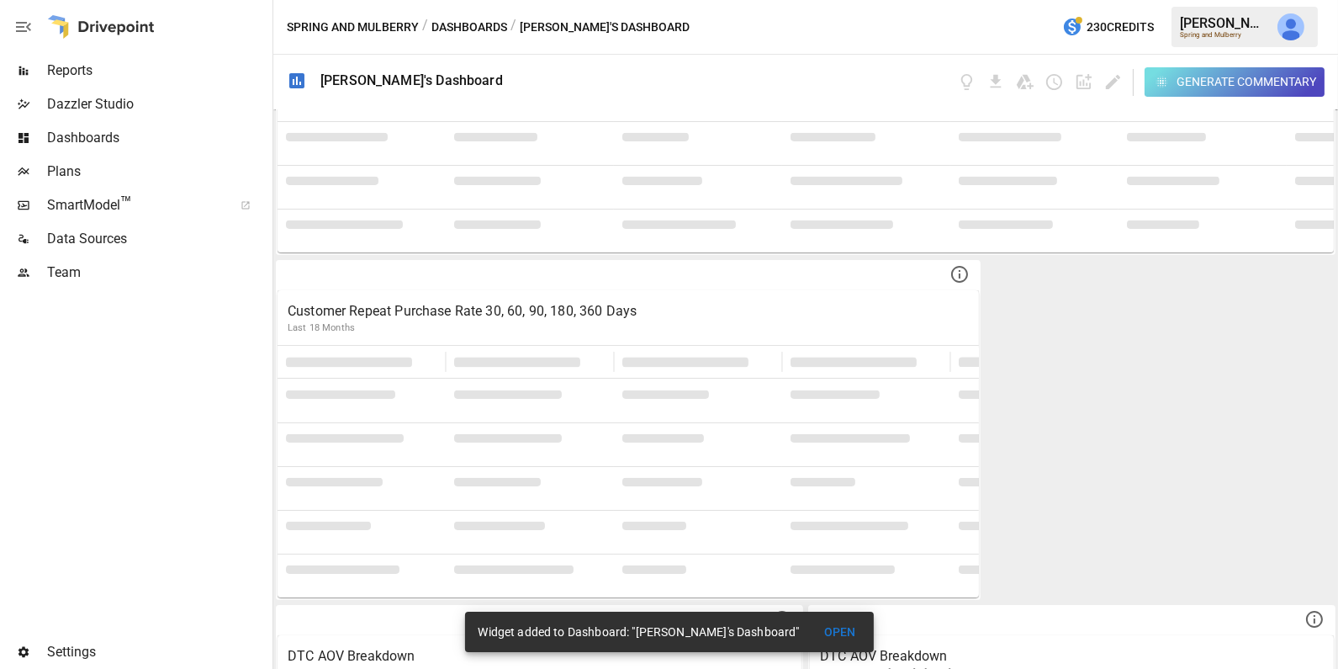
scroll to position [577, 0]
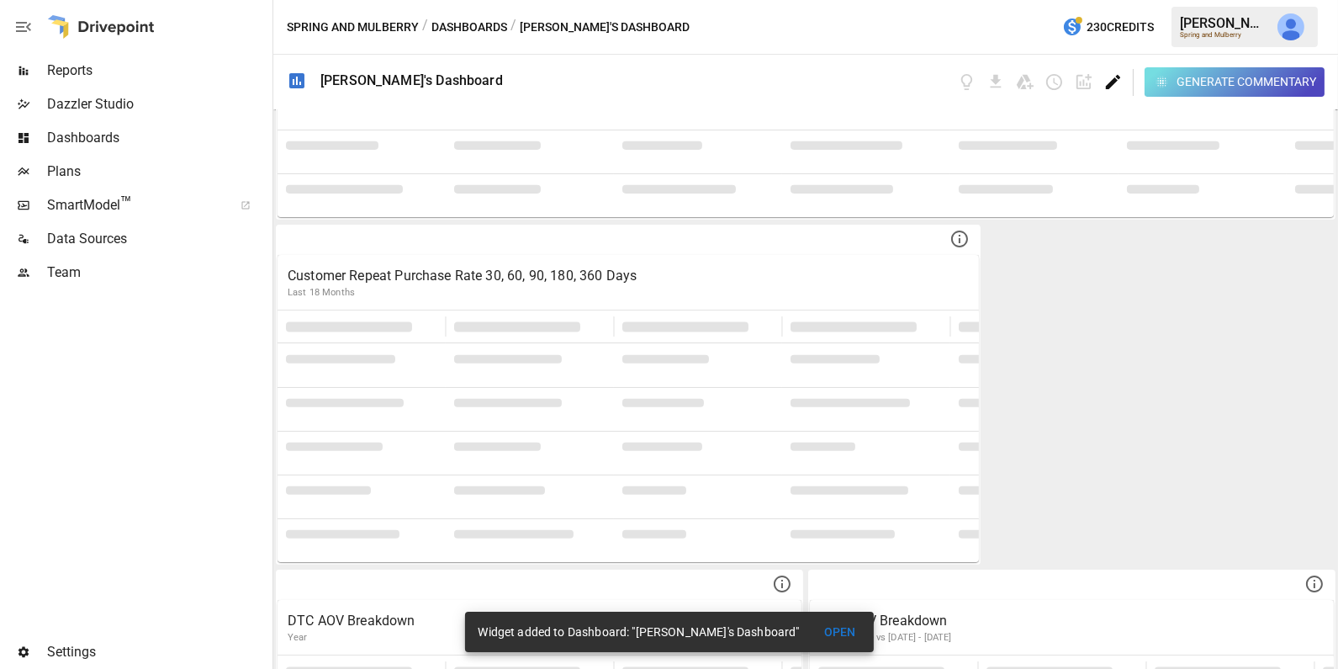
click at [1116, 78] on icon "Edit dashboard" at bounding box center [1113, 81] width 19 height 19
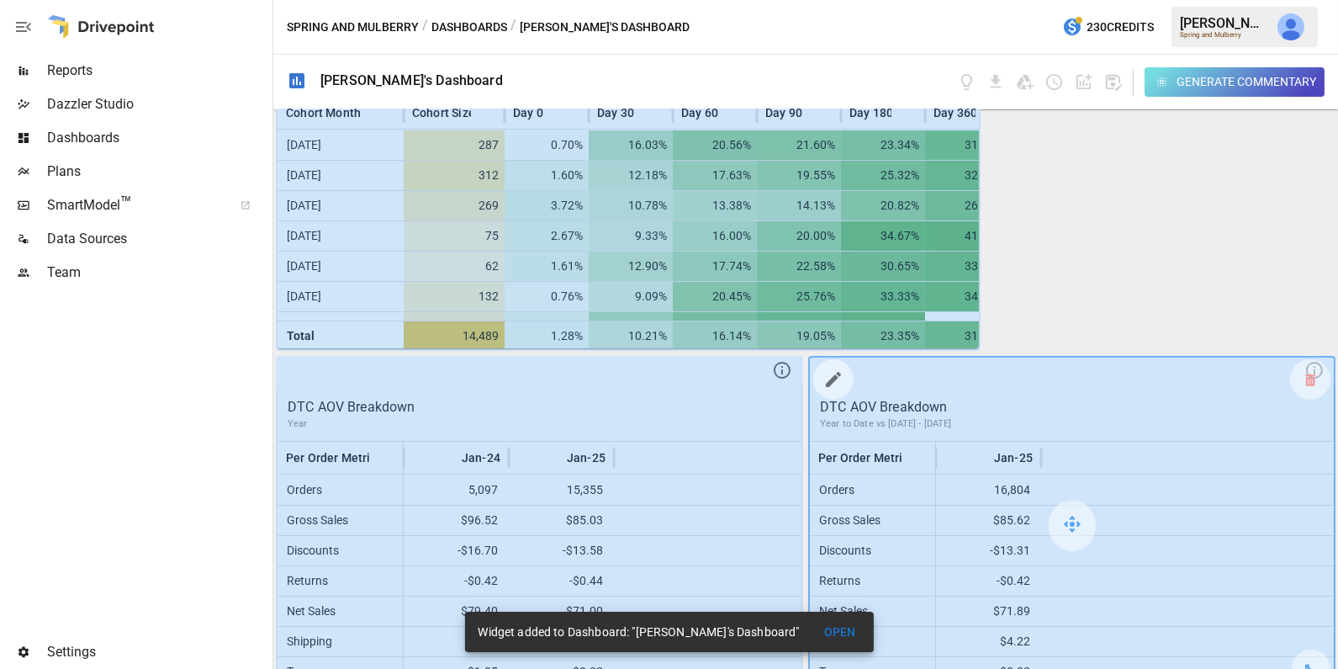
scroll to position [978, 0]
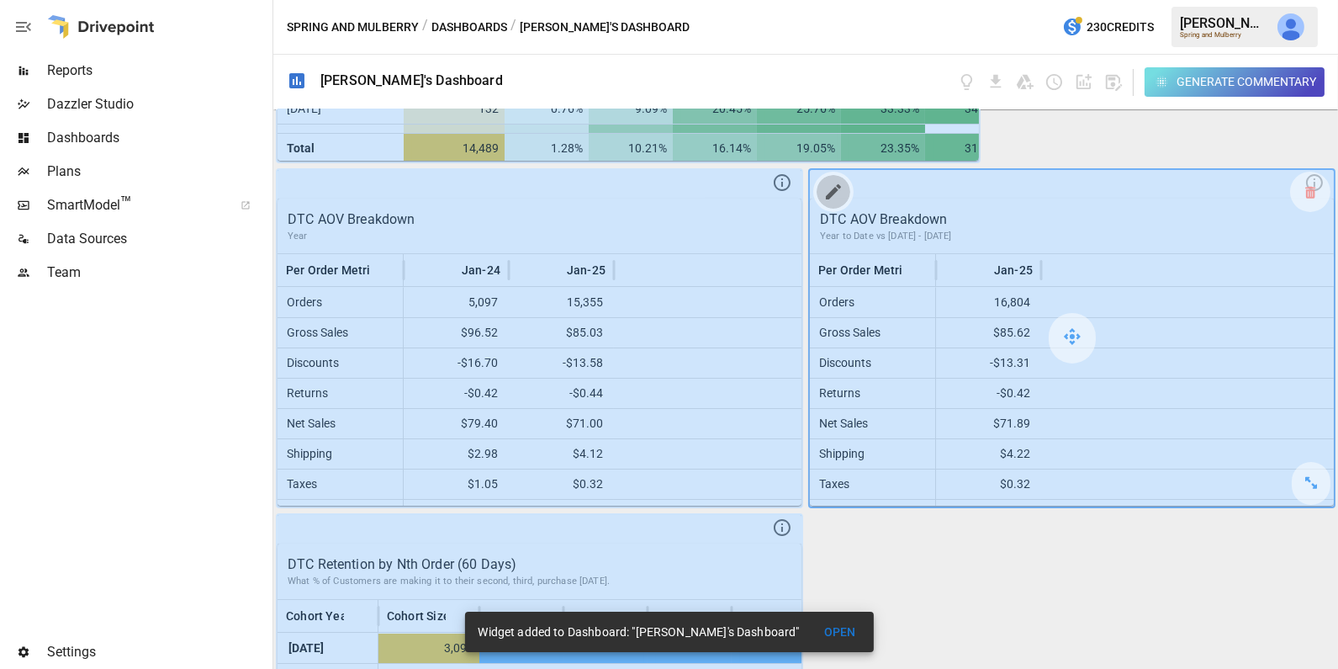
click at [830, 193] on icon "button" at bounding box center [833, 191] width 15 height 15
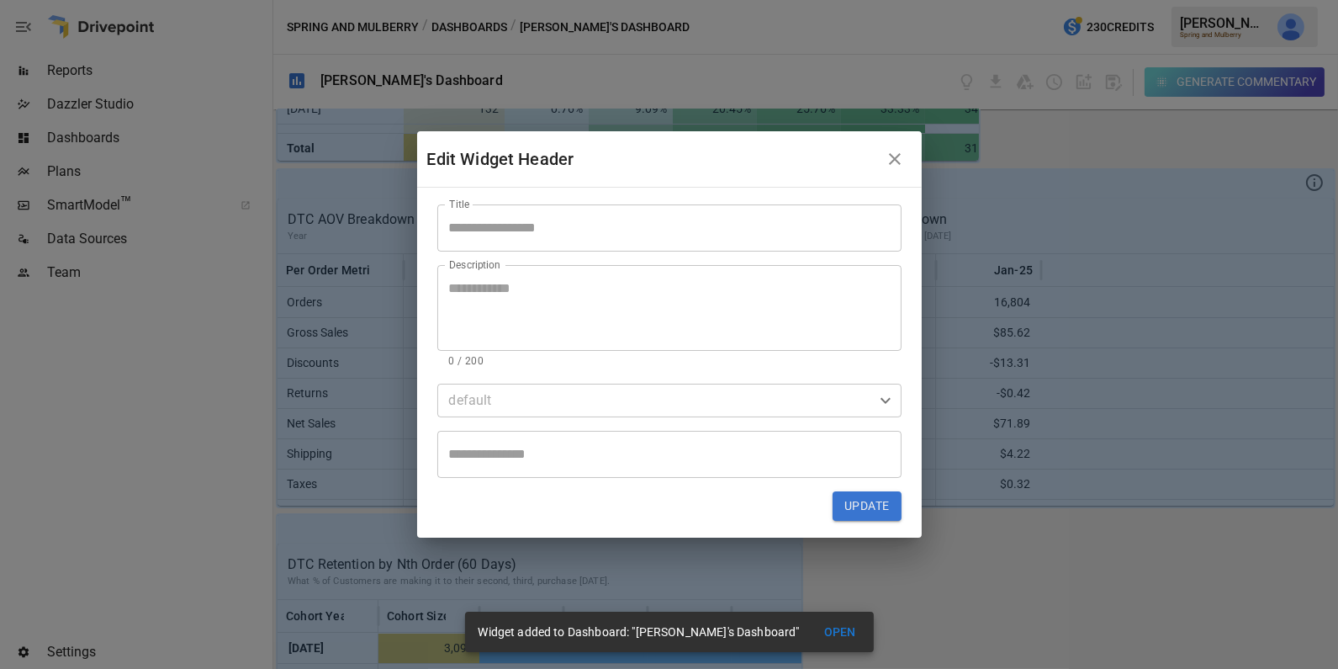
click at [574, 239] on input "Title" at bounding box center [669, 227] width 464 height 47
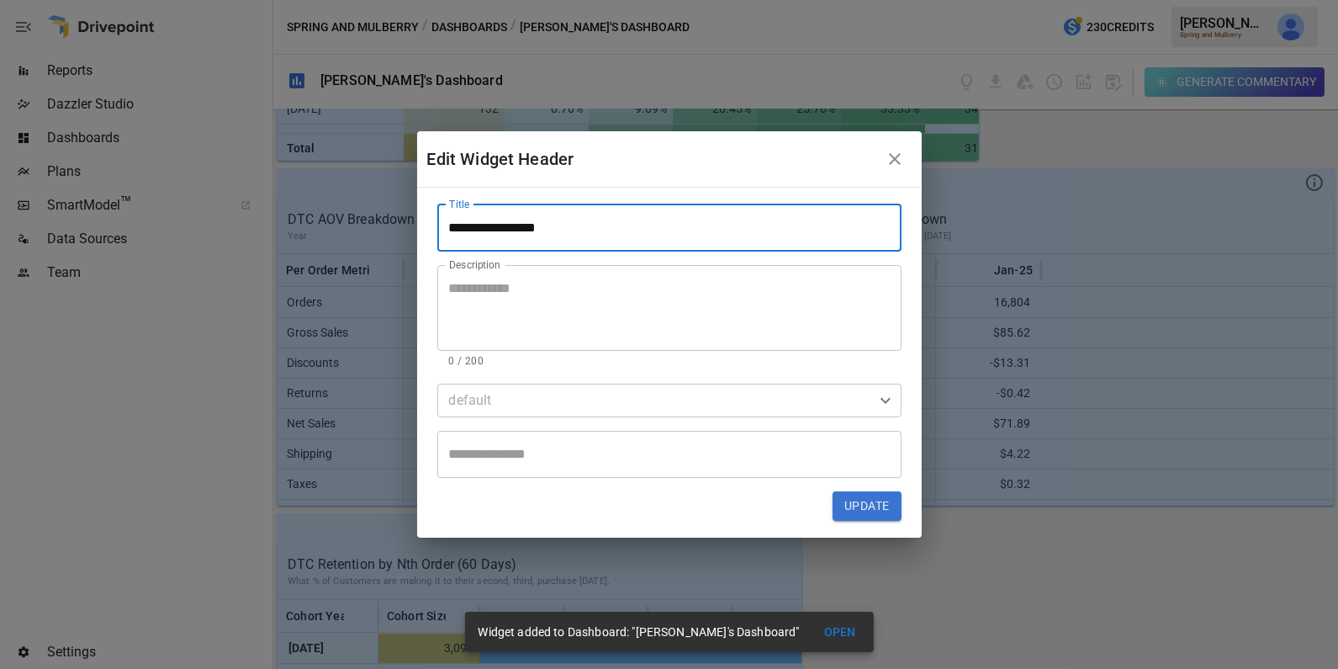
type input "**********"
click at [501, 293] on textarea "Description" at bounding box center [669, 307] width 441 height 58
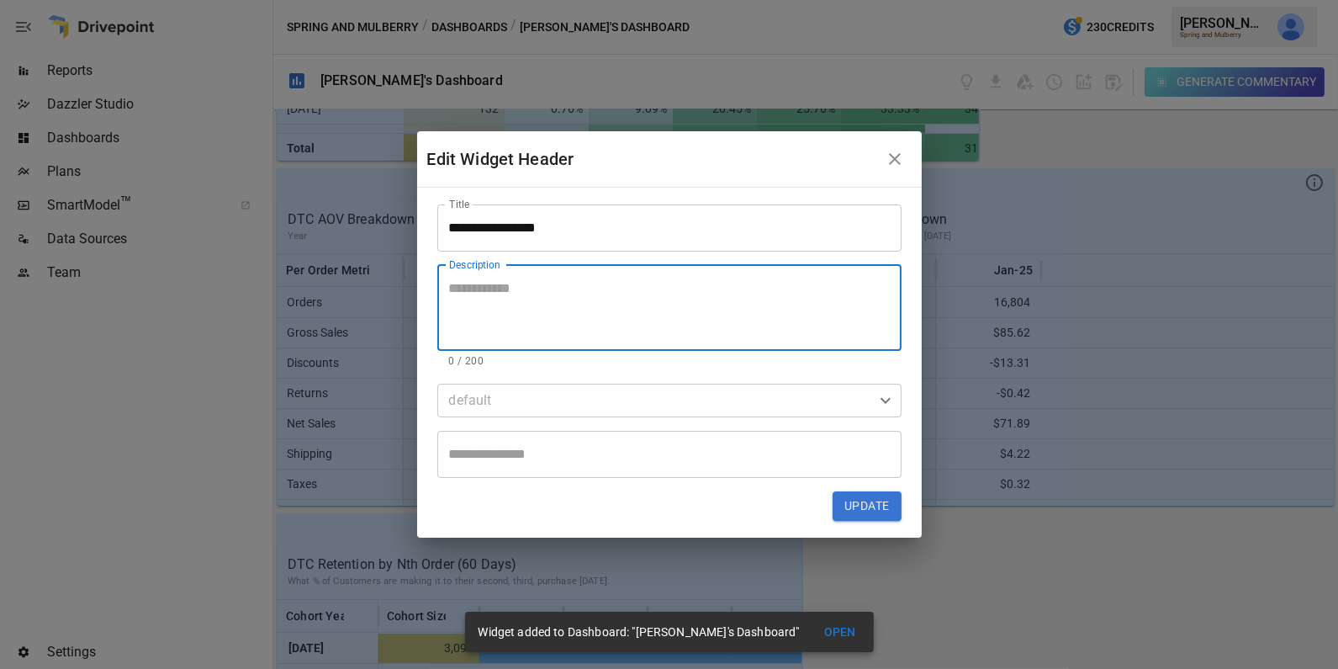
type textarea "*"
type textarea "***"
click at [861, 511] on button "Update" at bounding box center [867, 506] width 68 height 30
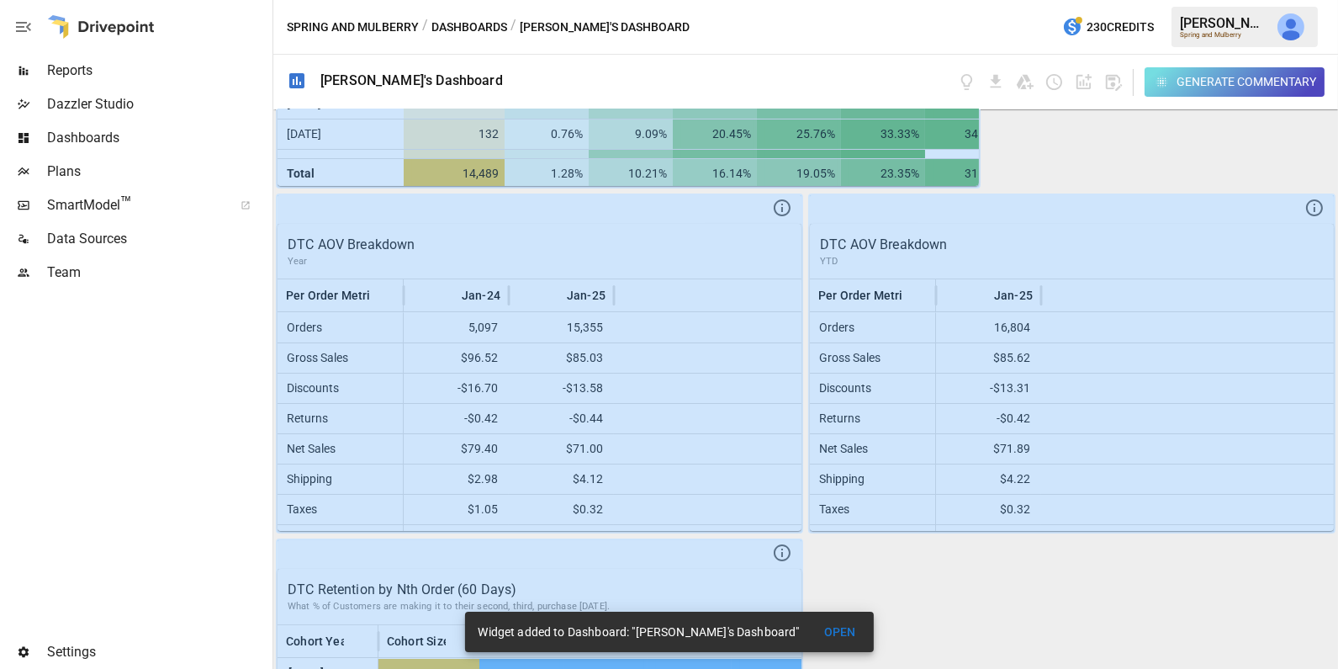
scroll to position [956, 0]
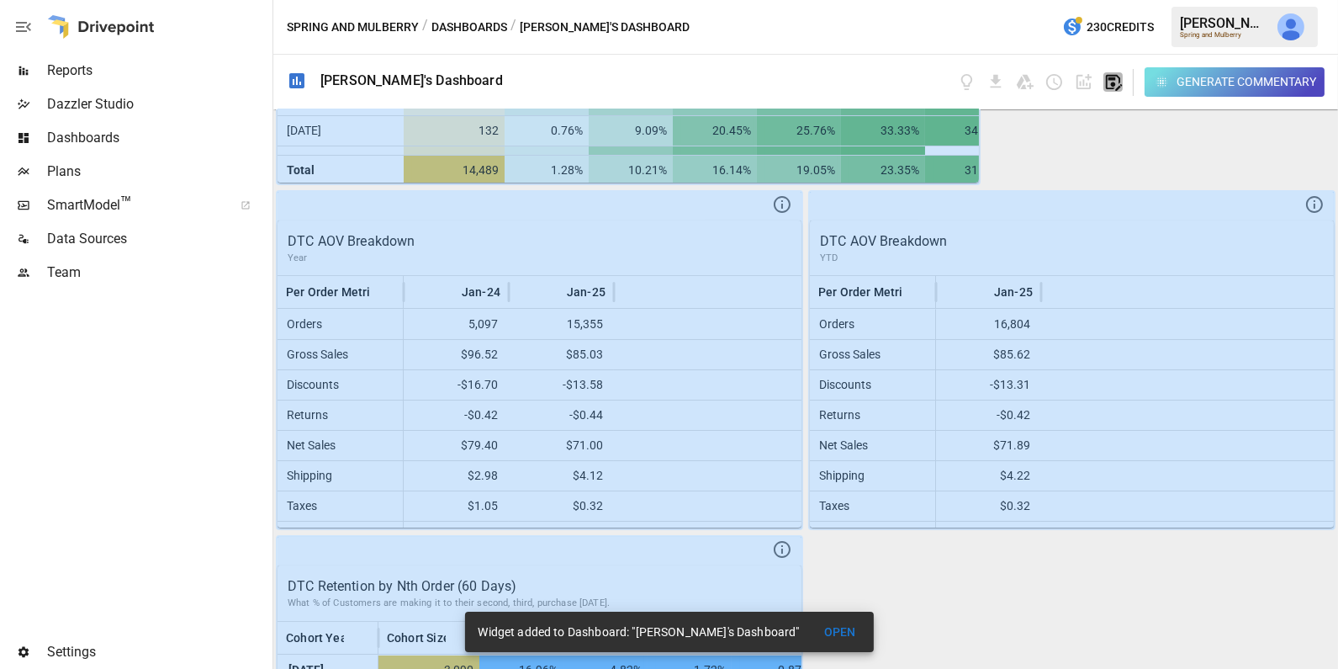
click at [1115, 79] on icon "button" at bounding box center [1113, 81] width 19 height 19
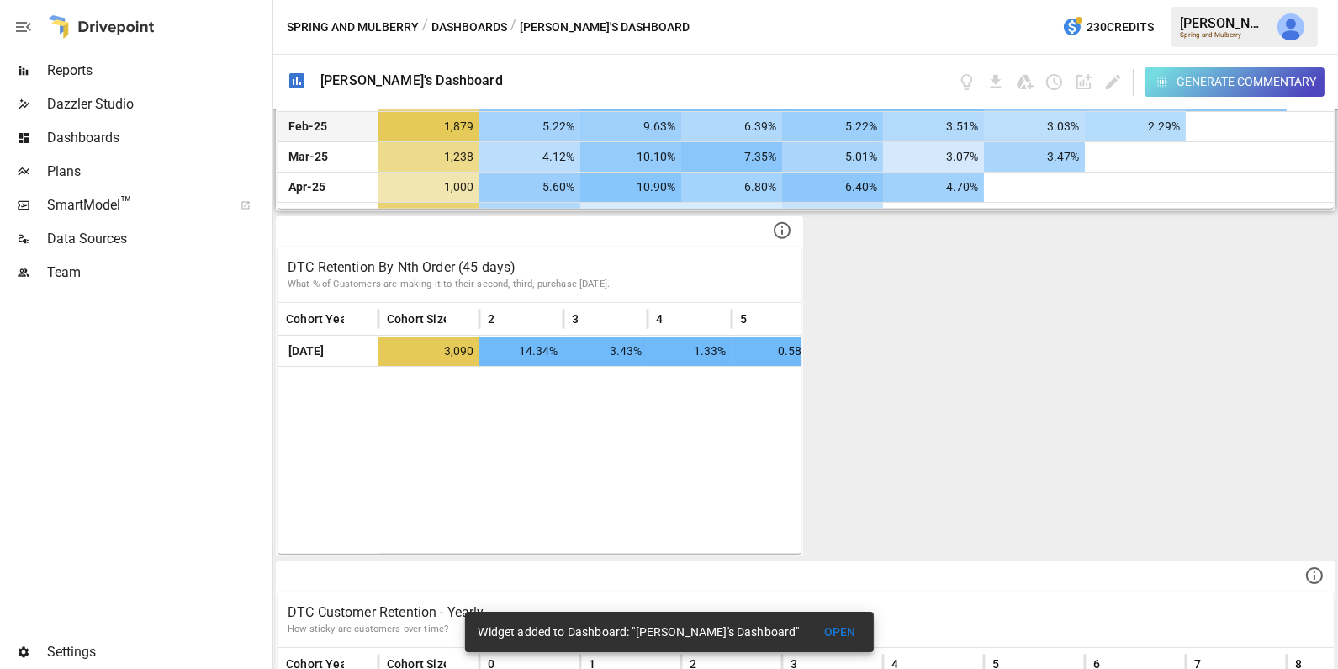
scroll to position [1967, 0]
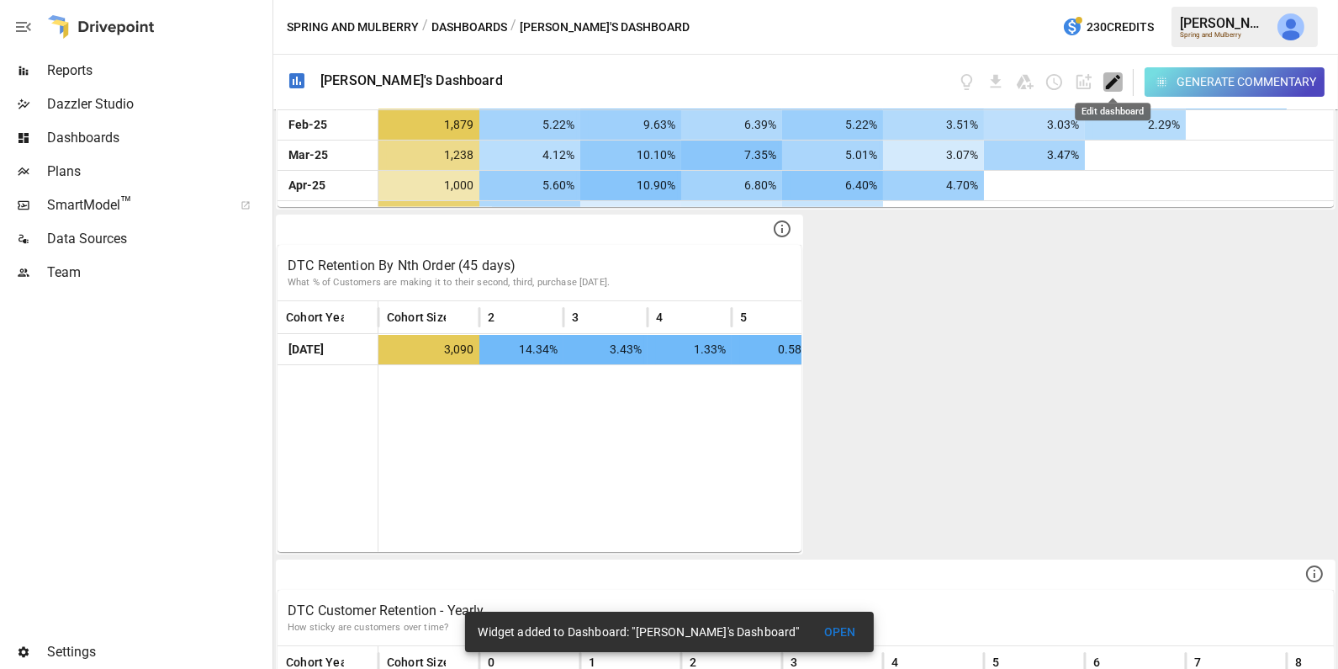
click at [1104, 81] on icon "Edit dashboard" at bounding box center [1113, 81] width 19 height 19
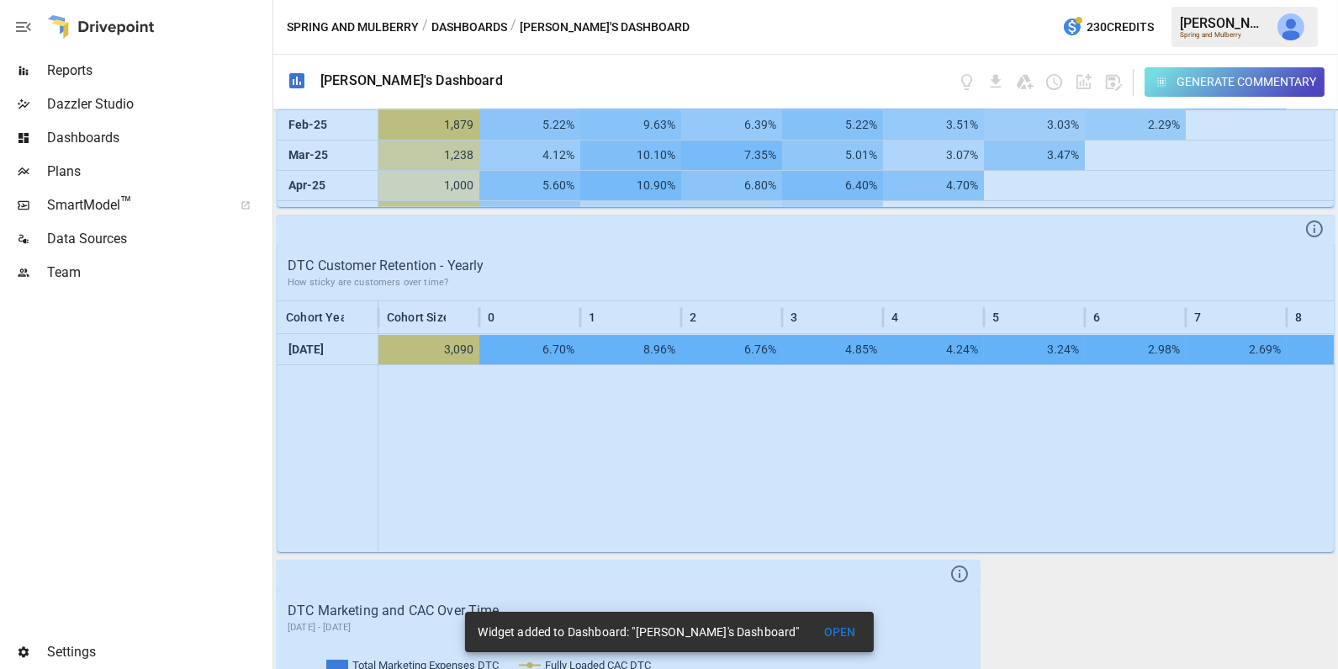
scroll to position [1279, 0]
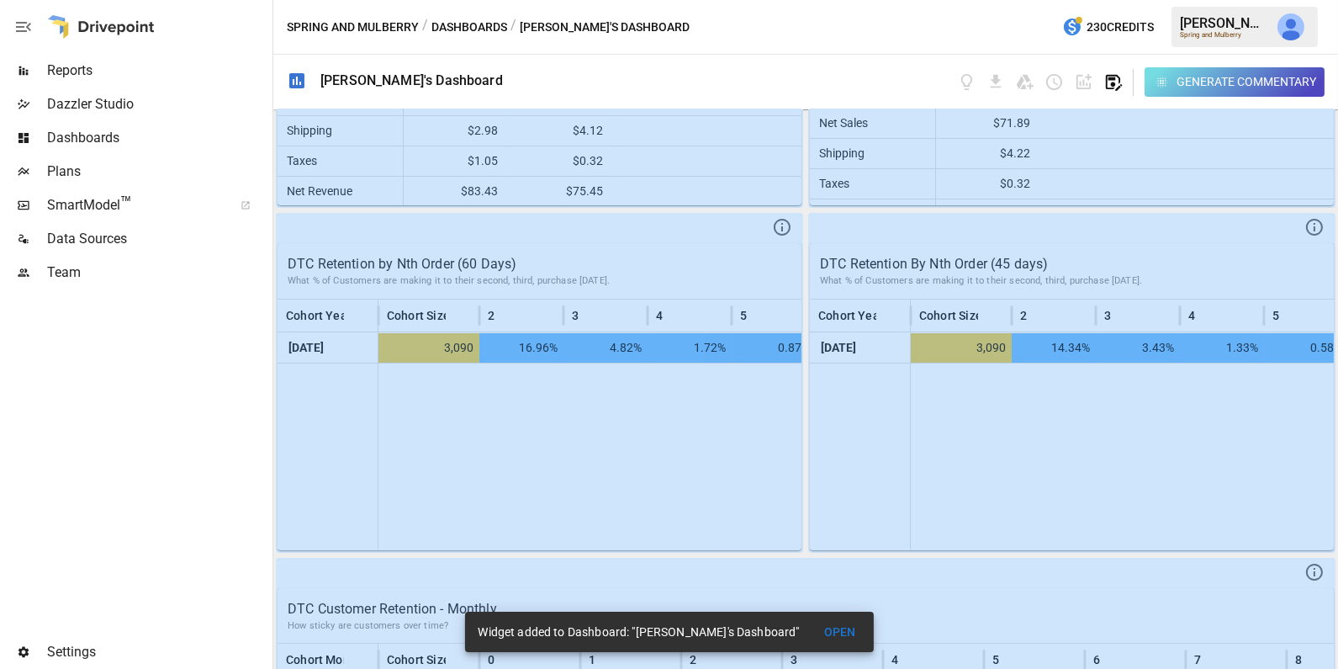
click at [1114, 79] on icon "button" at bounding box center [1114, 83] width 16 height 16
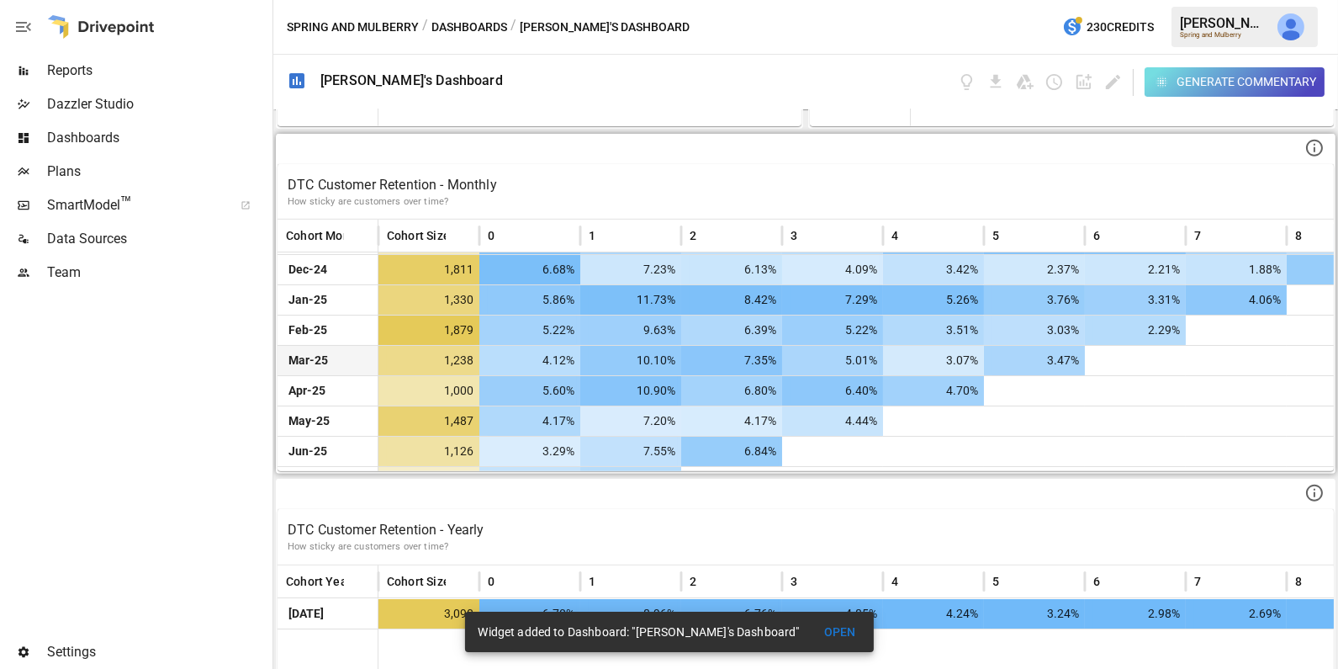
scroll to position [114, 0]
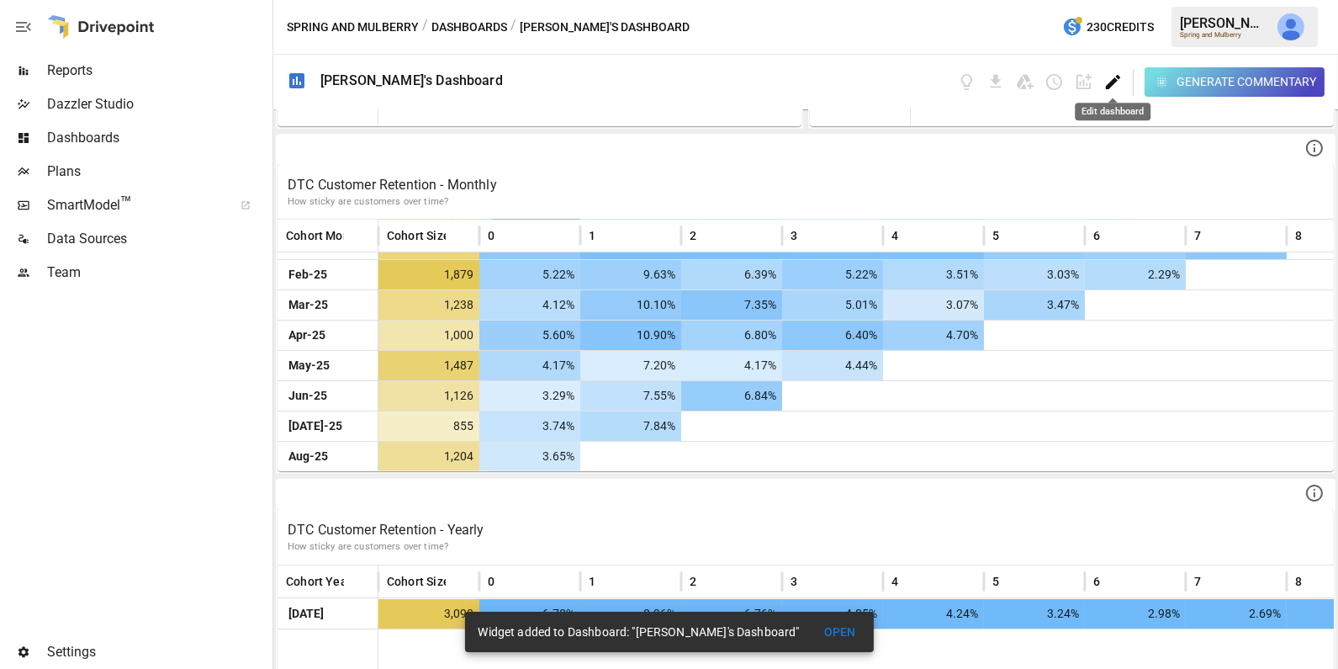
click at [1114, 87] on icon "Edit dashboard" at bounding box center [1113, 81] width 19 height 19
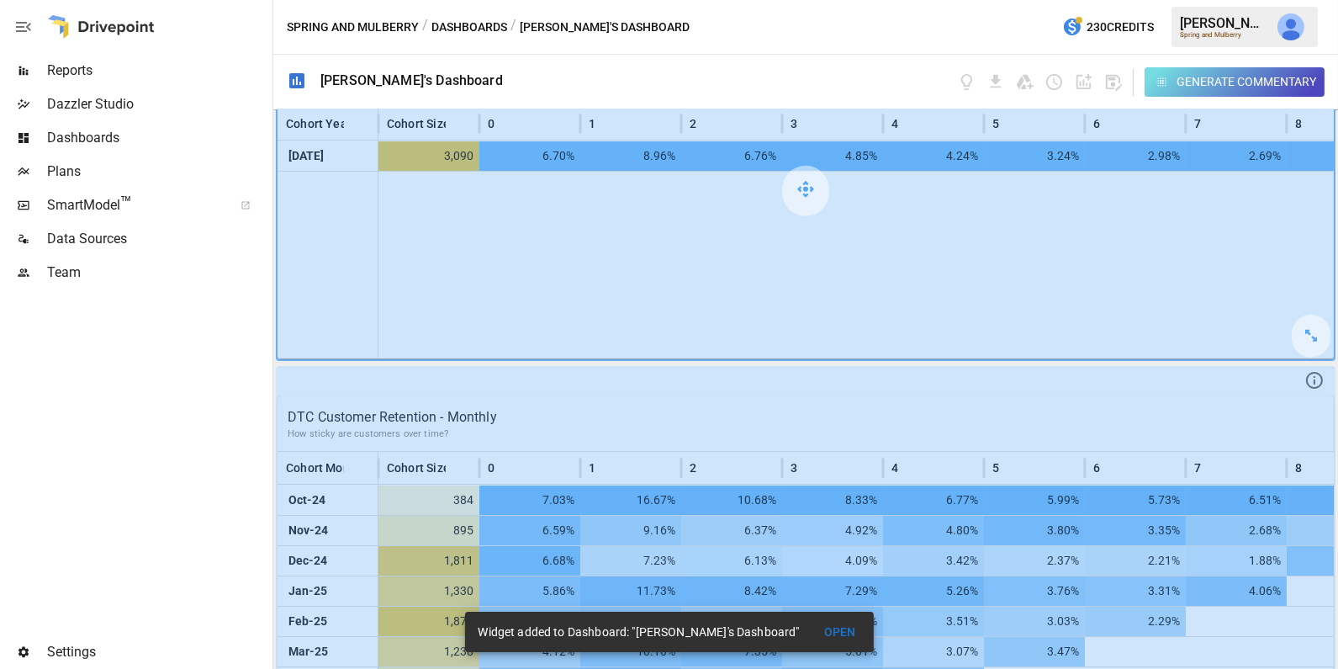
scroll to position [1924, 0]
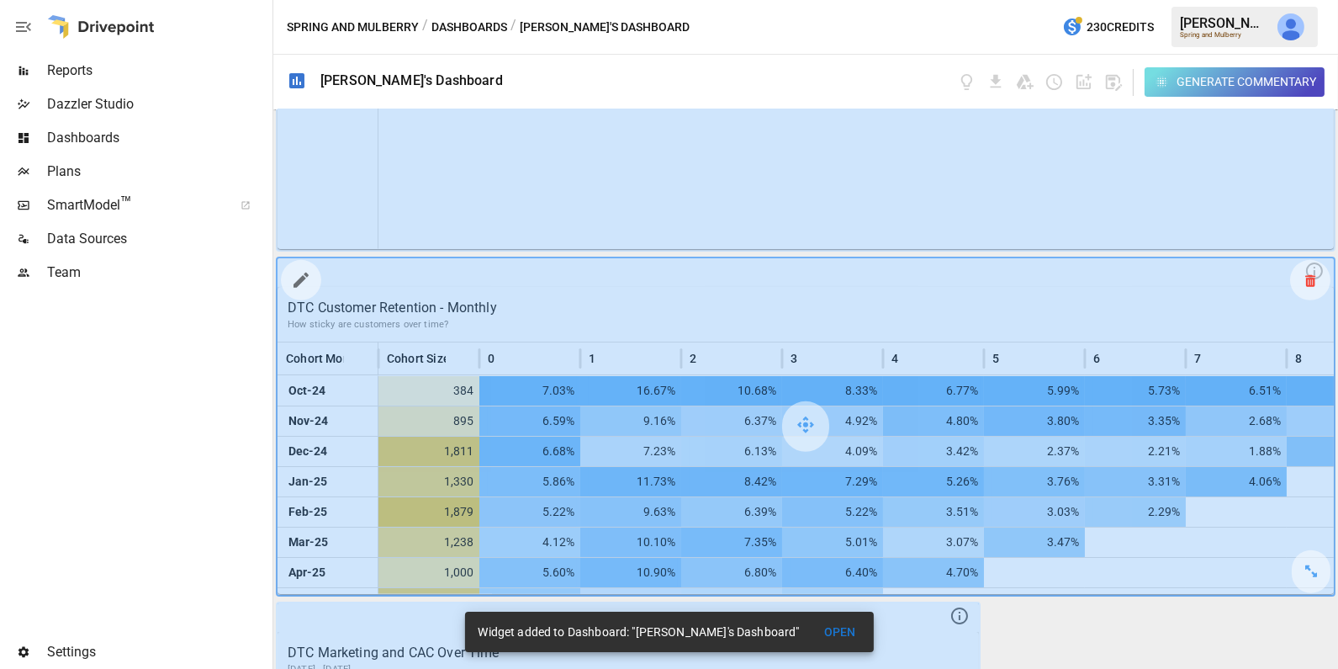
click at [1311, 280] on icon at bounding box center [1310, 280] width 10 height 1
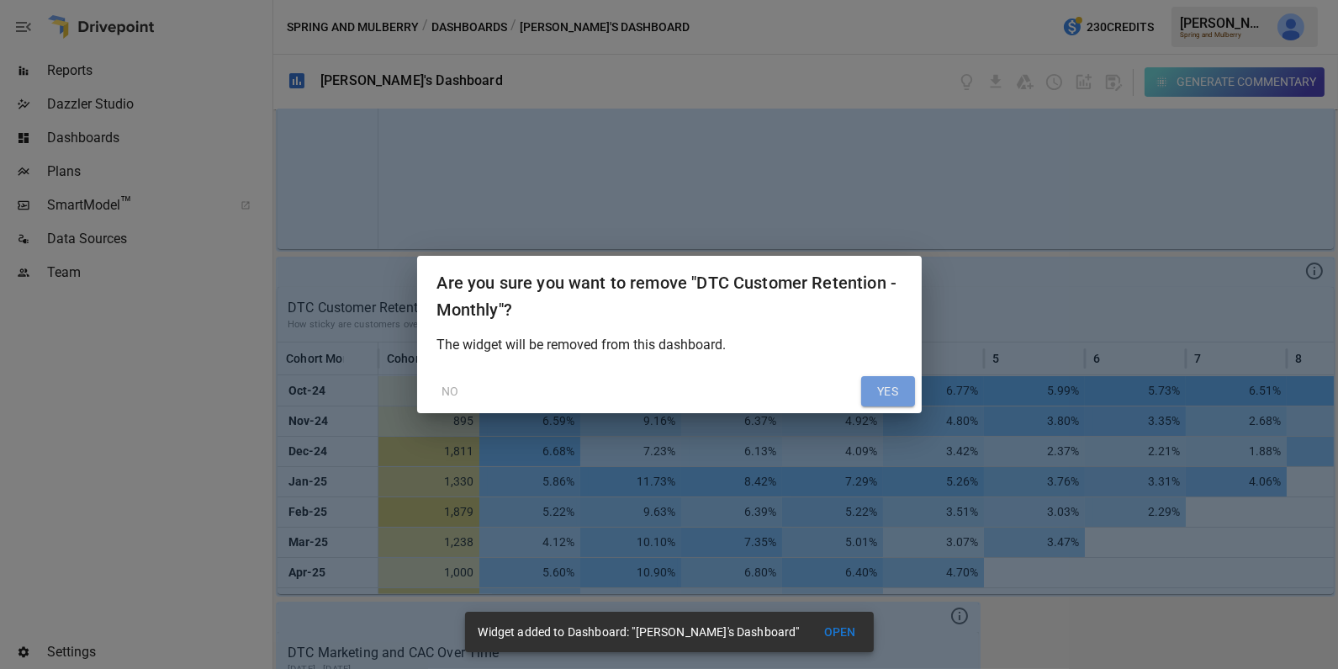
click at [890, 392] on button "YES" at bounding box center [888, 391] width 54 height 30
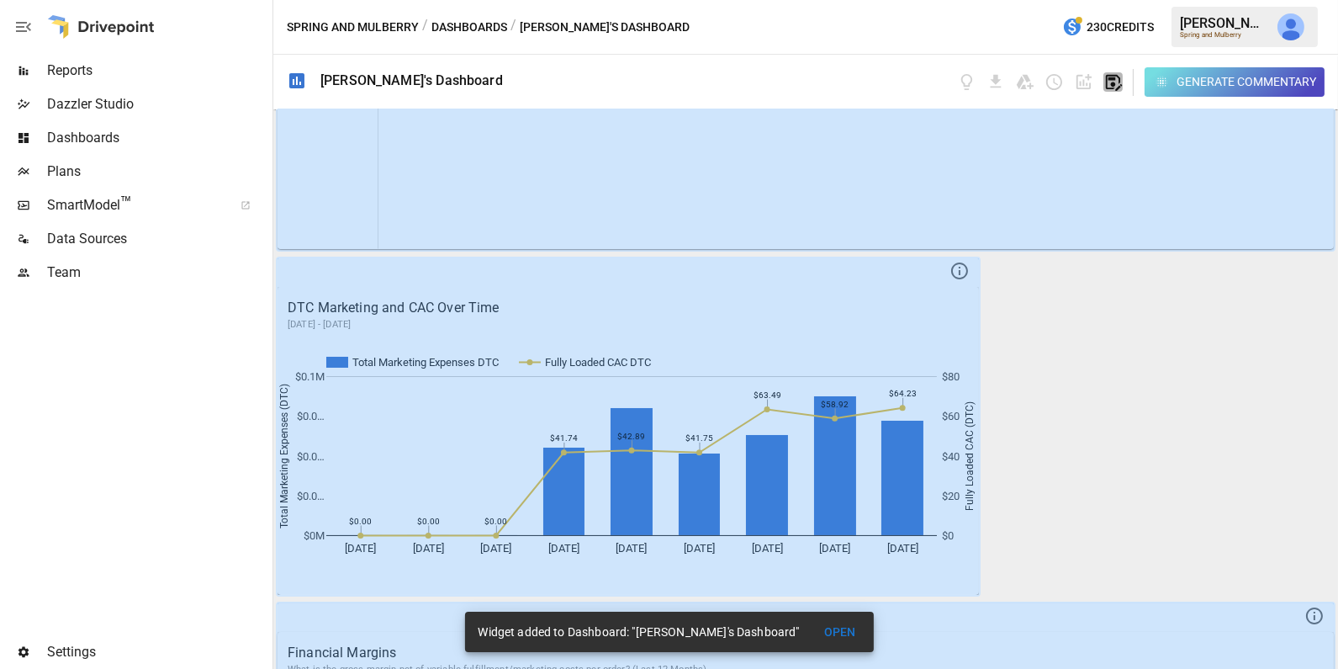
click at [1113, 83] on icon "button" at bounding box center [1114, 83] width 16 height 16
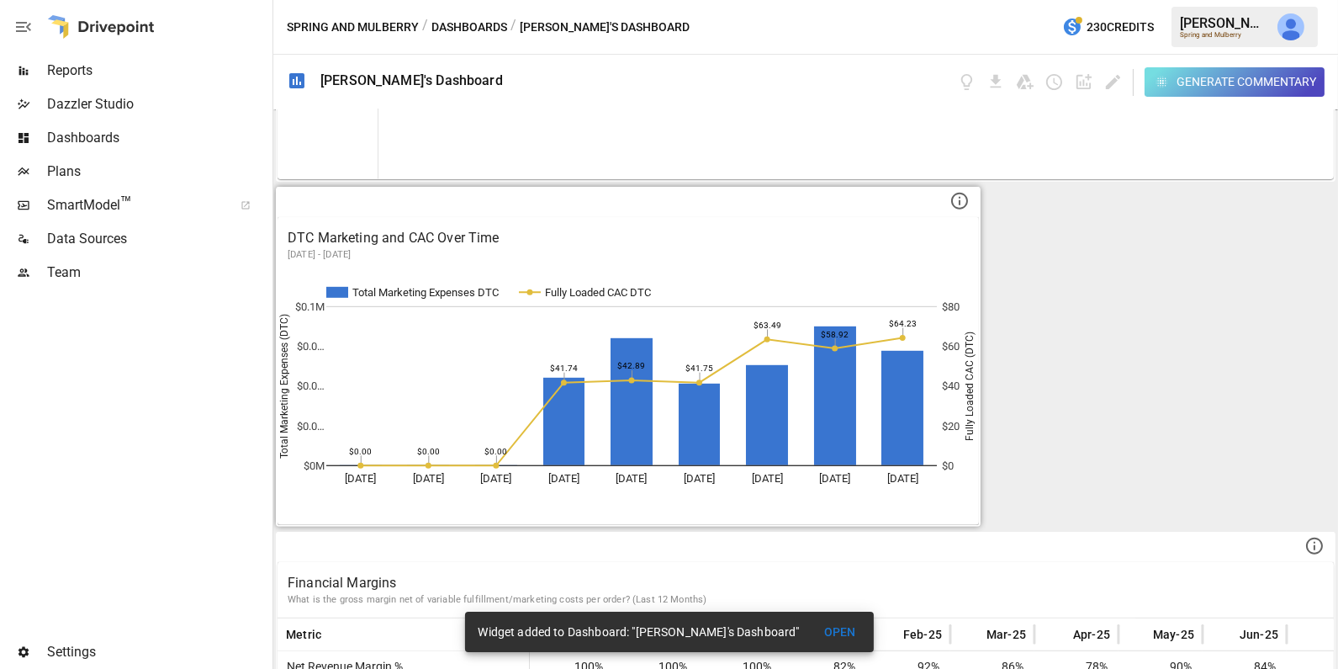
scroll to position [2002, 0]
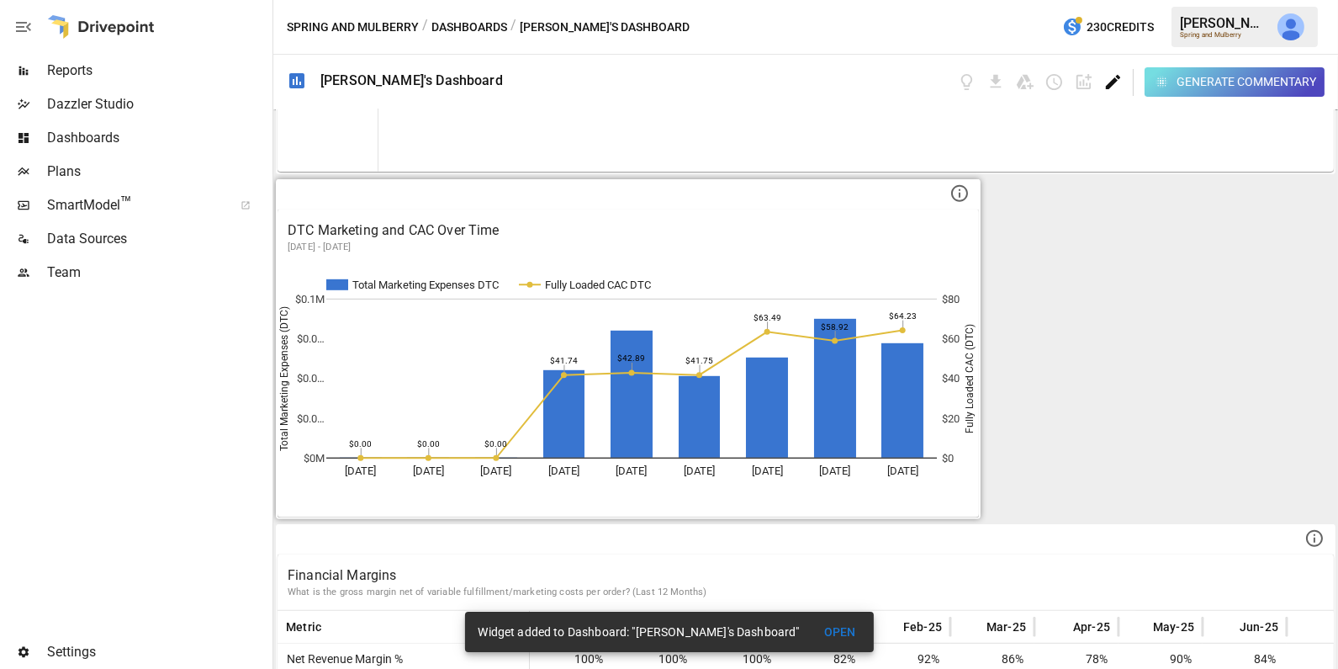
click at [1114, 87] on icon "Edit dashboard" at bounding box center [1113, 81] width 19 height 19
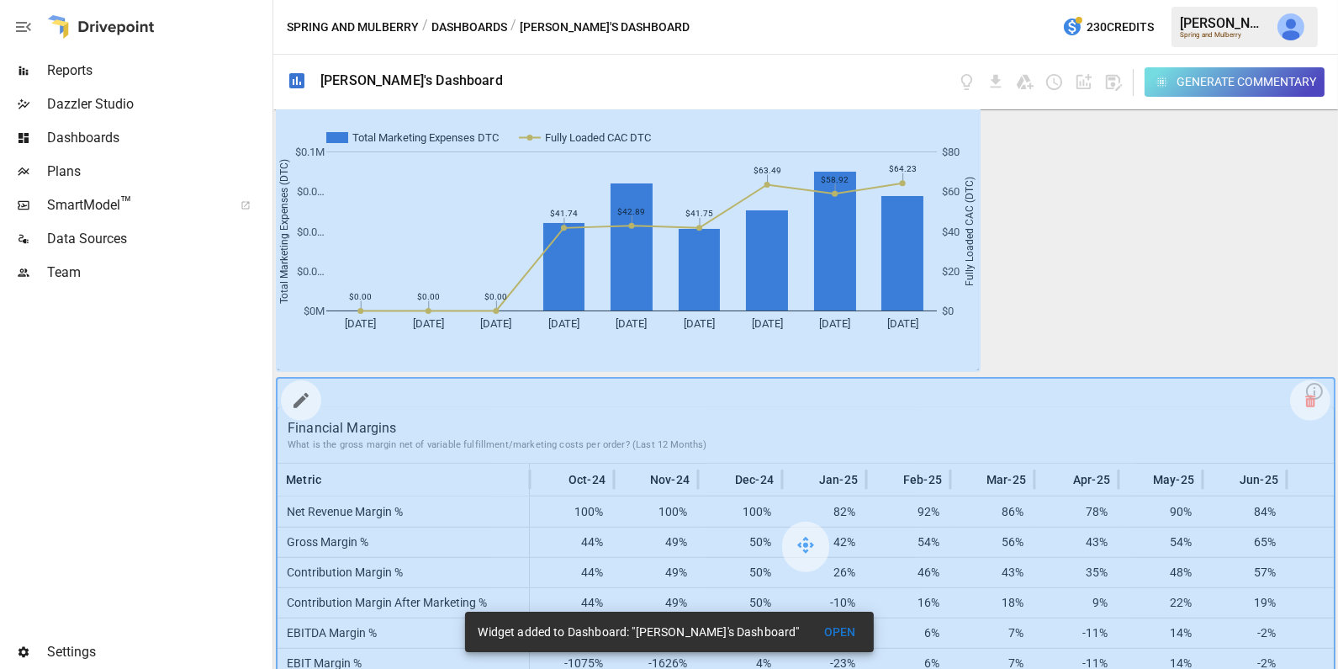
scroll to position [2237, 0]
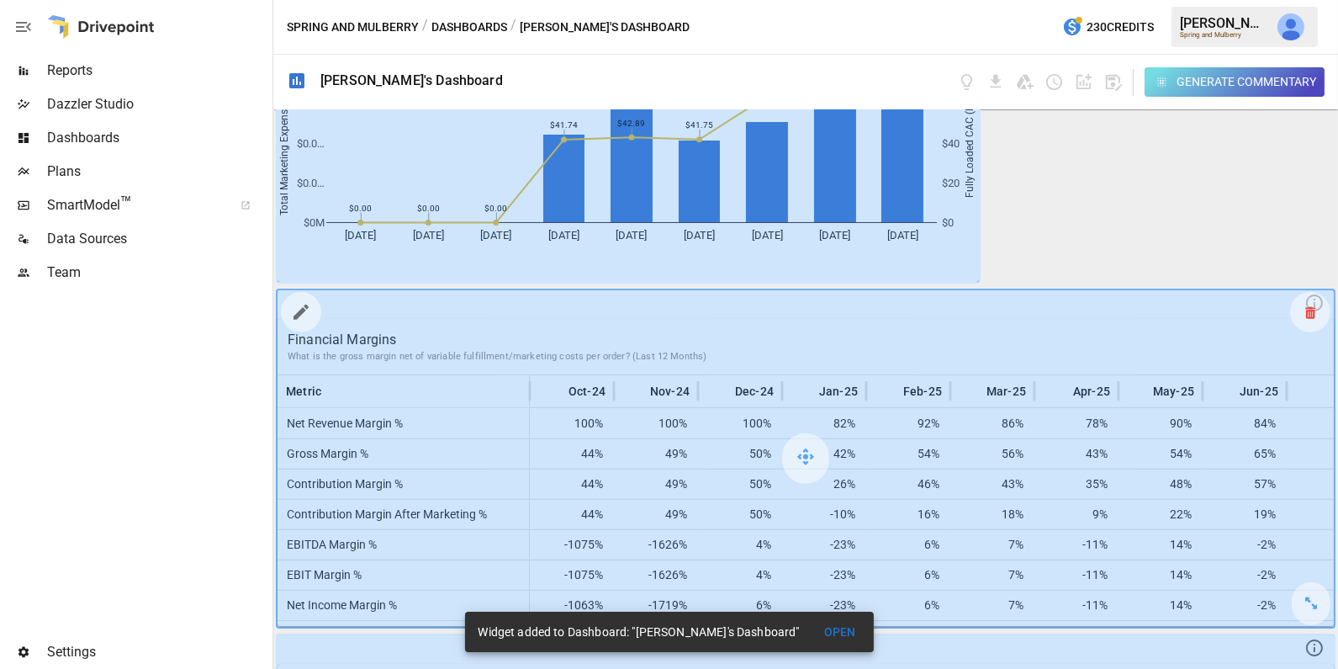
click at [1312, 312] on icon at bounding box center [1310, 312] width 10 height 1
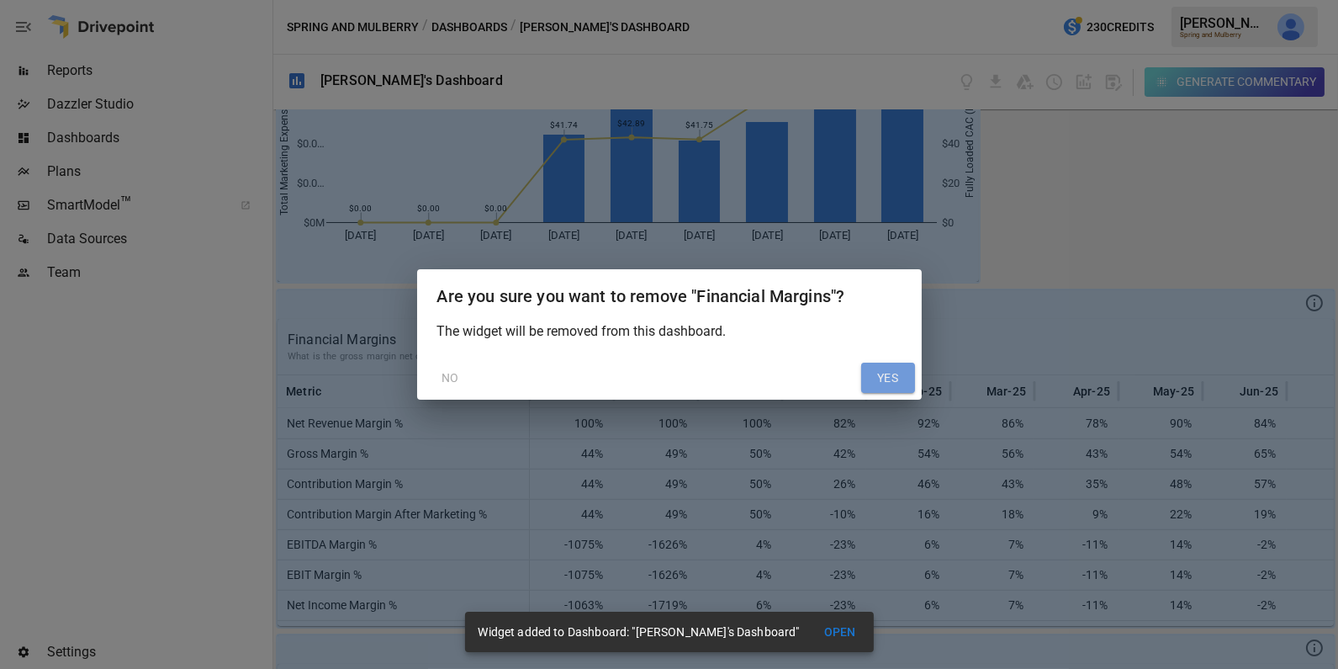
click at [882, 374] on button "YES" at bounding box center [888, 378] width 54 height 30
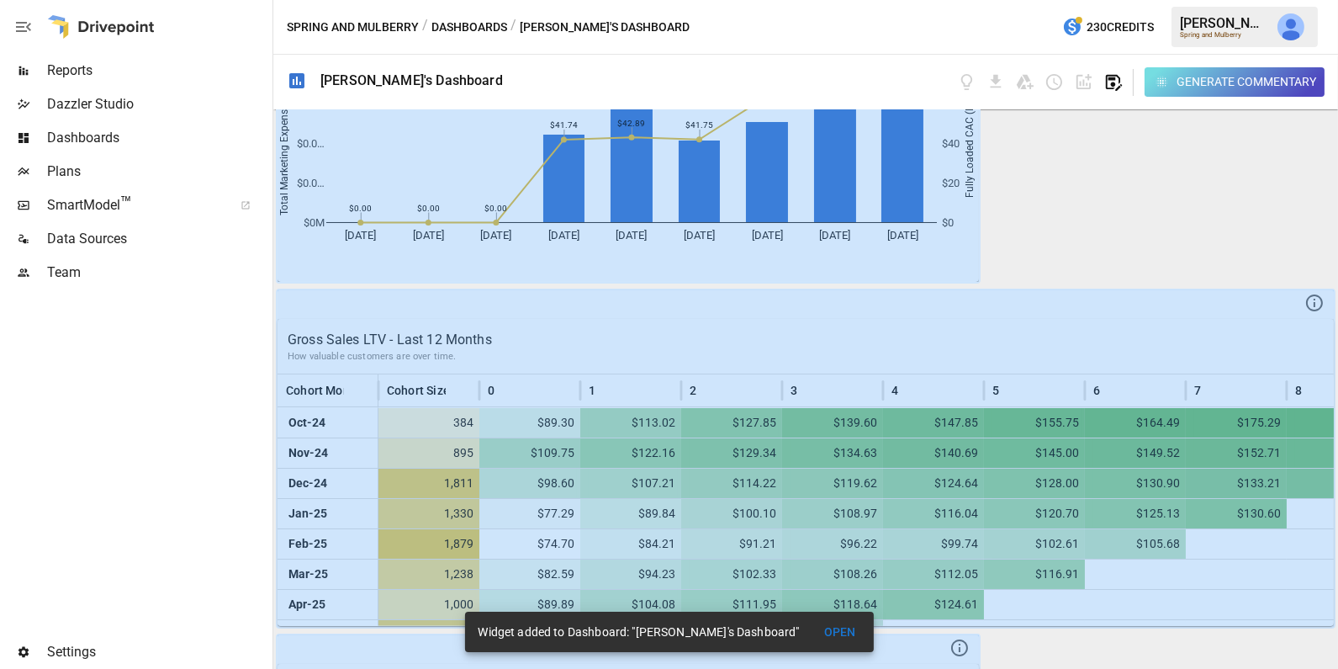
click at [1115, 78] on icon "button" at bounding box center [1113, 81] width 19 height 19
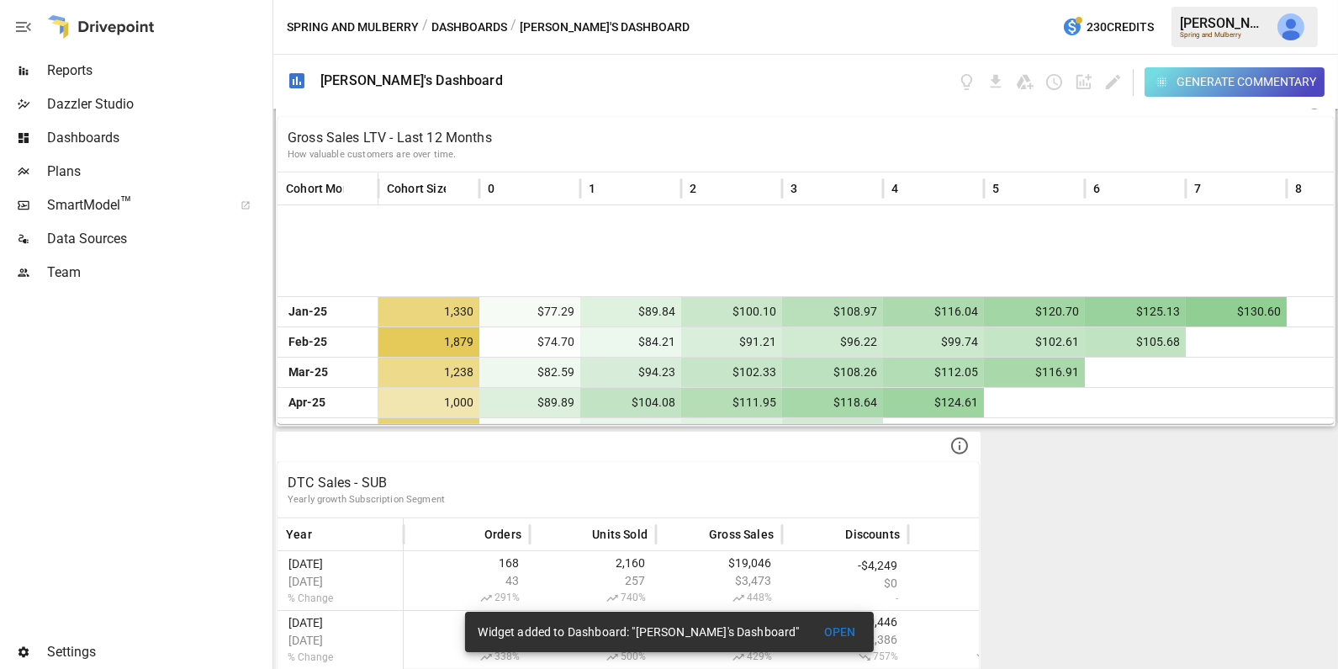
scroll to position [114, 0]
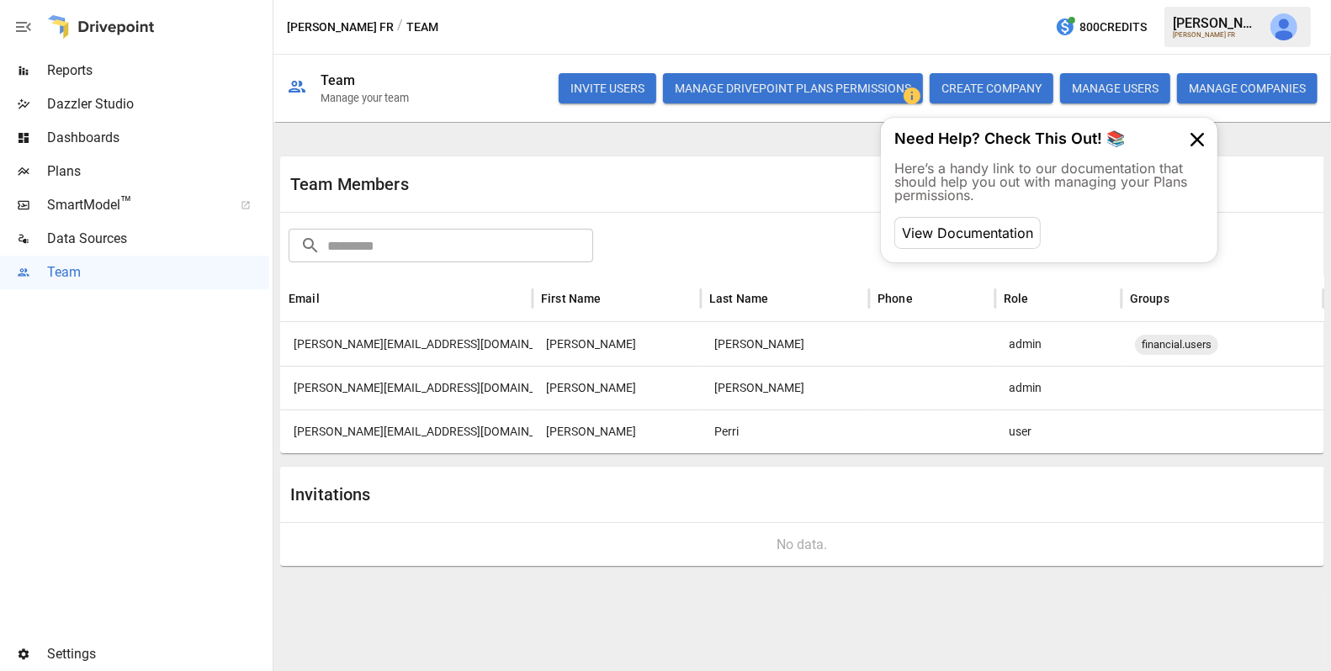
click at [1299, 24] on button "button" at bounding box center [1283, 26] width 47 height 47
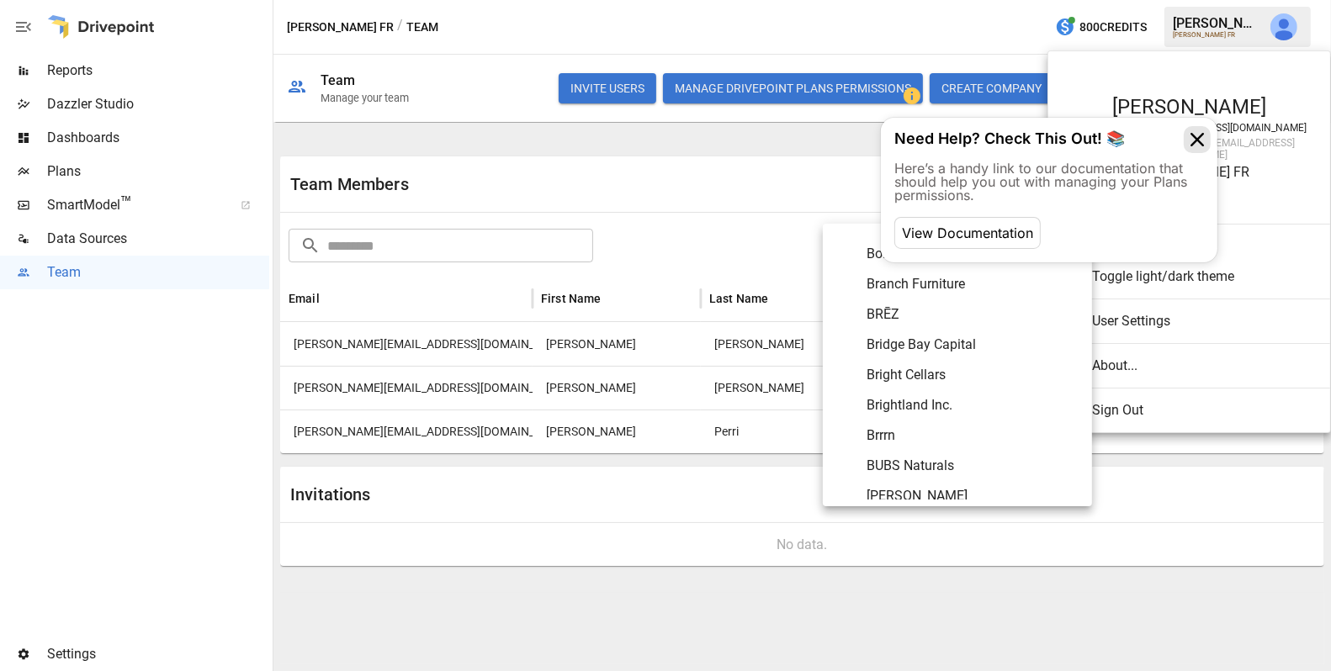
scroll to position [3722, 0]
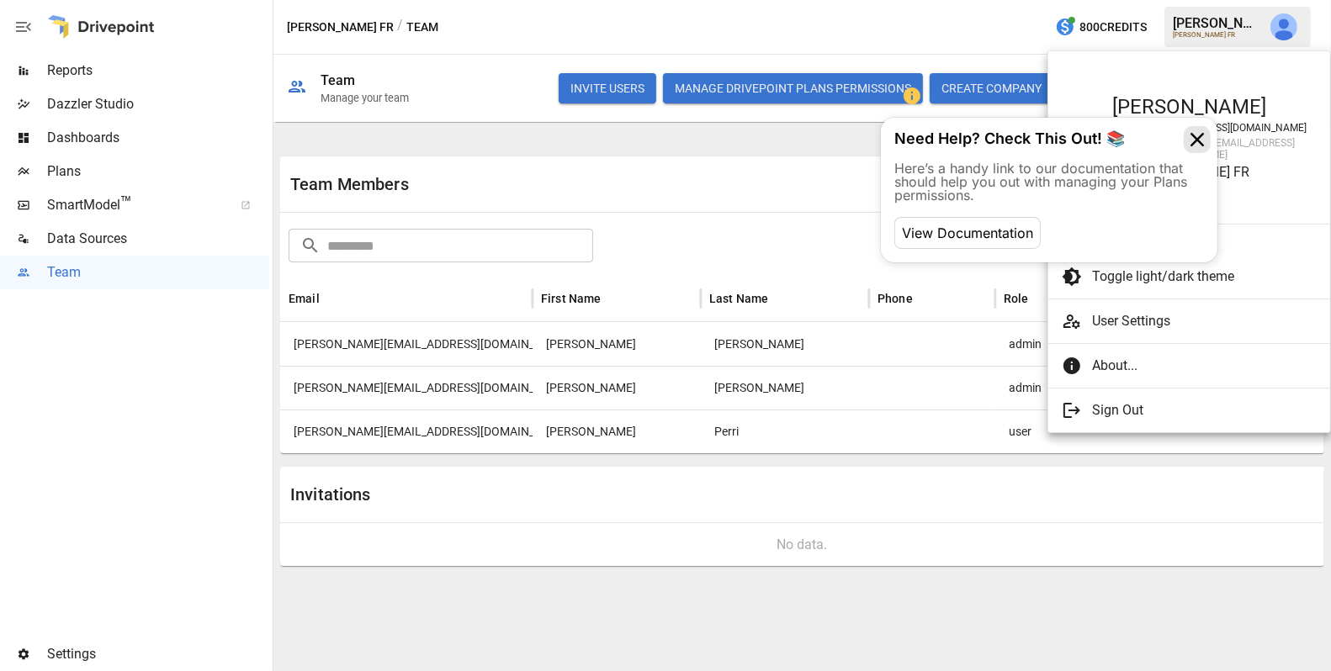
click at [1199, 144] on icon at bounding box center [1196, 139] width 27 height 27
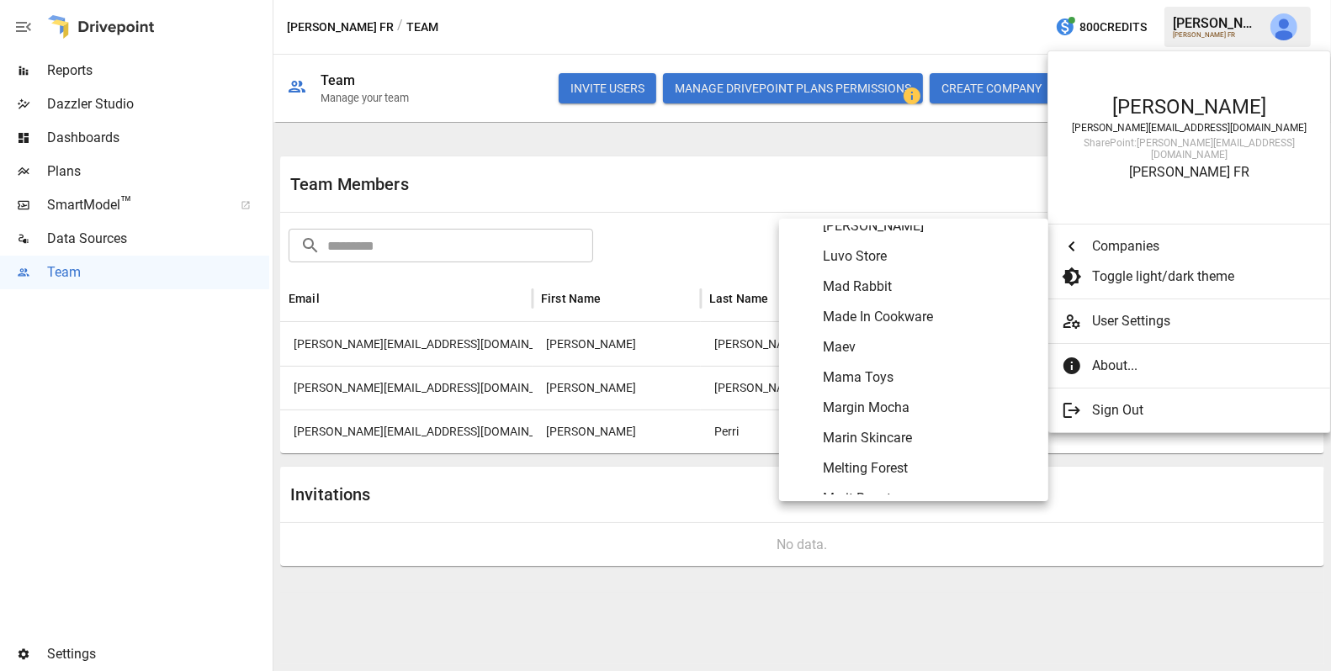
scroll to position [5249, 0]
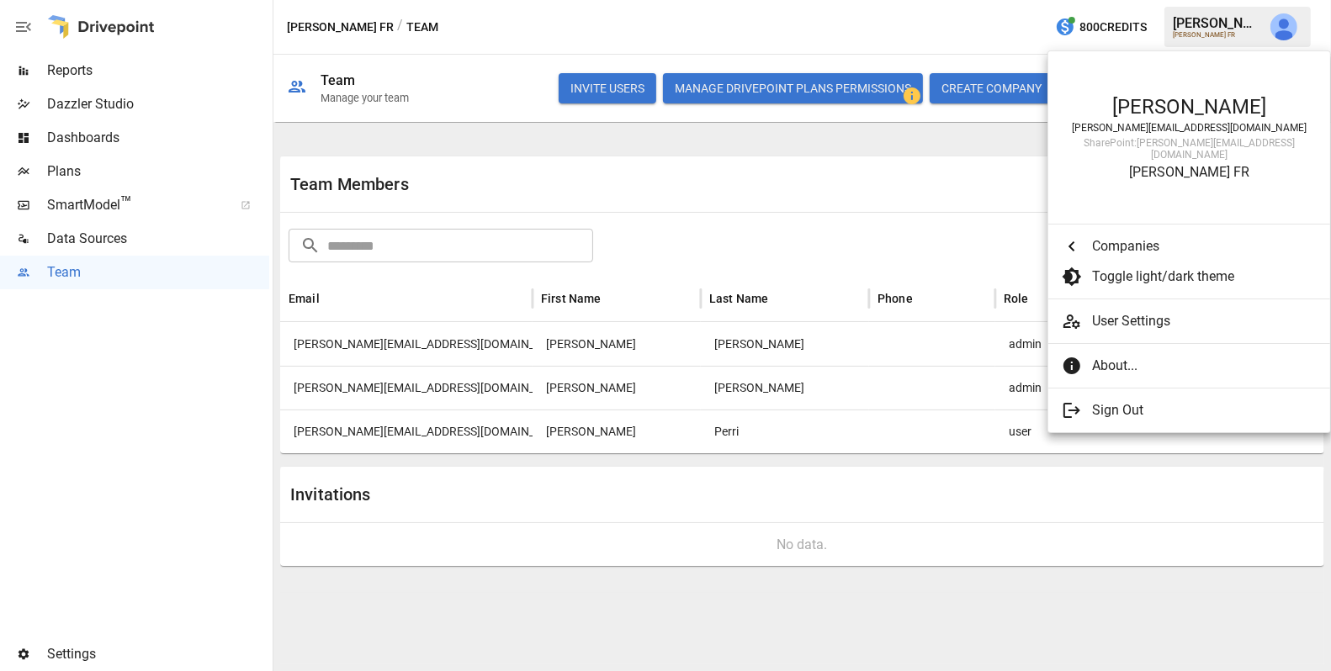
click at [153, 172] on div at bounding box center [665, 335] width 1331 height 671
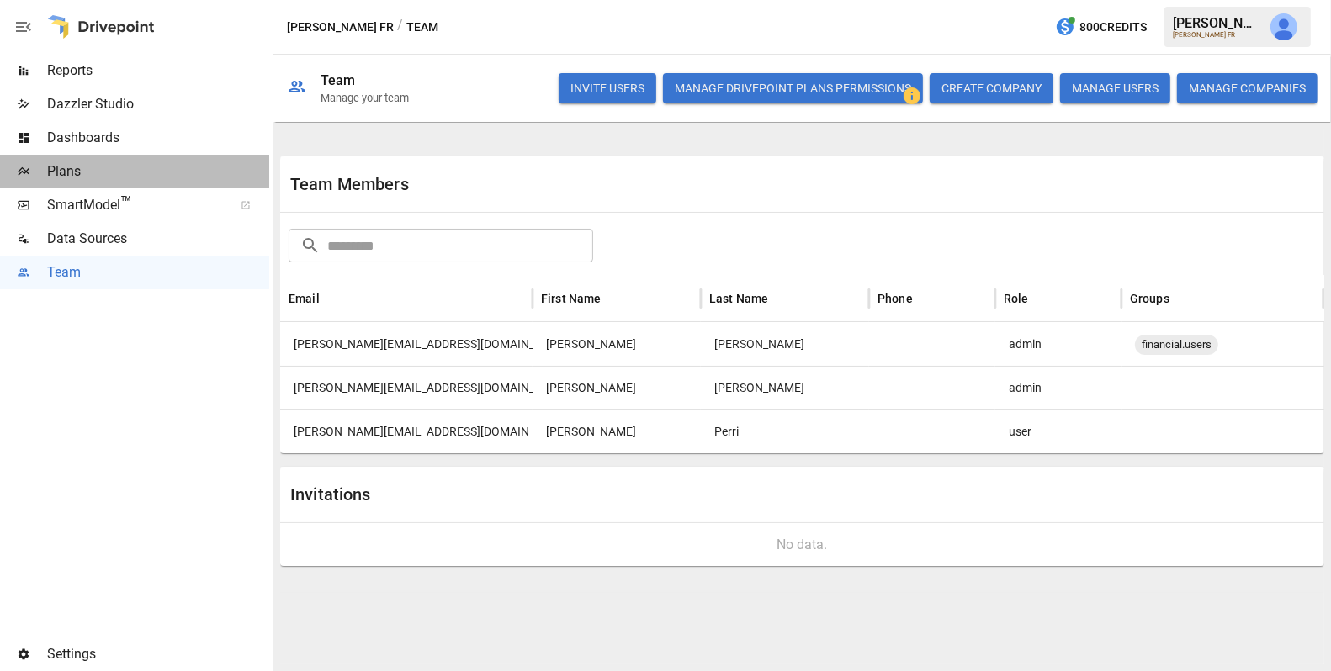
click at [124, 173] on span "Plans" at bounding box center [158, 171] width 222 height 20
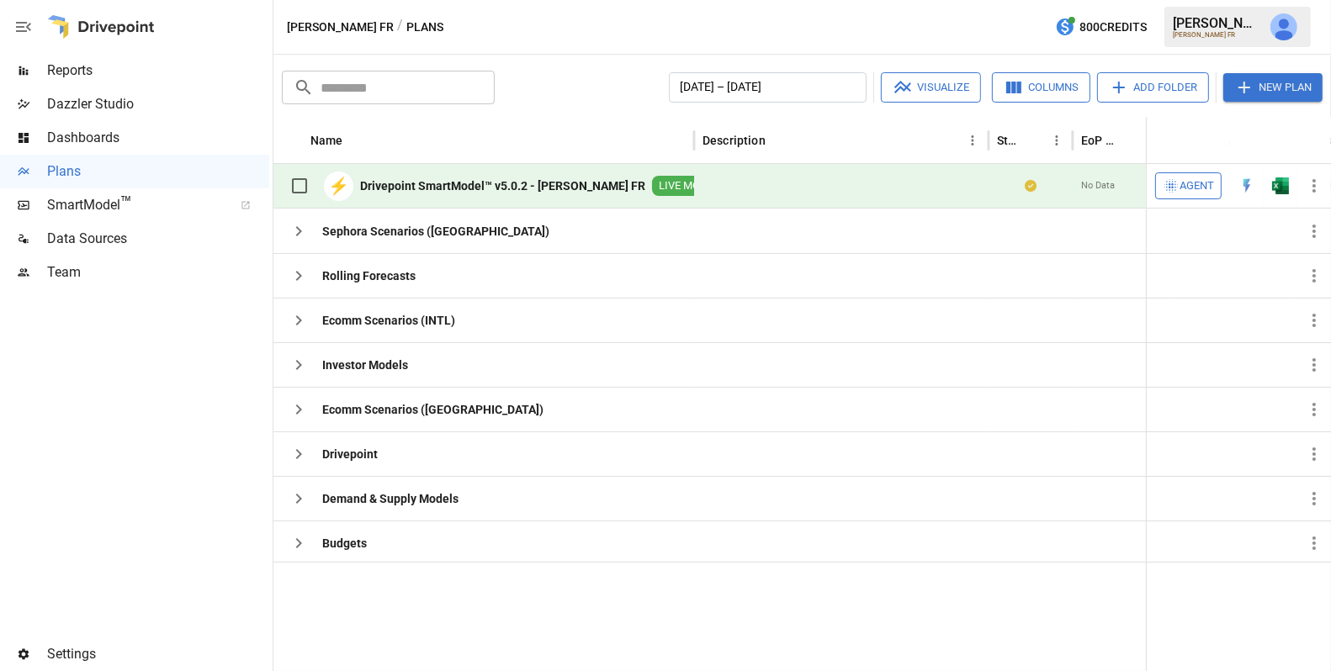
click at [1294, 43] on button "button" at bounding box center [1283, 26] width 47 height 47
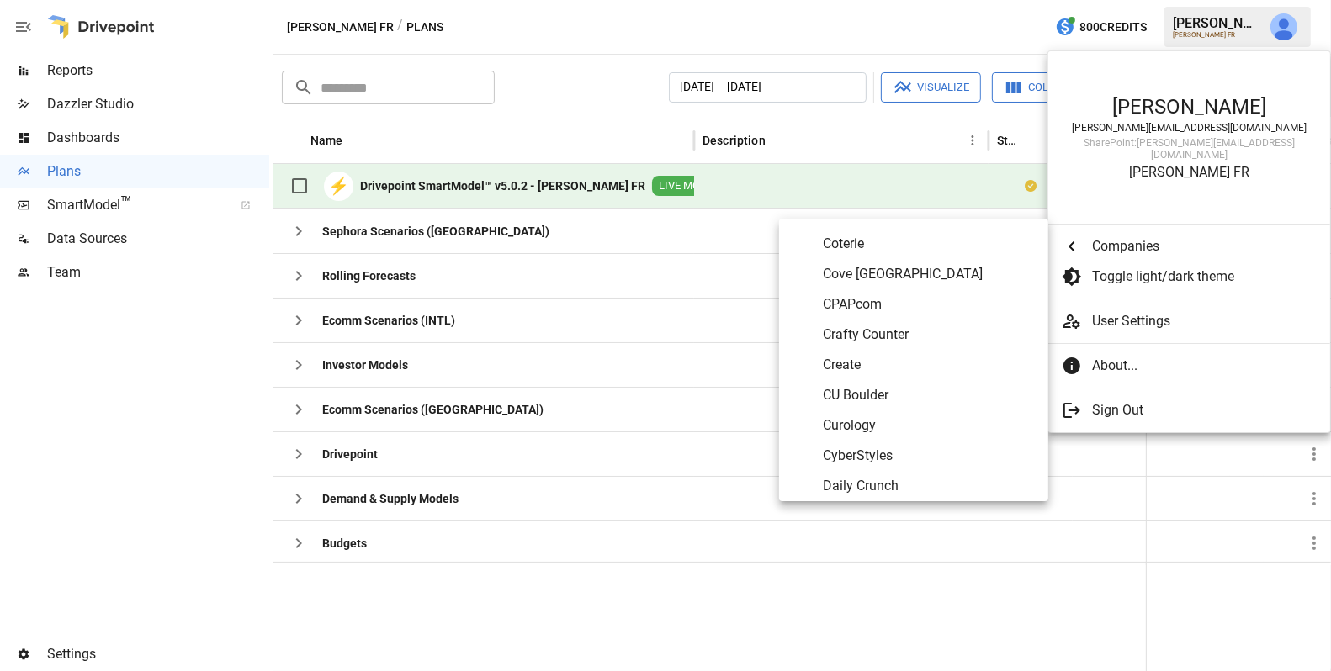
scroll to position [1720, 0]
click at [919, 301] on span "CPAPcom" at bounding box center [929, 307] width 212 height 20
